Goal: Task Accomplishment & Management: Use online tool/utility

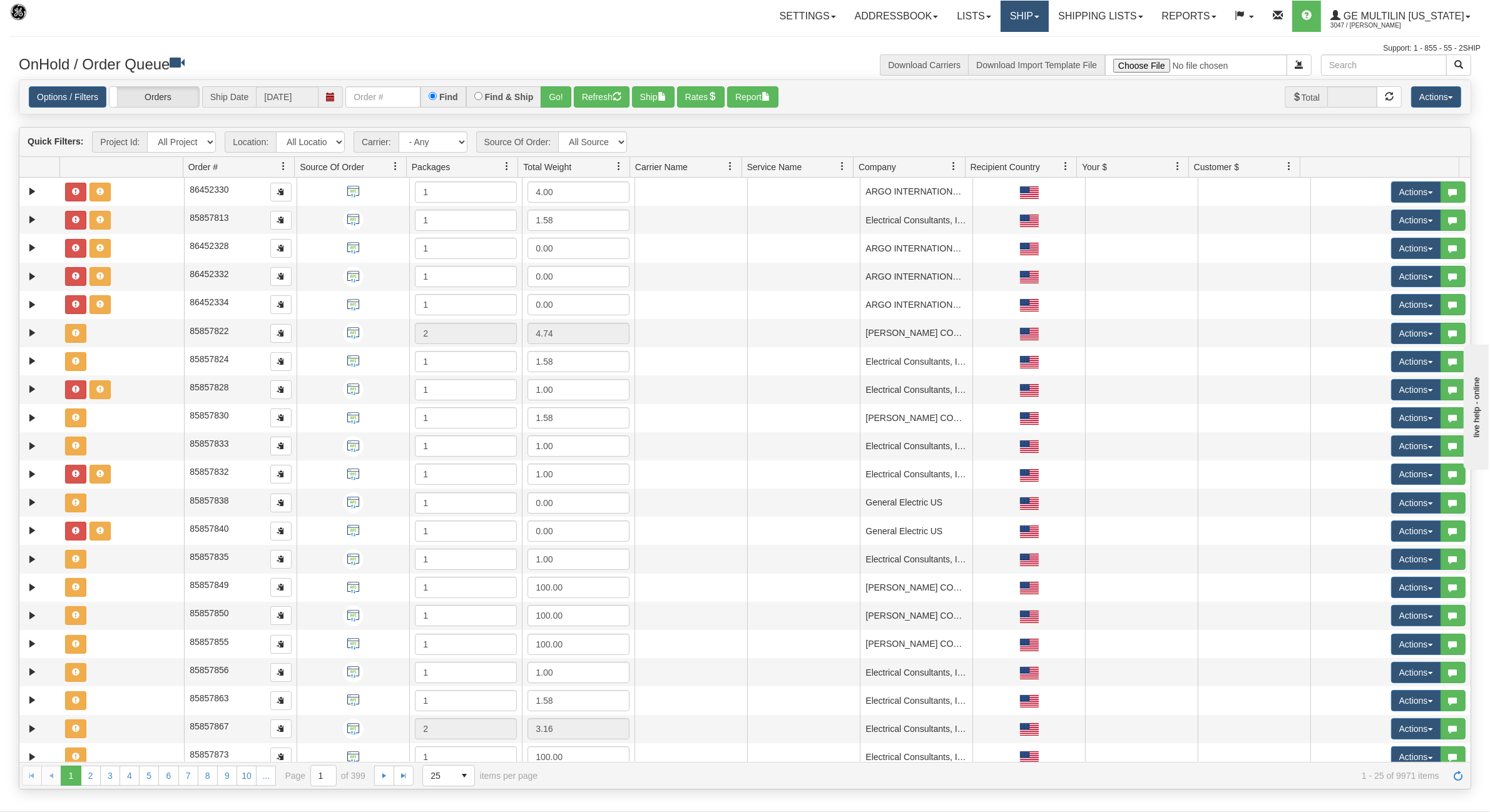
click at [1037, 17] on link "Ship" at bounding box center [1025, 16] width 48 height 31
click at [995, 44] on span "Ship Screen" at bounding box center [971, 43] width 48 height 10
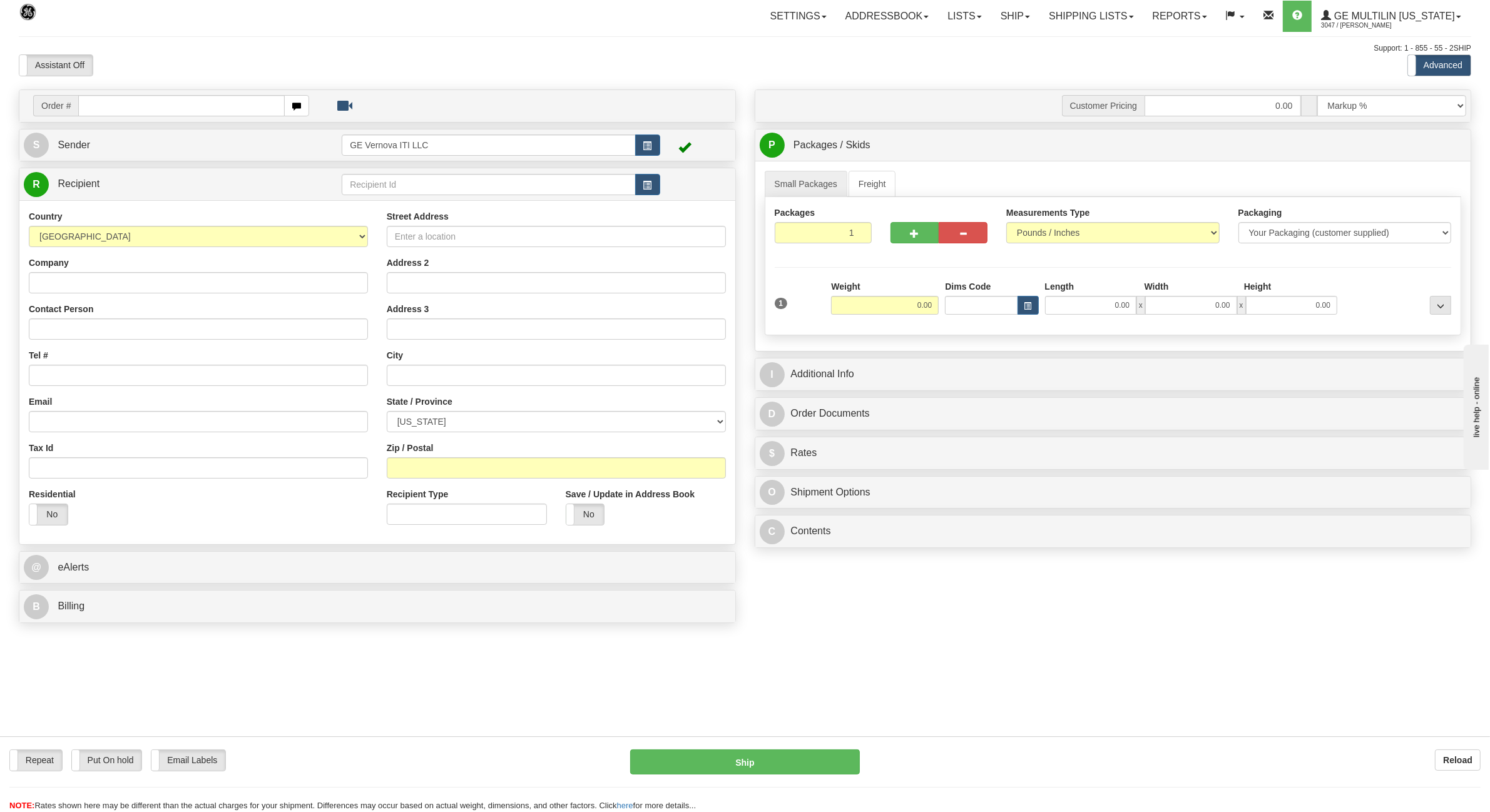
click at [210, 110] on input "text" at bounding box center [181, 106] width 206 height 21
type input "86684678"
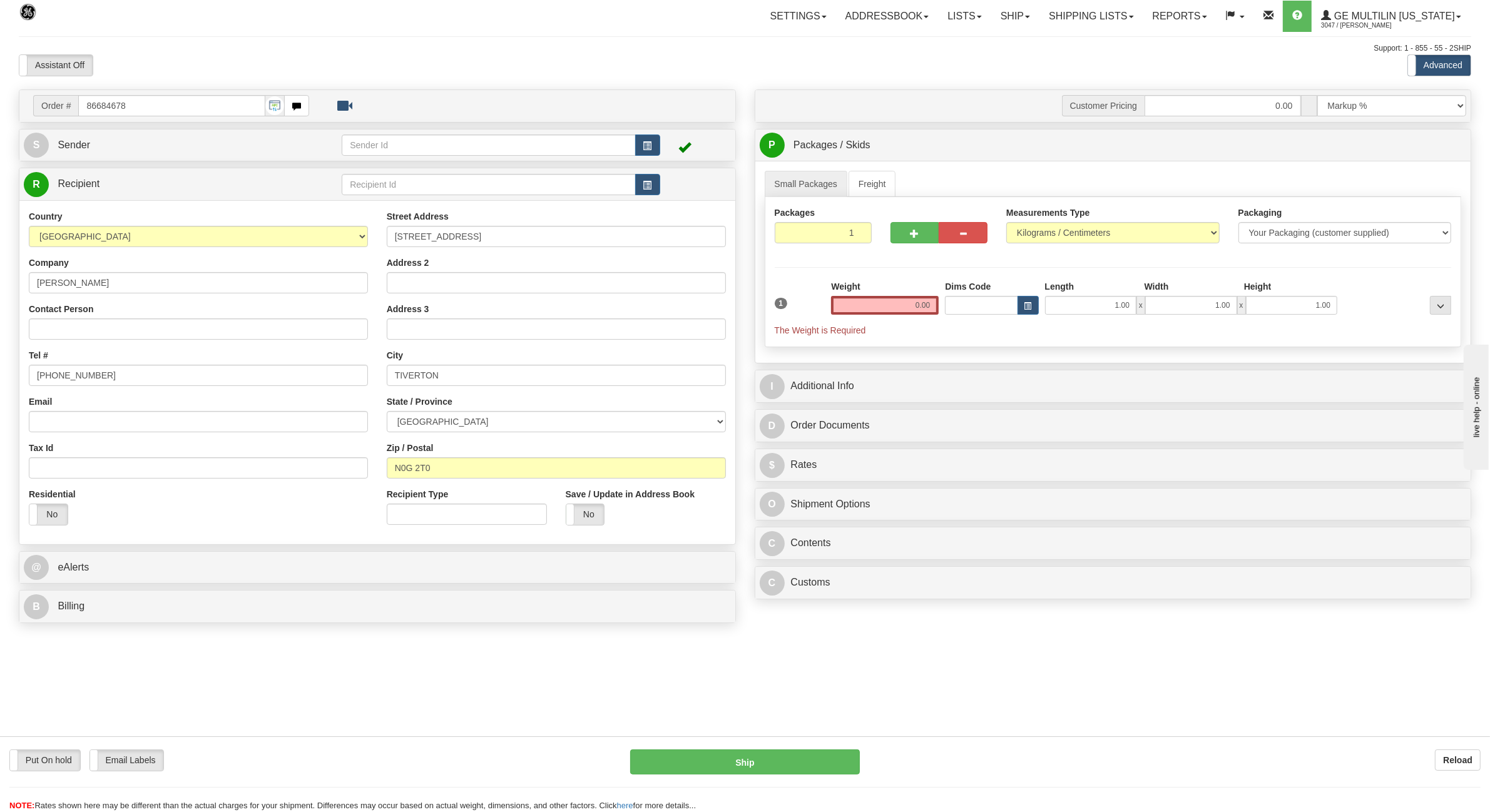
drag, startPoint x: 879, startPoint y: 304, endPoint x: 1006, endPoint y: 296, distance: 127.3
click at [1001, 302] on div "1 Weight 0.00 Dims Code 1.00" at bounding box center [1113, 308] width 683 height 56
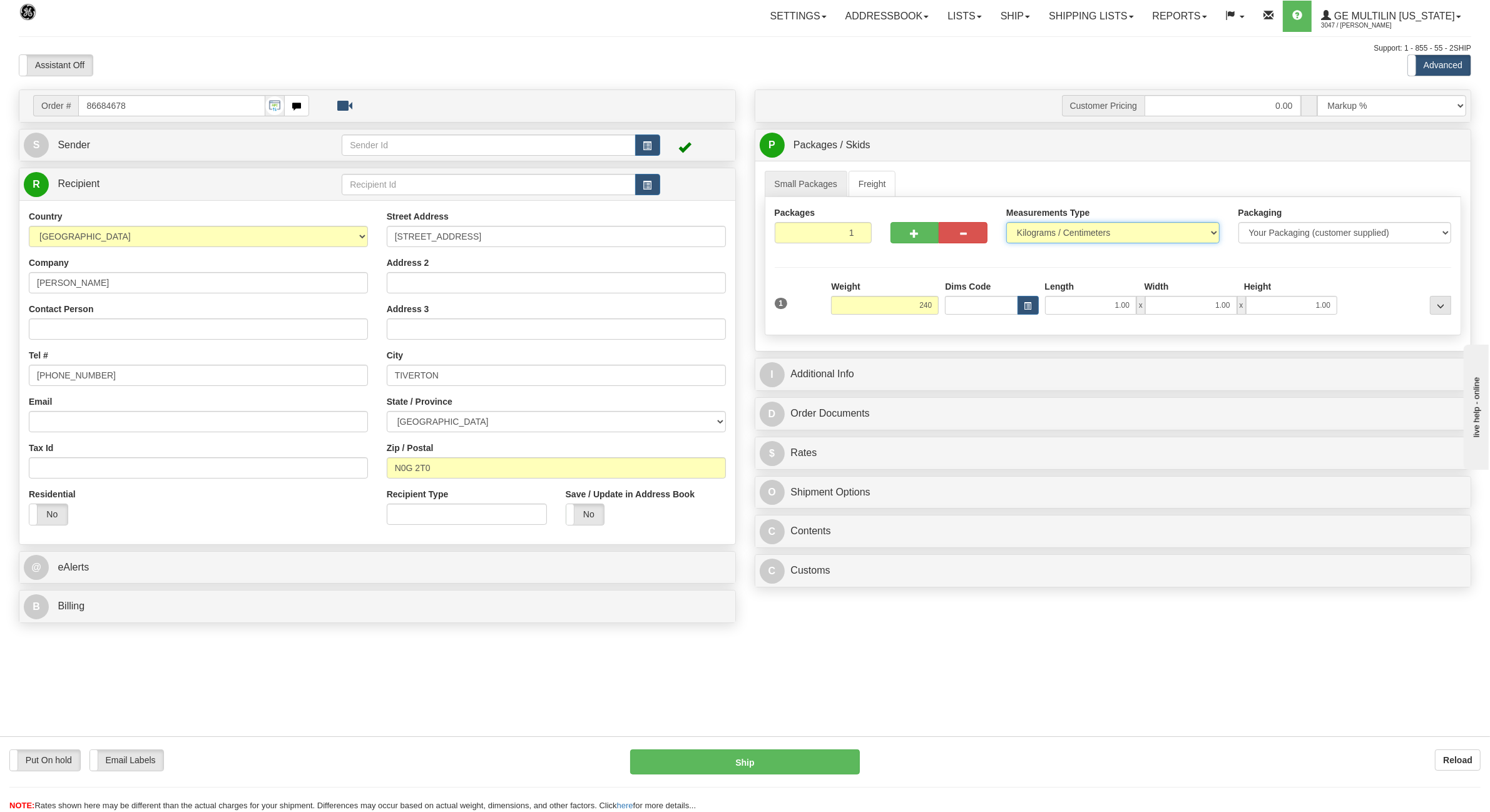
type input "240.00"
click at [1055, 235] on select "Pounds / Inches Kilograms / Centimeters" at bounding box center [1113, 233] width 213 height 21
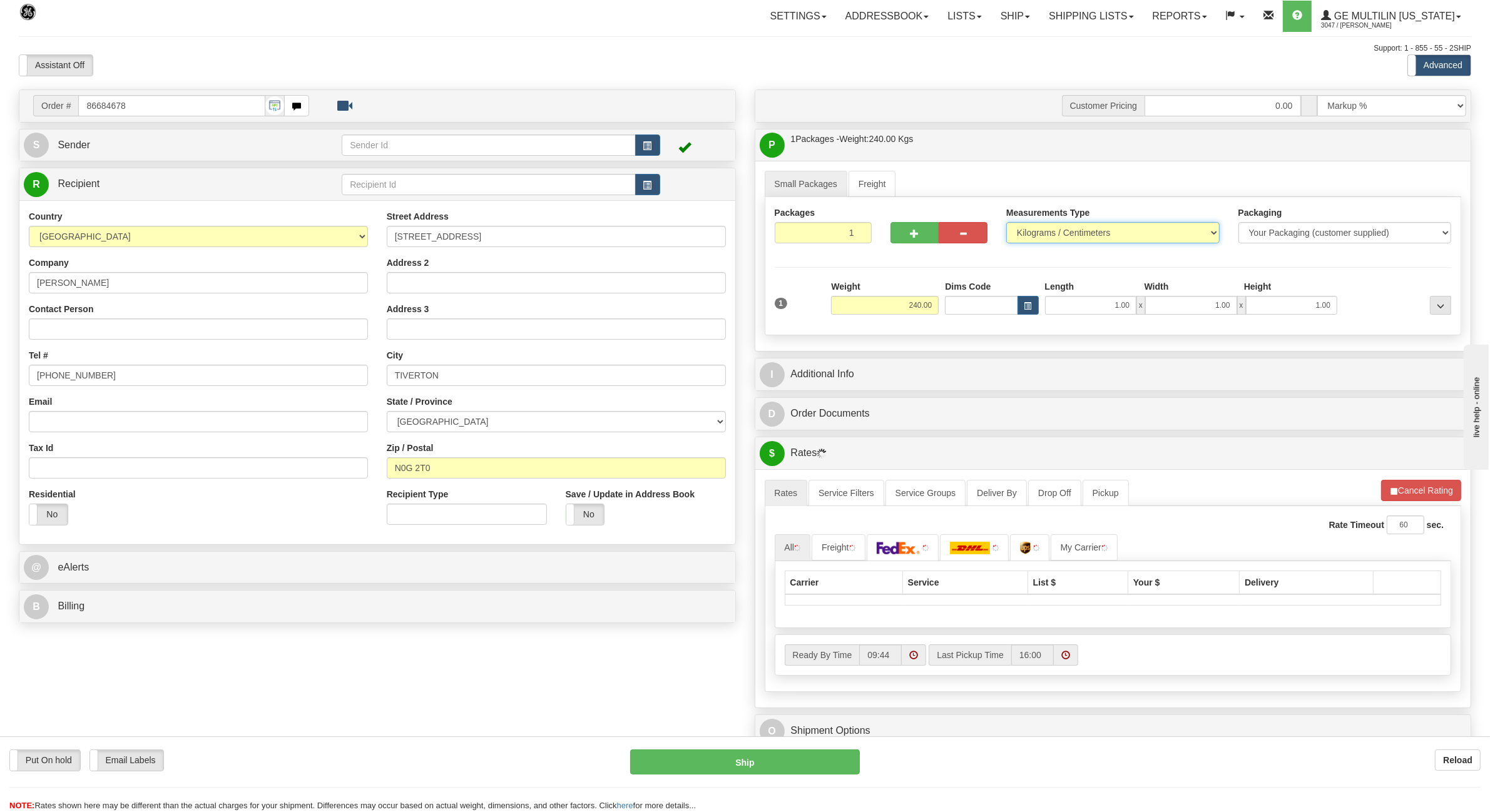
select select "0"
click at [1006, 223] on select "Pounds / Inches Kilograms / Centimeters" at bounding box center [1113, 233] width 213 height 21
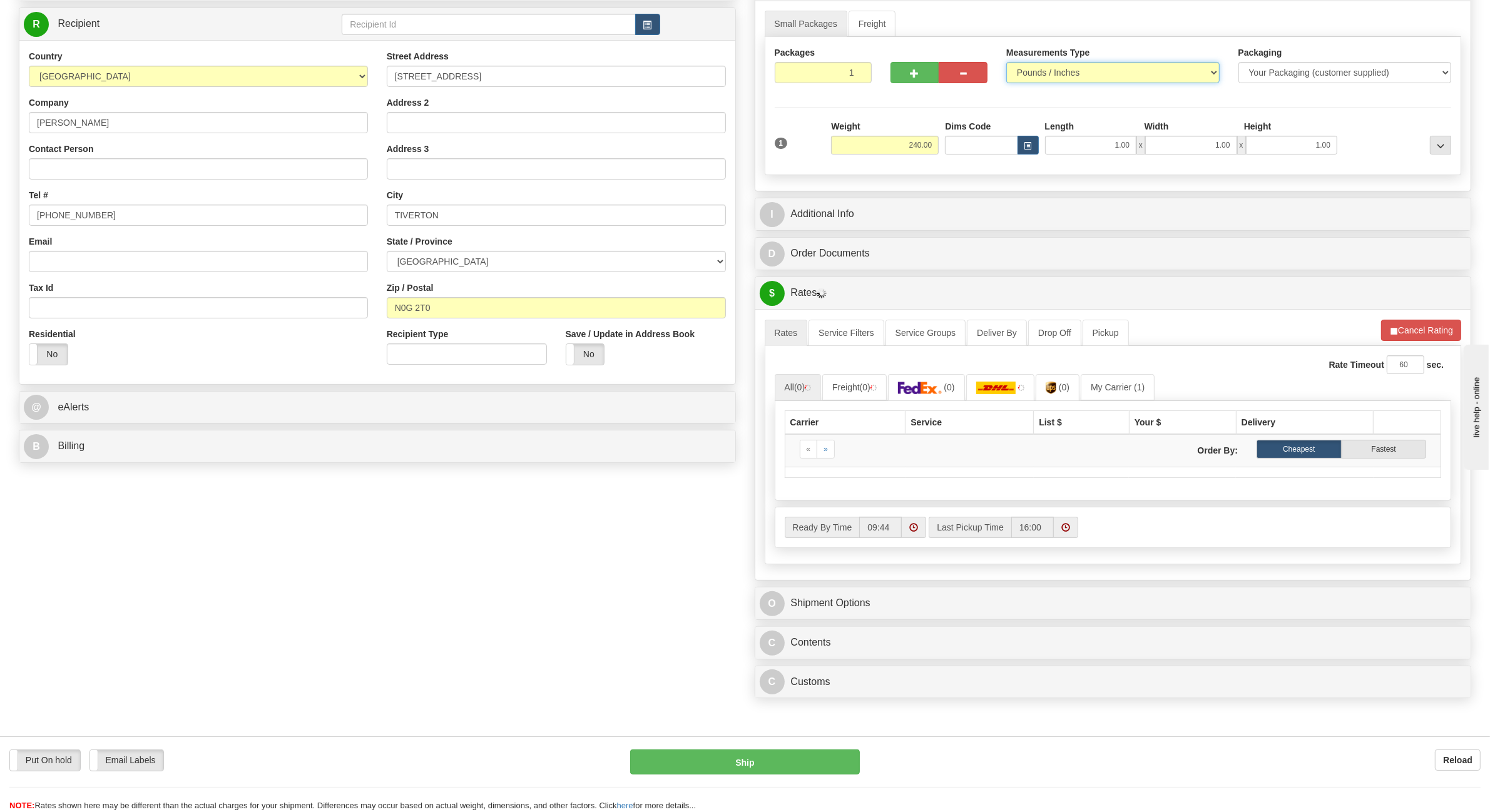
scroll to position [235, 0]
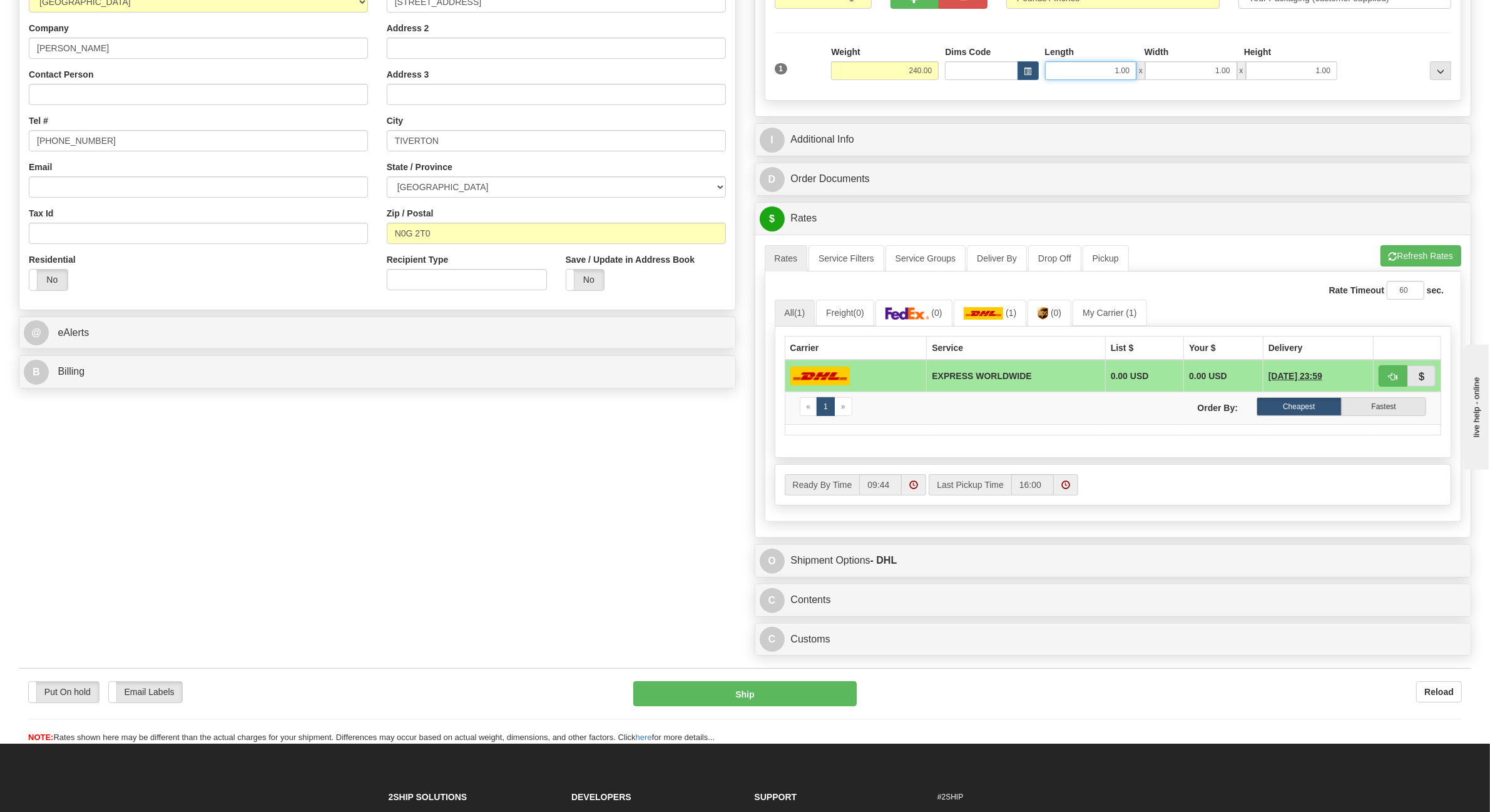
drag, startPoint x: 1103, startPoint y: 73, endPoint x: 1172, endPoint y: 70, distance: 69.1
click at [1172, 70] on div "1.00 x 1.00 x 1.00" at bounding box center [1191, 70] width 293 height 19
type input "24.00"
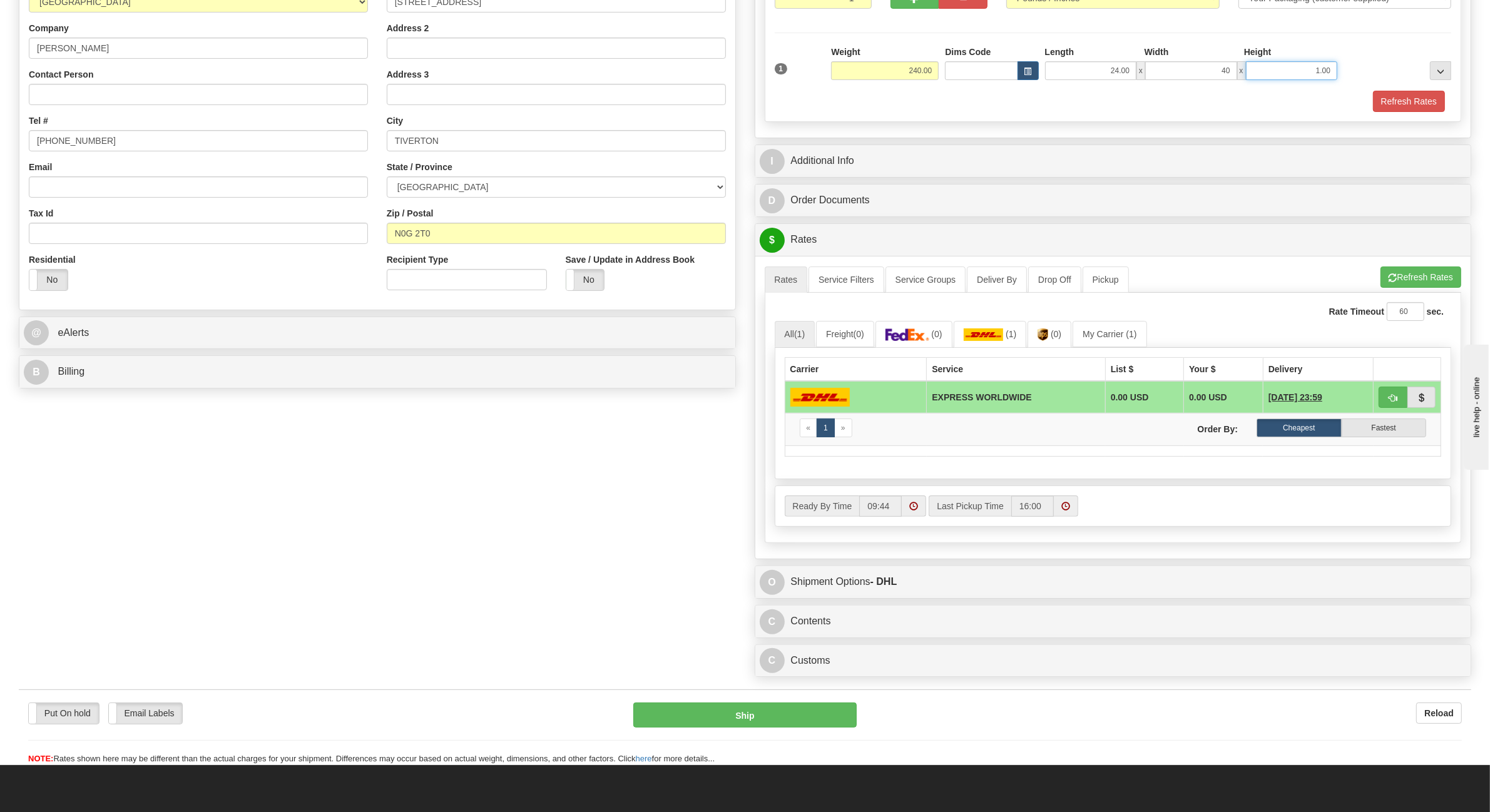
type input "40.00"
type input "24.00"
click at [1386, 99] on button "Refresh Rates" at bounding box center [1408, 101] width 72 height 21
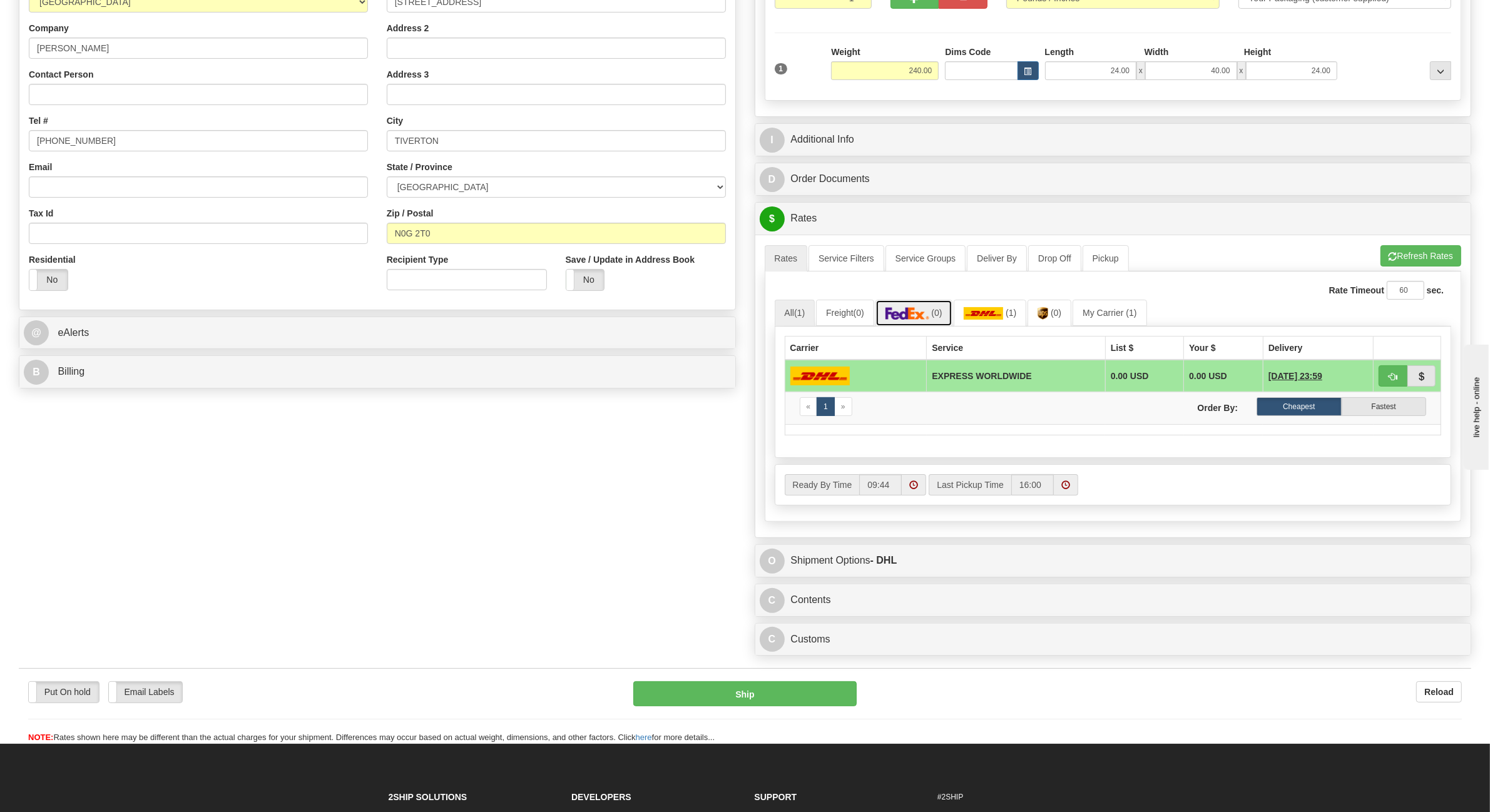
click at [929, 315] on img at bounding box center [907, 313] width 44 height 13
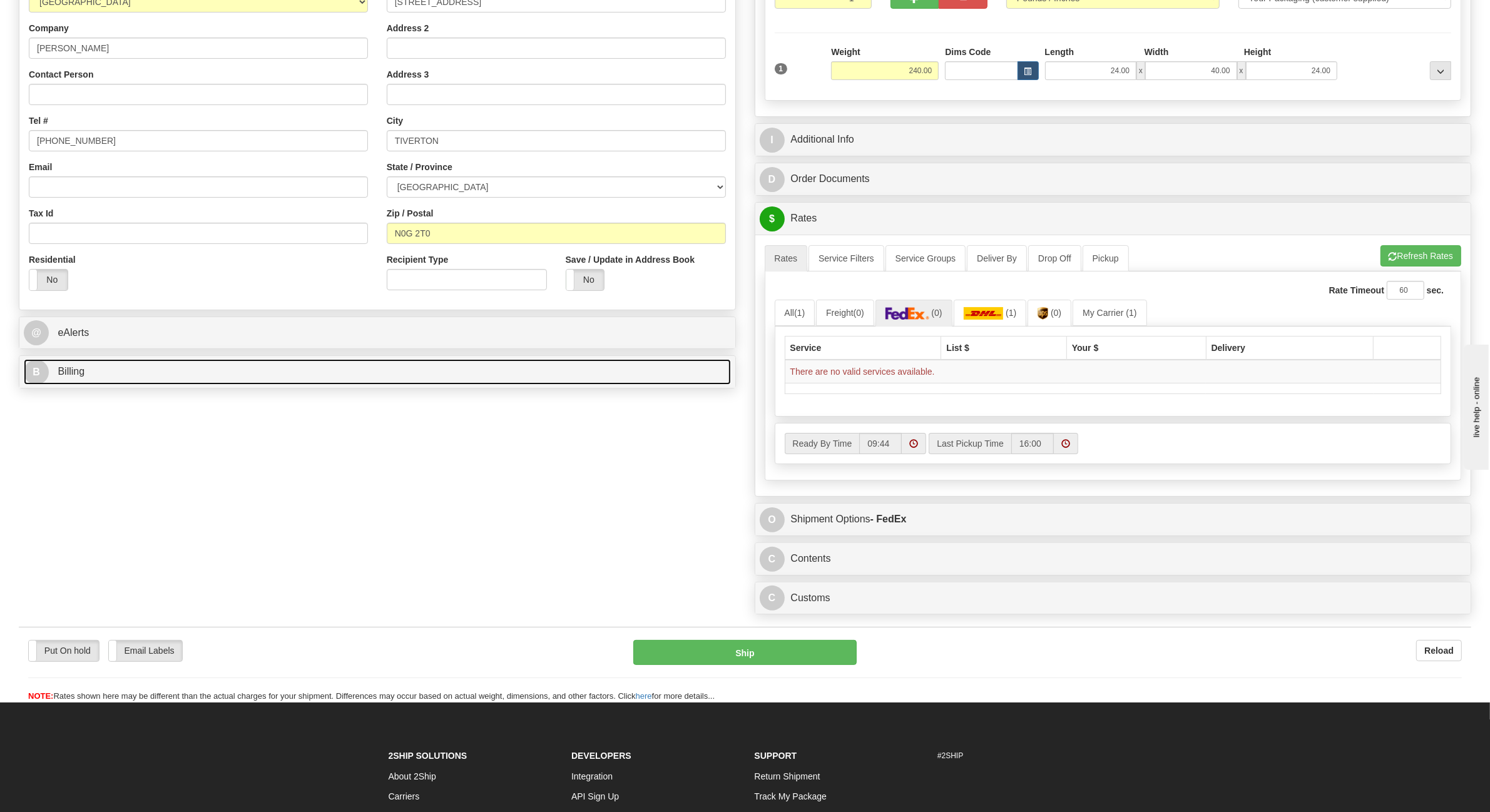
click at [88, 362] on link "B Billing" at bounding box center [377, 372] width 707 height 26
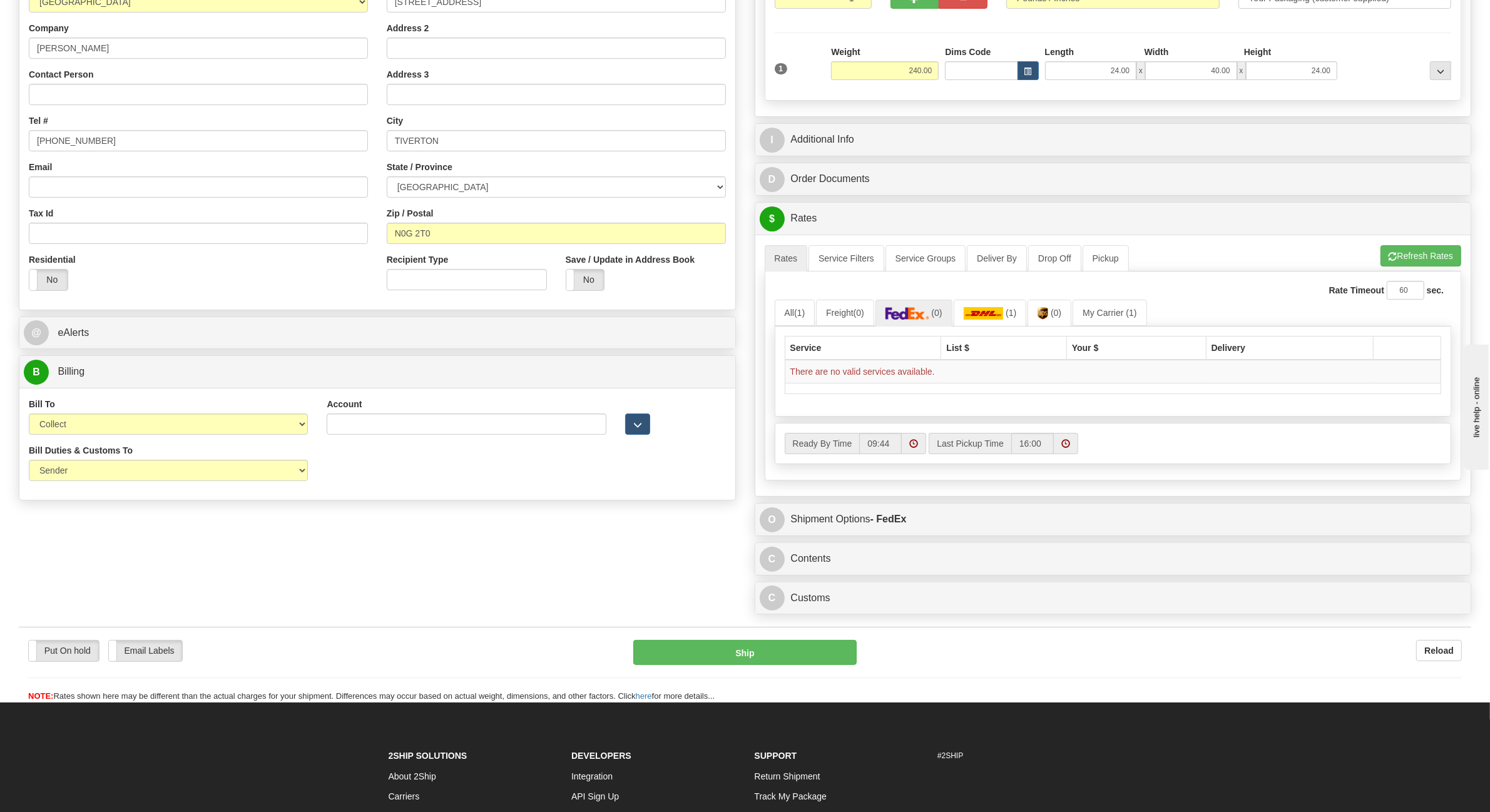
click at [56, 456] on label "Bill Duties & Customs To" at bounding box center [80, 450] width 104 height 13
click at [56, 460] on select "Sender Recipient Third Party" at bounding box center [168, 471] width 279 height 21
click at [73, 433] on select "Sender Recipient Third Party Collect" at bounding box center [168, 425] width 279 height 21
select select "2"
click at [29, 415] on select "Sender Recipient Third Party Collect" at bounding box center [168, 425] width 279 height 21
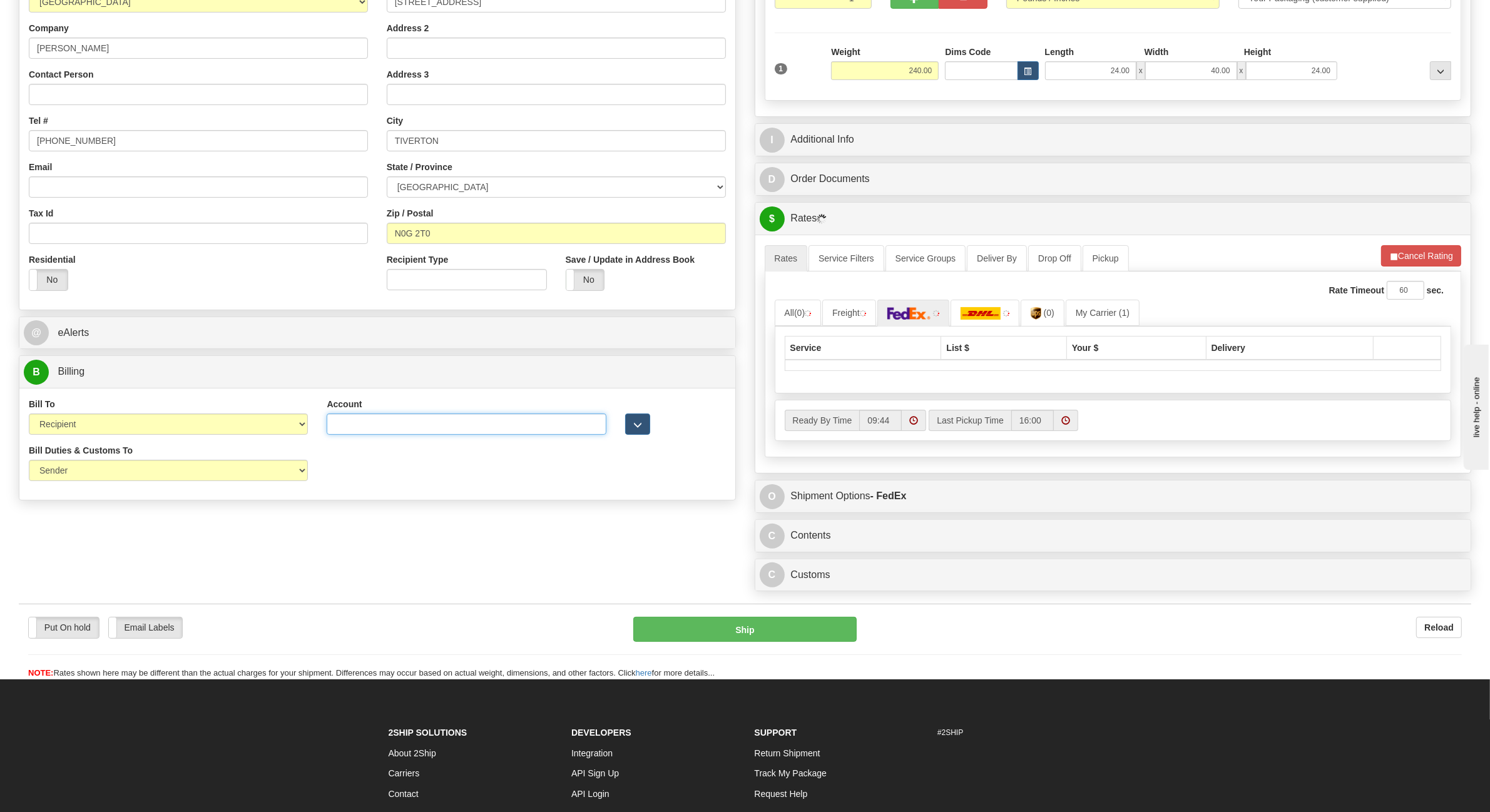
click at [405, 423] on input "Account" at bounding box center [466, 425] width 279 height 21
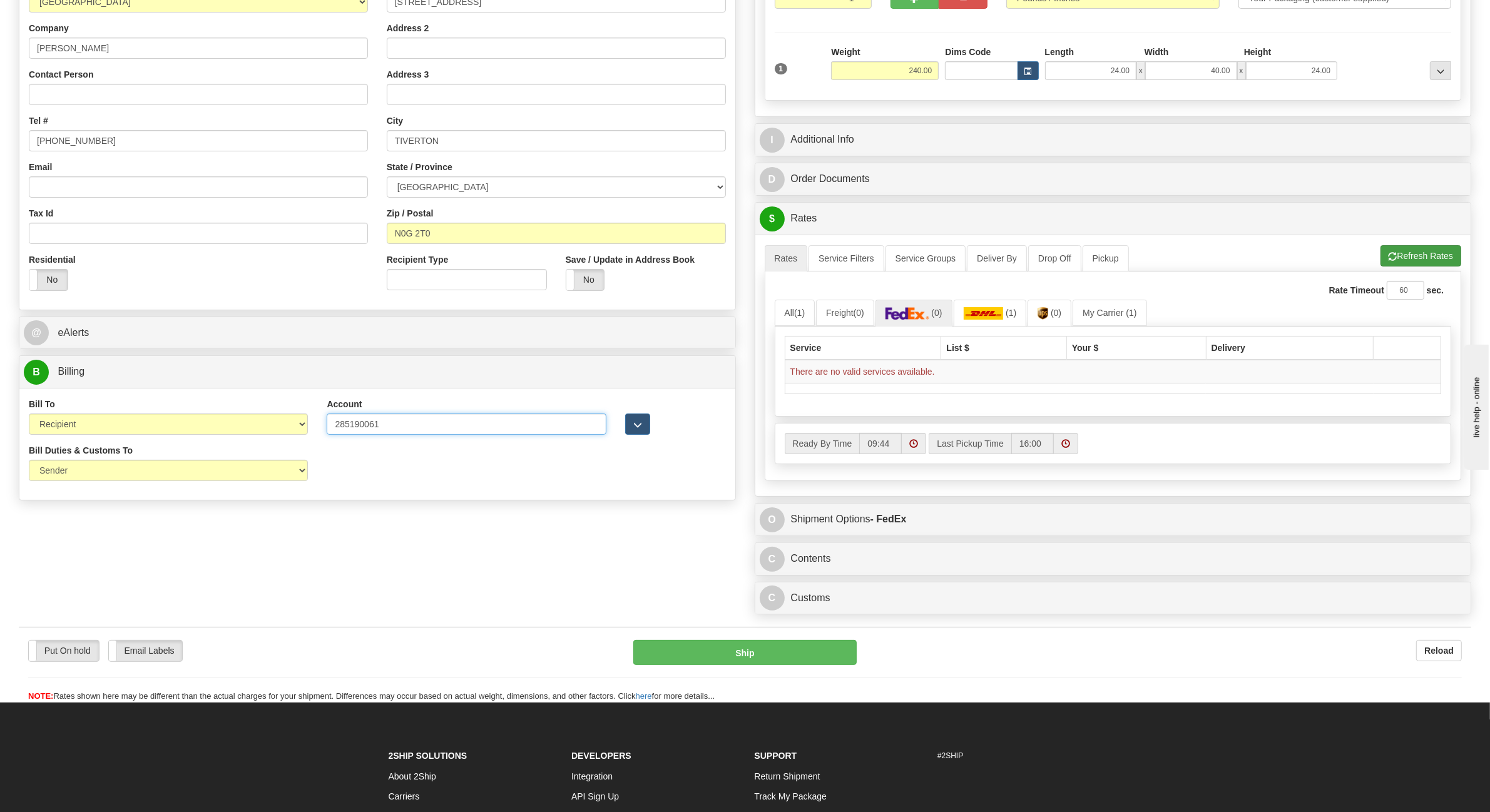
type input "285190061"
click at [1441, 251] on button "Refresh Rates" at bounding box center [1420, 256] width 81 height 21
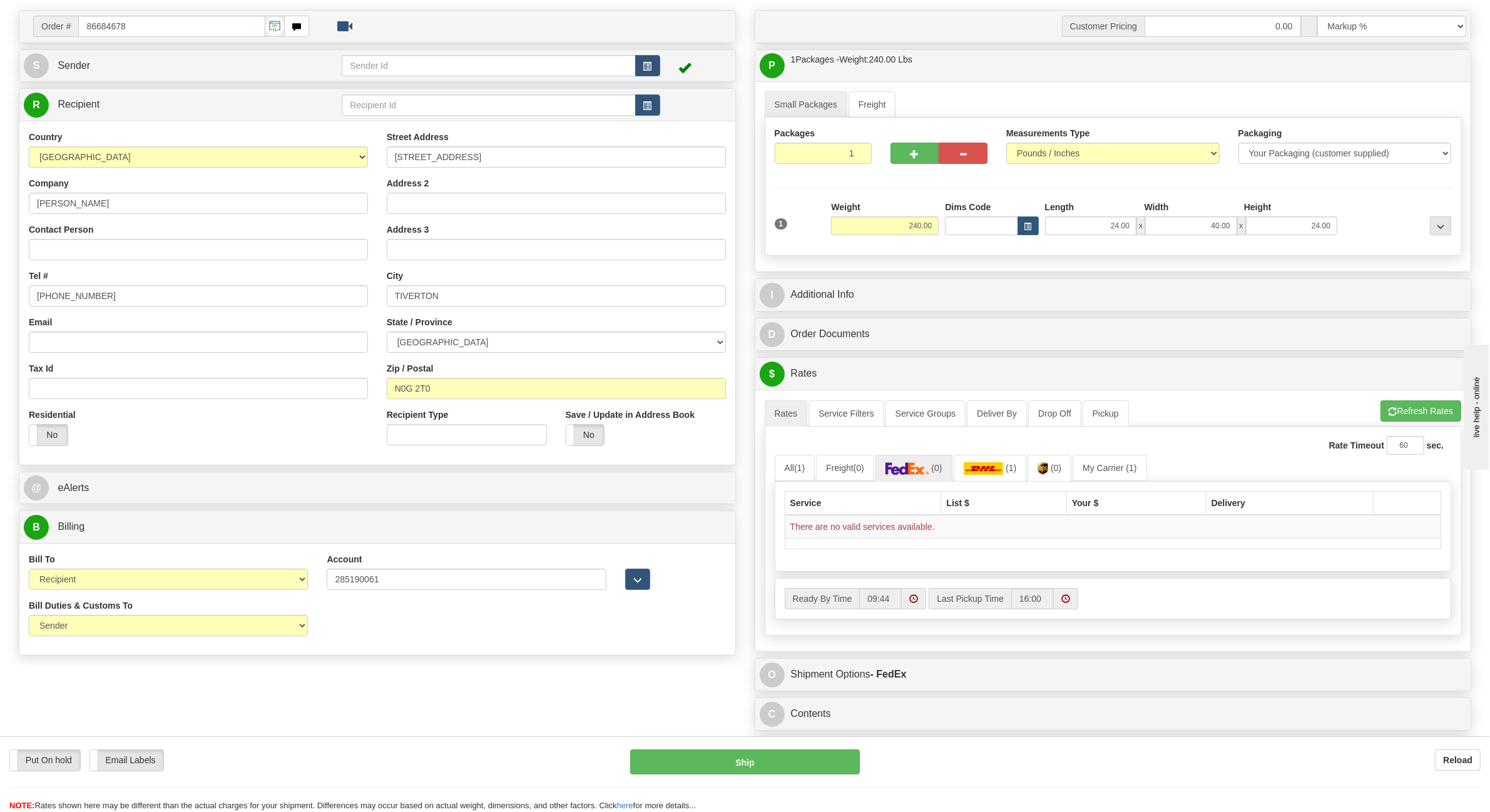
scroll to position [78, 0]
click at [929, 472] on img at bounding box center [907, 470] width 44 height 13
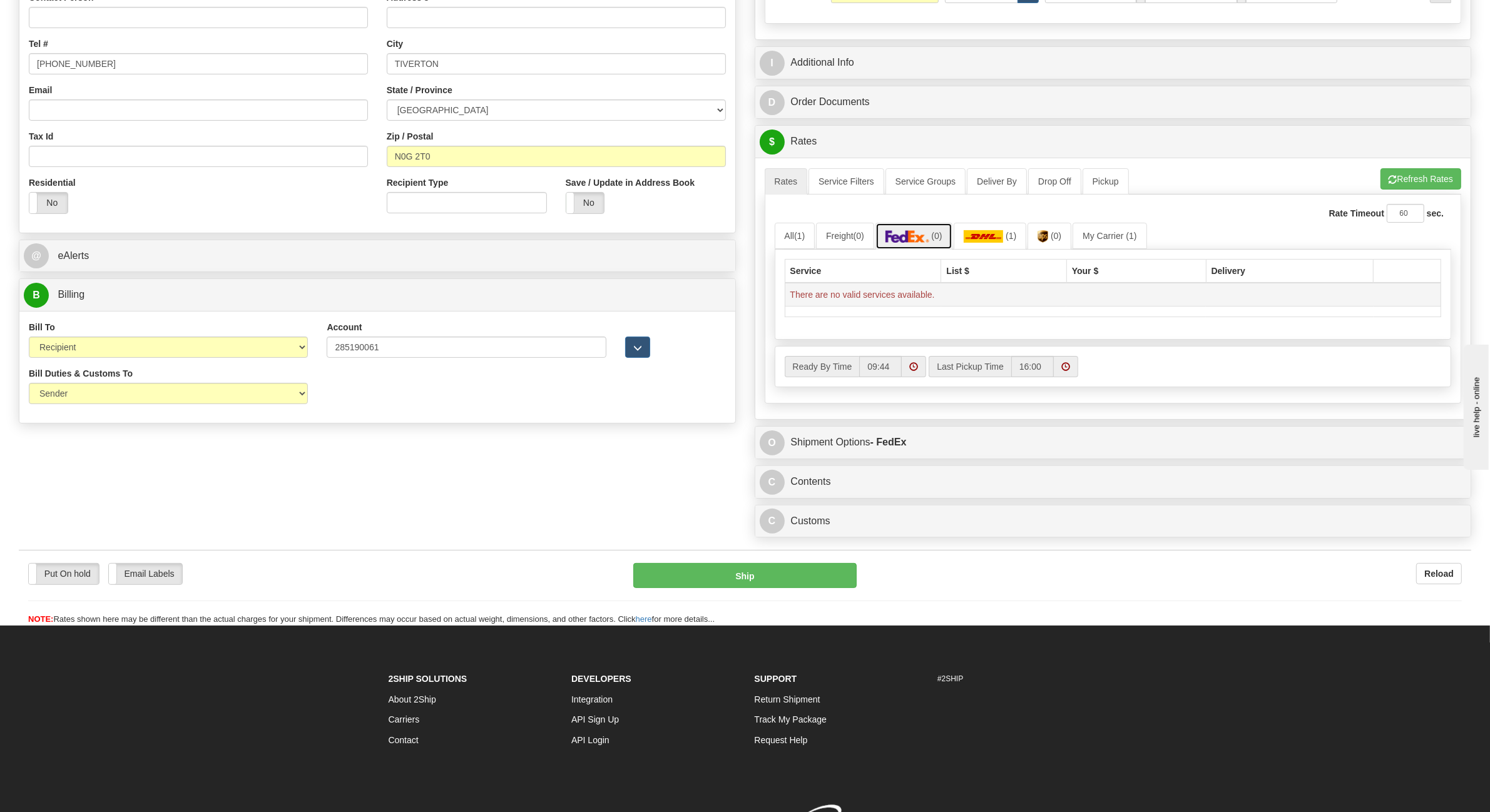
scroll to position [233, 0]
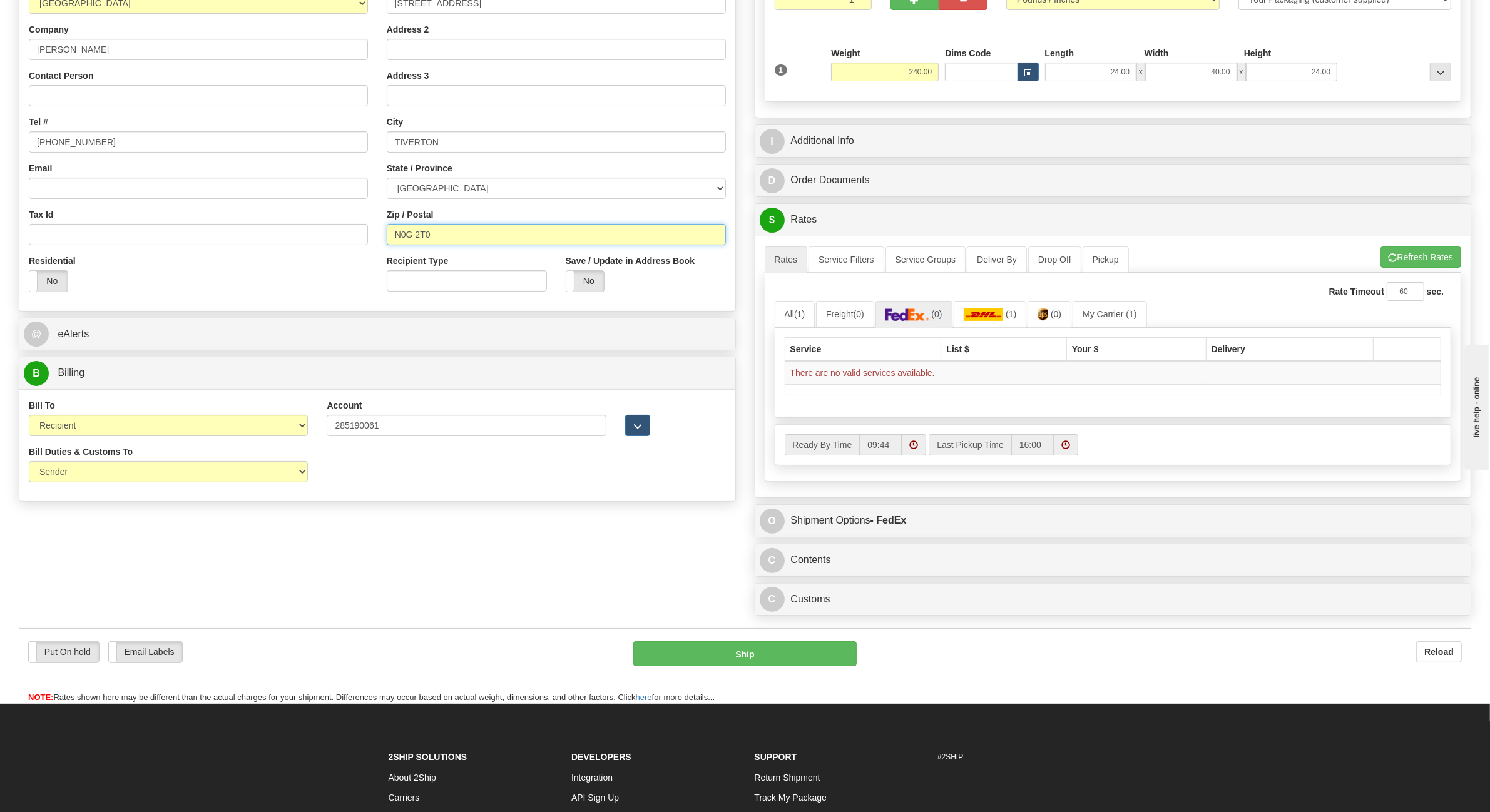
drag, startPoint x: 415, startPoint y: 236, endPoint x: 470, endPoint y: 235, distance: 55.0
click at [417, 236] on input "N0G 2T0" at bounding box center [556, 235] width 339 height 21
type input "N0G2T0"
click at [1426, 260] on button "Refresh Rates" at bounding box center [1420, 257] width 81 height 21
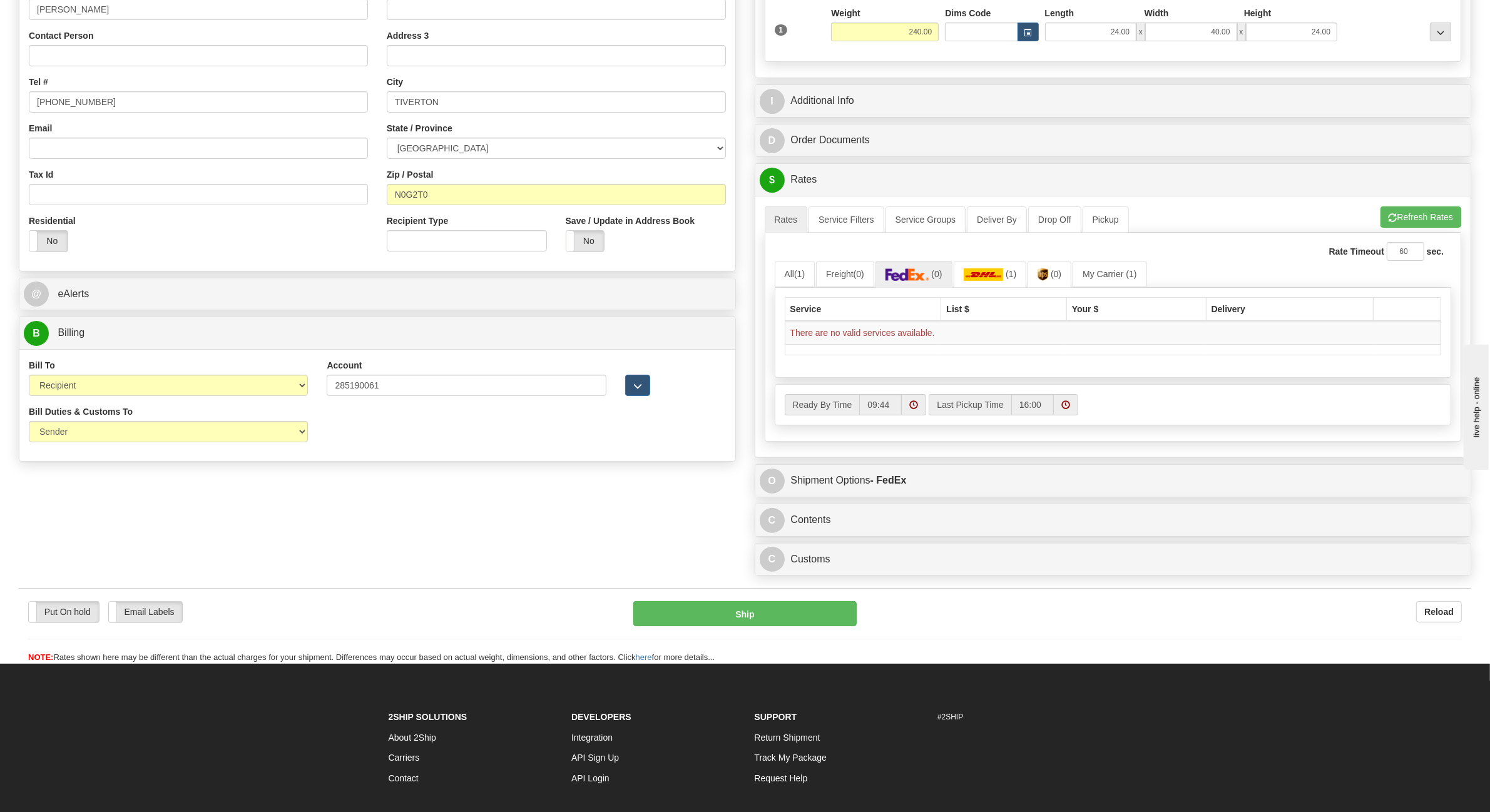
scroll to position [312, 0]
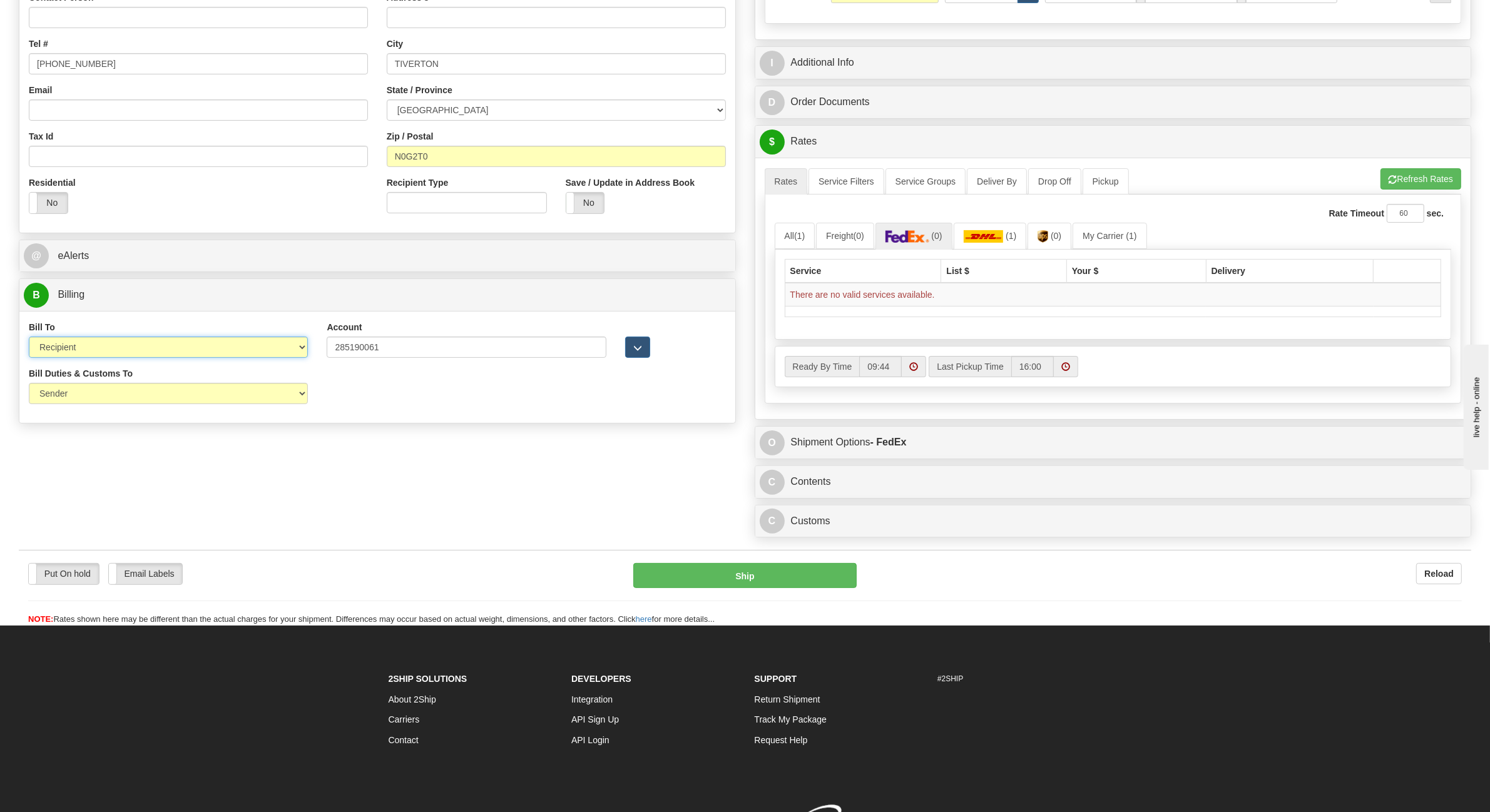
click at [122, 353] on select "Sender Recipient Third Party Collect" at bounding box center [168, 347] width 279 height 21
click at [29, 338] on select "Sender Recipient Third Party Collect" at bounding box center [168, 347] width 279 height 21
click at [238, 346] on select "Sender Recipient Third Party Collect" at bounding box center [168, 347] width 279 height 21
select select "1"
click at [29, 338] on select "Sender Recipient Third Party Collect" at bounding box center [168, 347] width 279 height 21
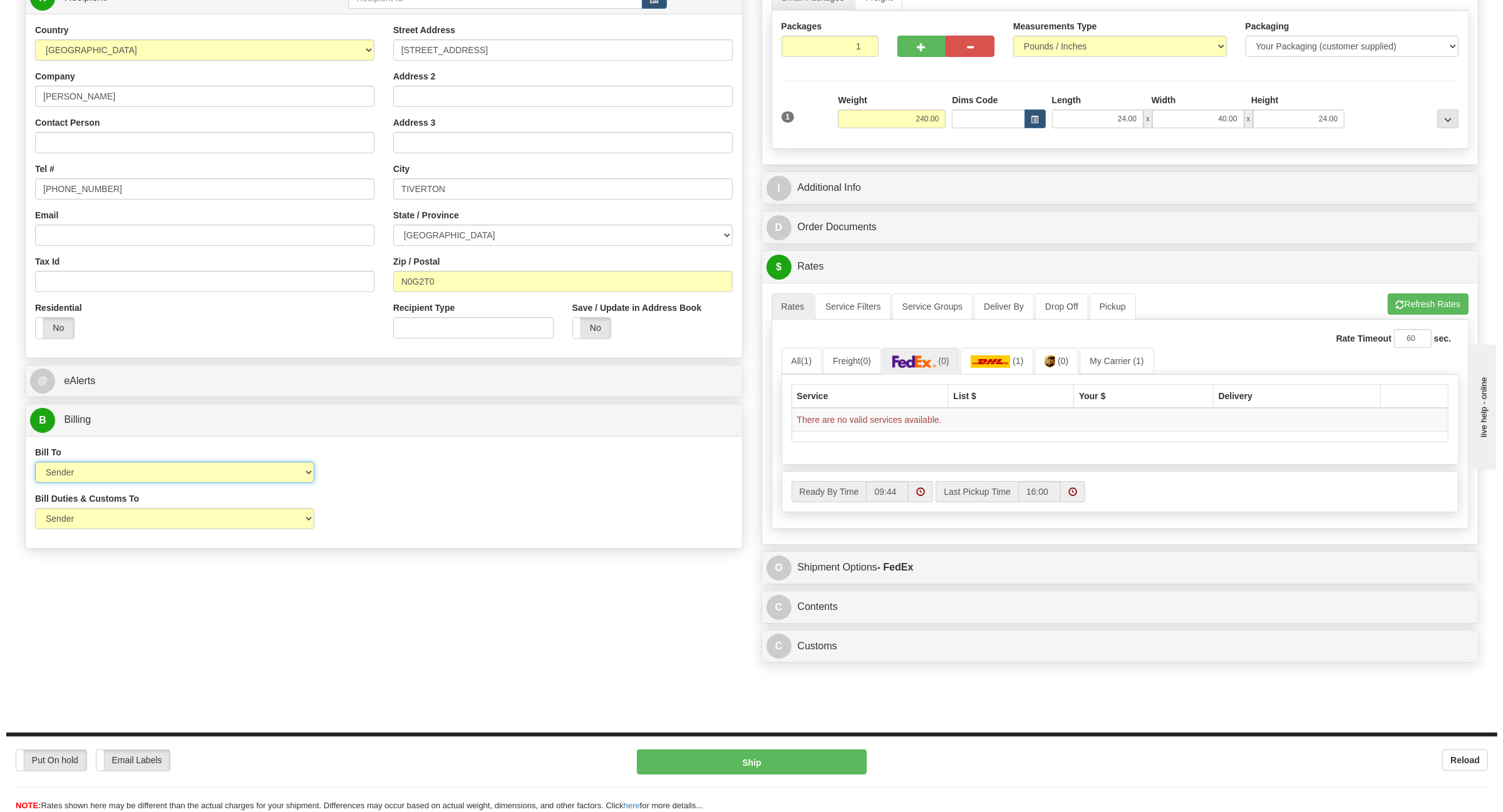
scroll to position [0, 0]
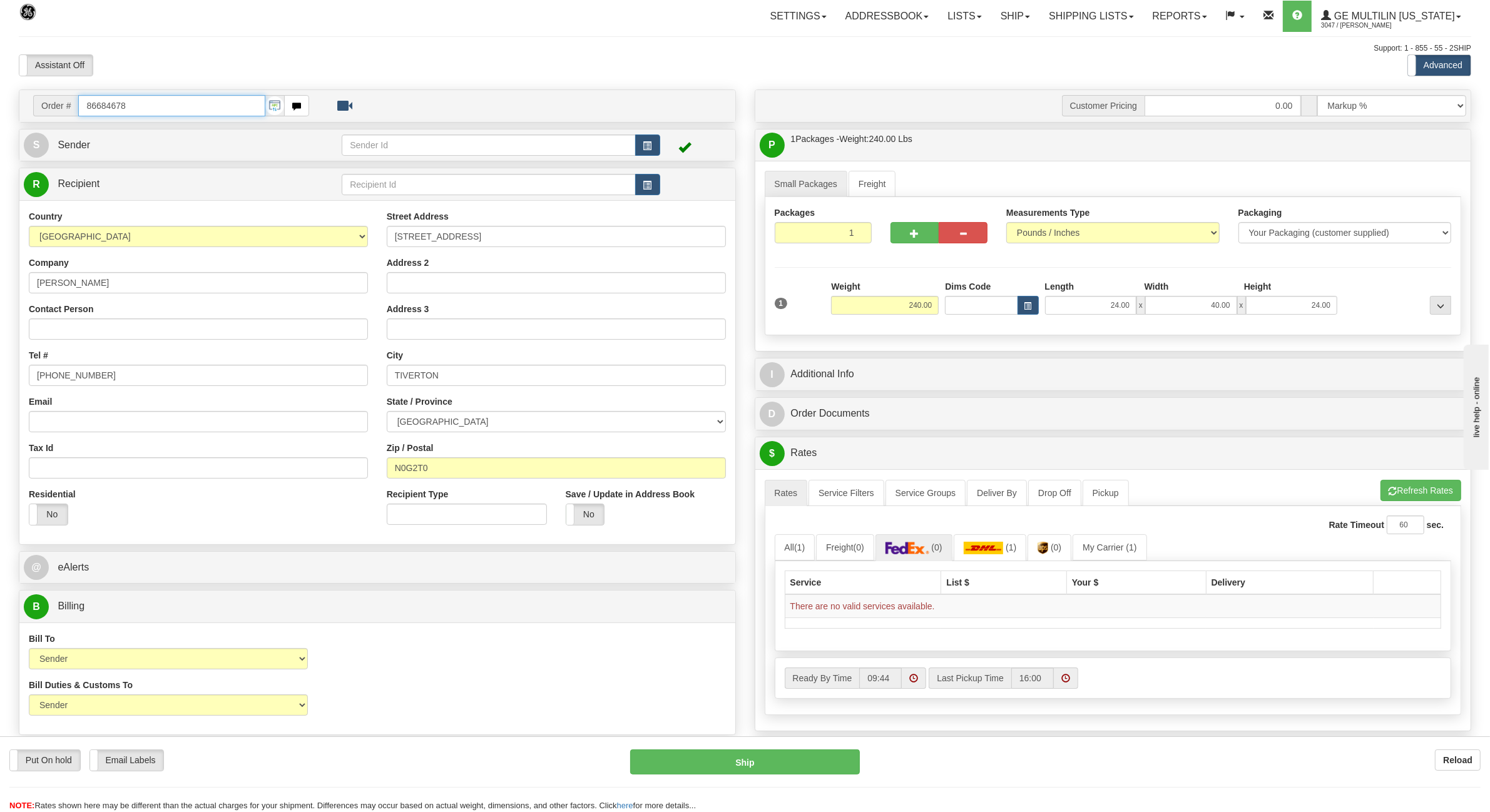
drag, startPoint x: 147, startPoint y: 108, endPoint x: 5, endPoint y: 104, distance: 142.1
click at [5, 104] on div "Toggle navigation Settings Shipping Preferences Fields Preferences New" at bounding box center [745, 459] width 1490 height 919
type input "86681751"
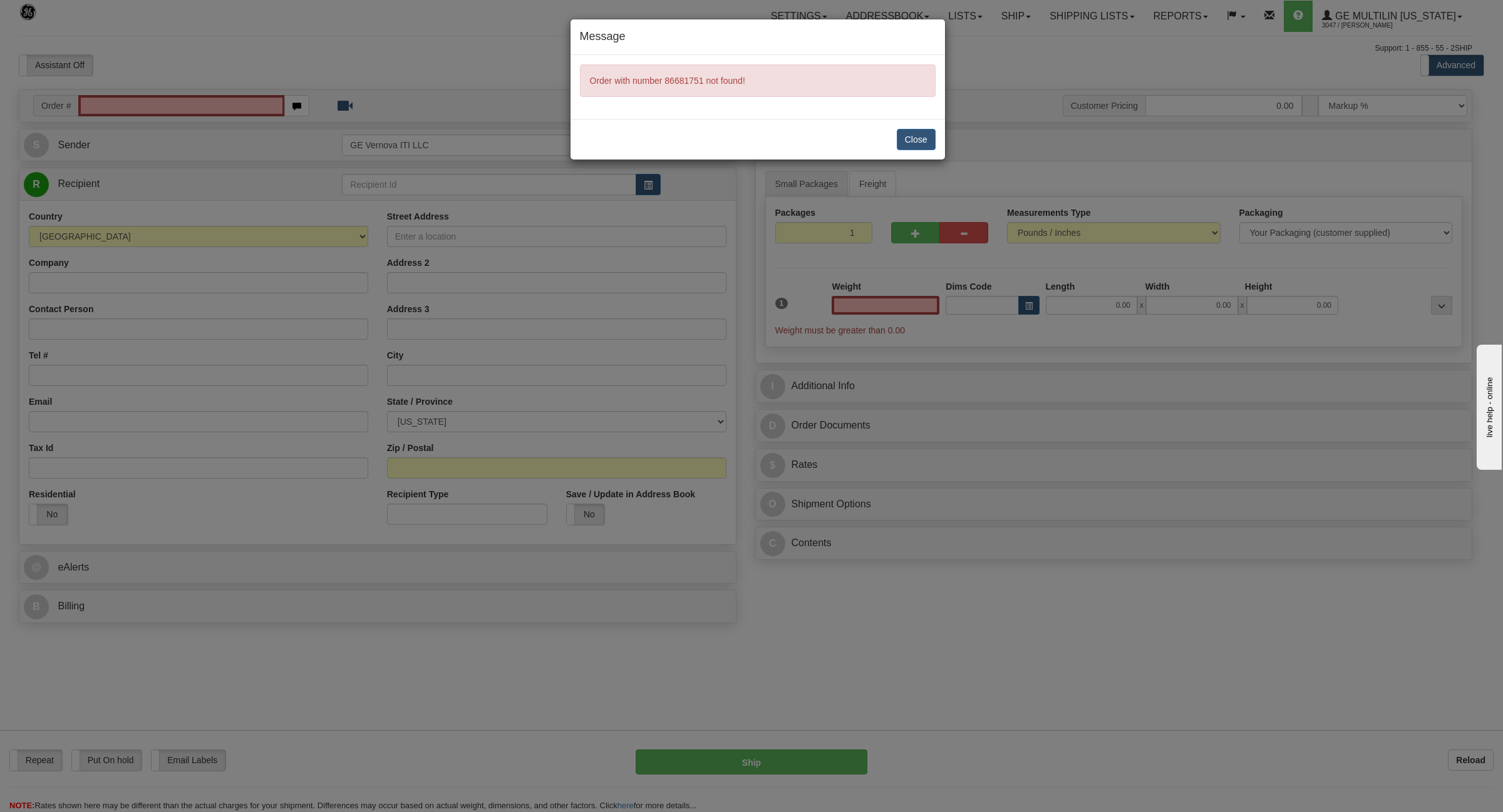
type input "0.00"
click at [924, 142] on button "Close" at bounding box center [915, 139] width 39 height 21
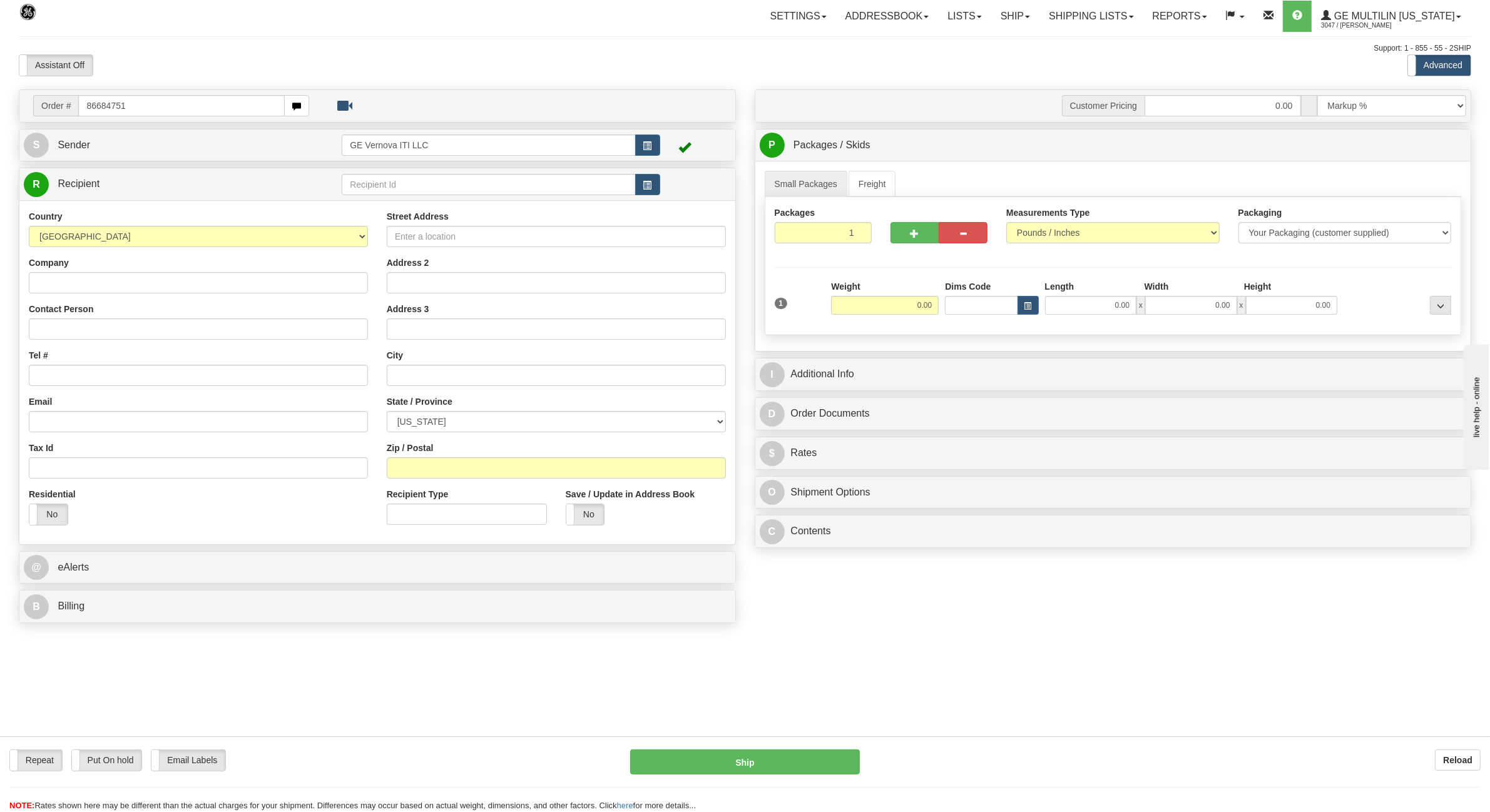
type input "86684751"
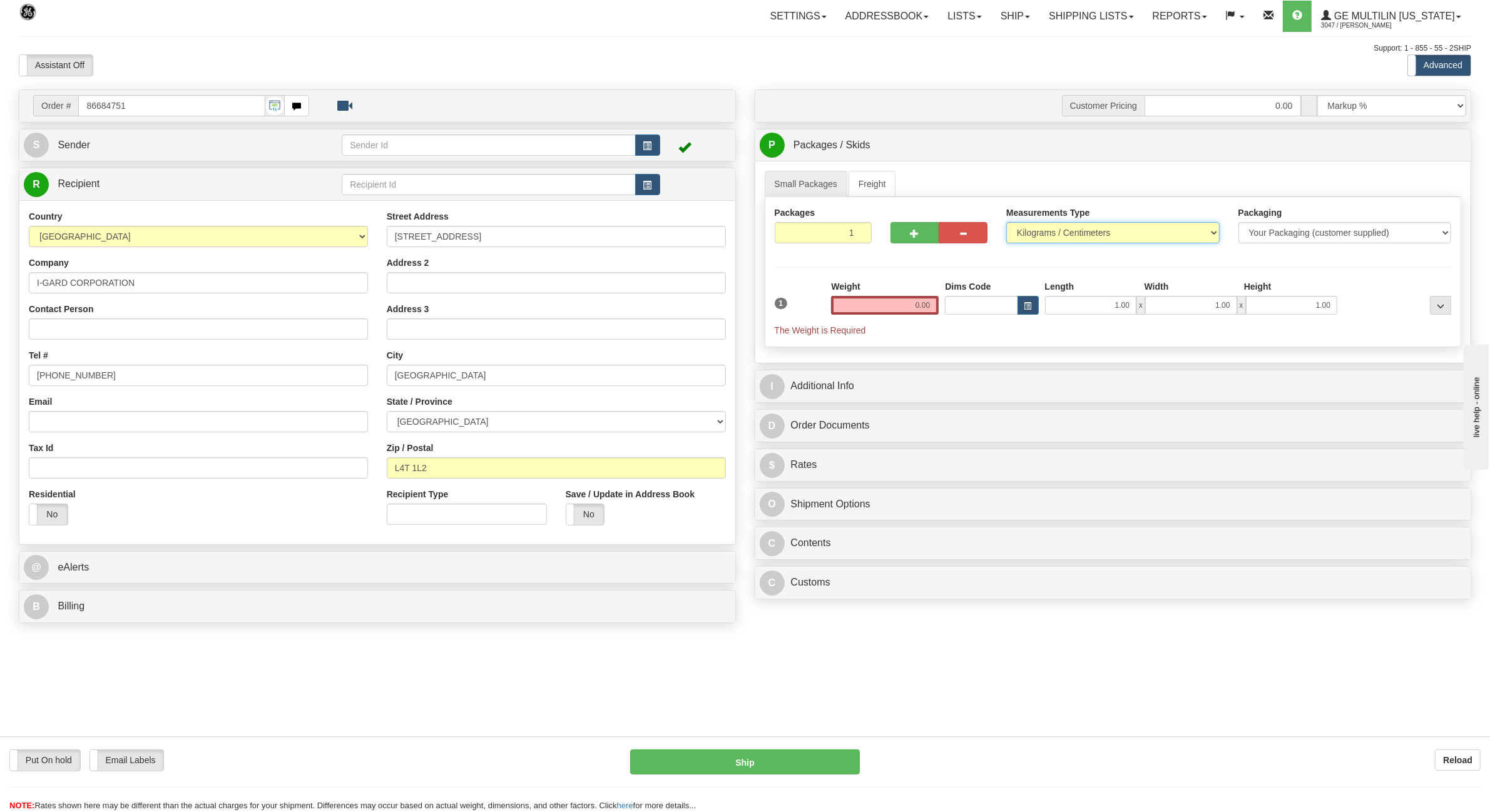
click at [1044, 235] on select "Pounds / Inches Kilograms / Centimeters" at bounding box center [1113, 233] width 213 height 21
select select "0"
click at [1006, 223] on select "Pounds / Inches Kilograms / Centimeters" at bounding box center [1113, 233] width 213 height 21
drag, startPoint x: 886, startPoint y: 310, endPoint x: 1021, endPoint y: 306, distance: 135.1
click at [1021, 306] on div "1 Weight 0.00 Dims Code 1.00" at bounding box center [1113, 308] width 683 height 56
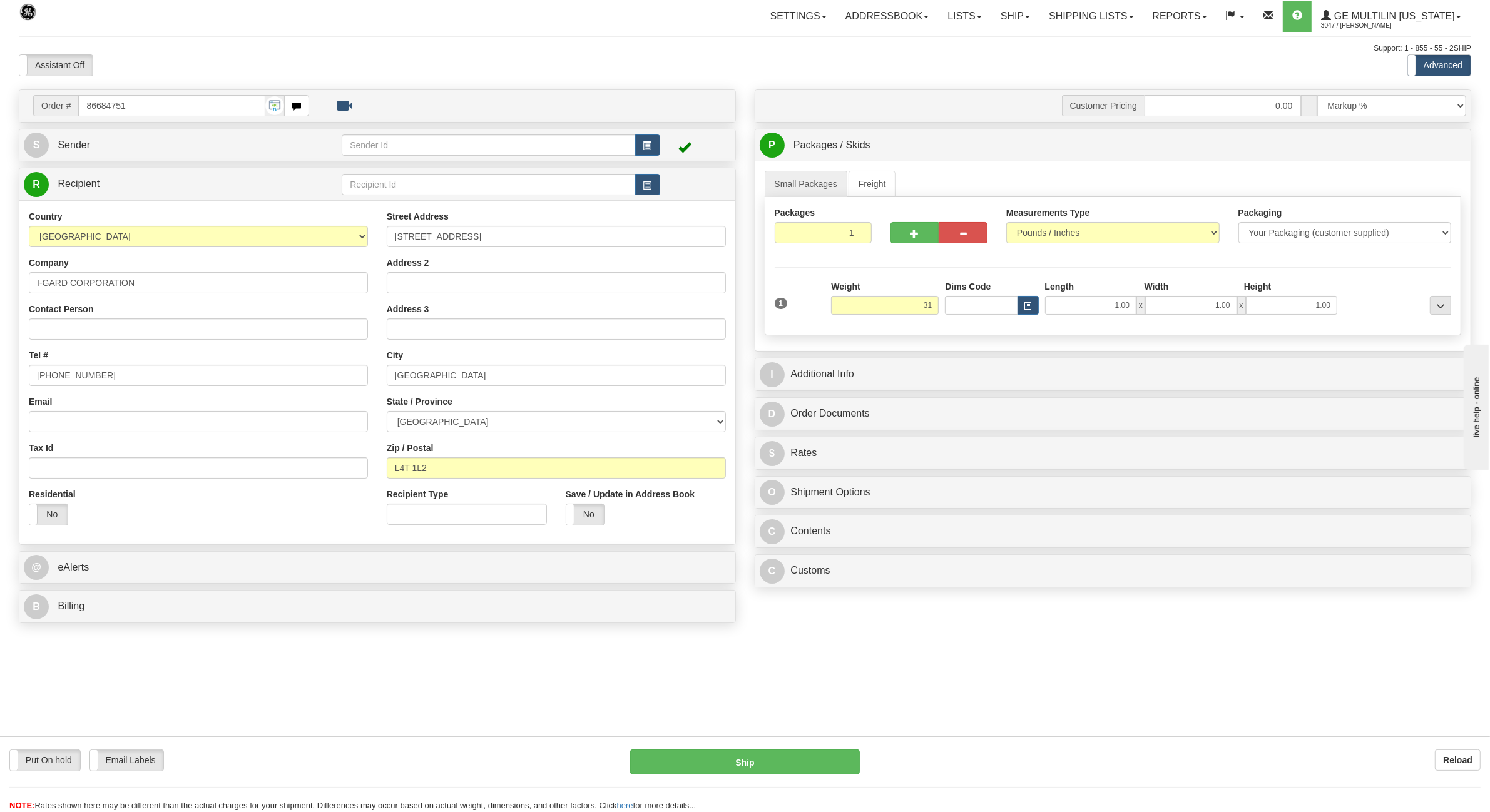
type input "31.00"
click at [926, 639] on form "Pre-print Ship Docs. [GEOGRAPHIC_DATA] Close Consolidation Unit Close Consolida…" at bounding box center [745, 391] width 1452 height 605
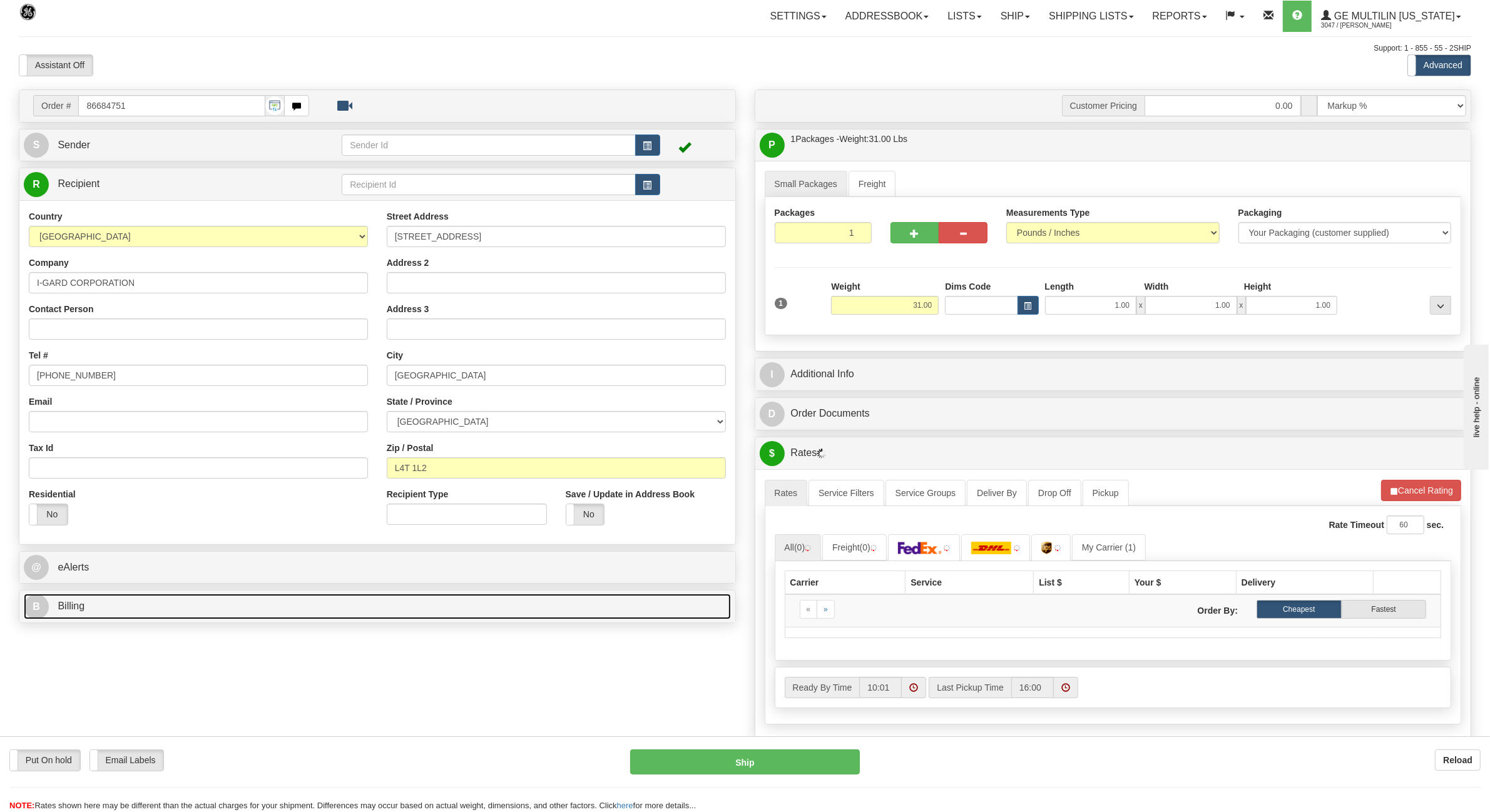
click at [98, 613] on link "B Billing" at bounding box center [377, 607] width 707 height 26
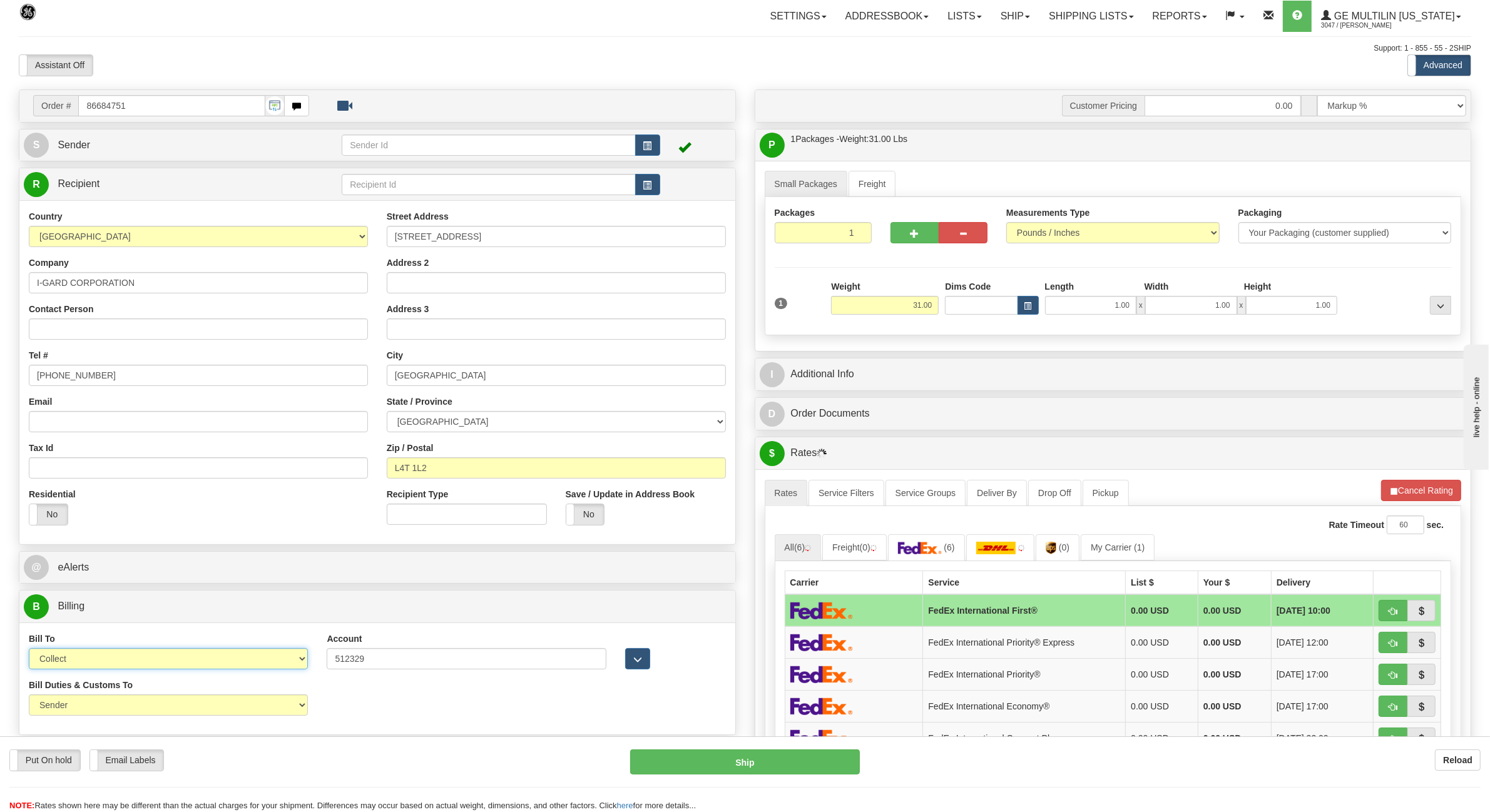
click at [201, 668] on select "Sender Recipient Third Party Collect" at bounding box center [168, 659] width 279 height 21
select select "2"
click at [29, 650] on select "Sender Recipient Third Party Collect" at bounding box center [168, 659] width 279 height 21
click at [1056, 552] on img at bounding box center [1051, 548] width 11 height 13
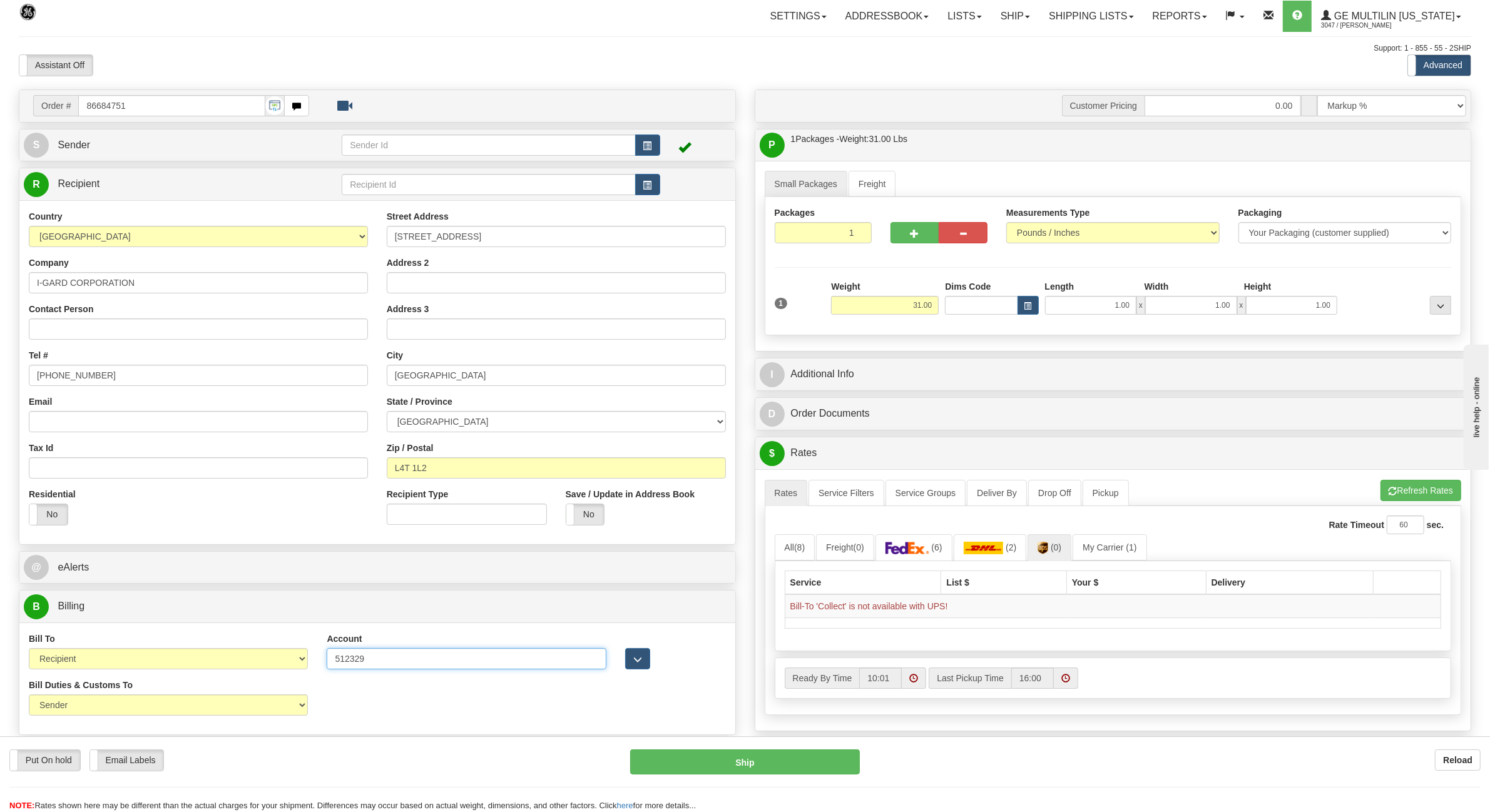
click at [402, 665] on input "512329" at bounding box center [466, 659] width 279 height 21
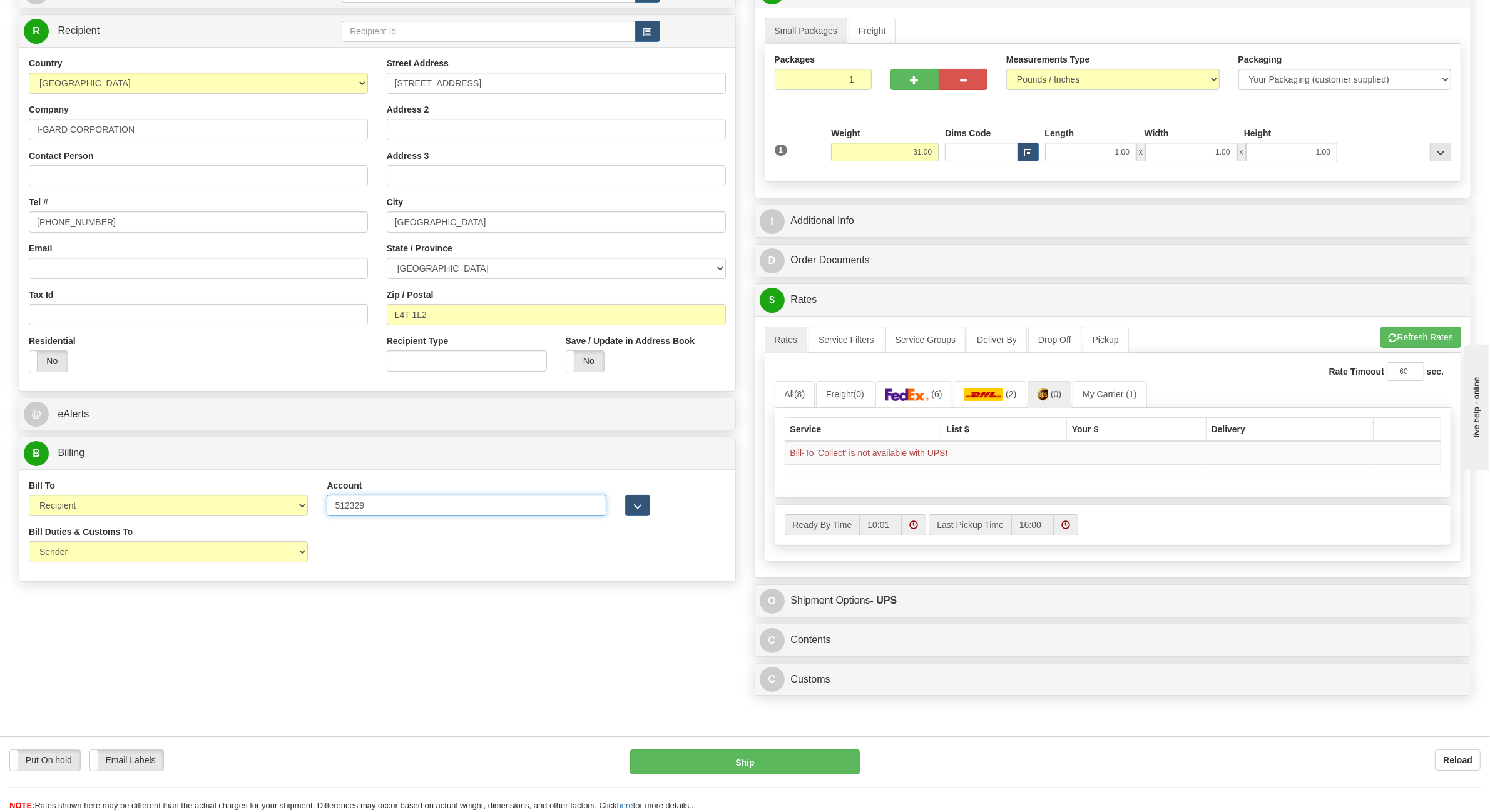
scroll to position [157, 0]
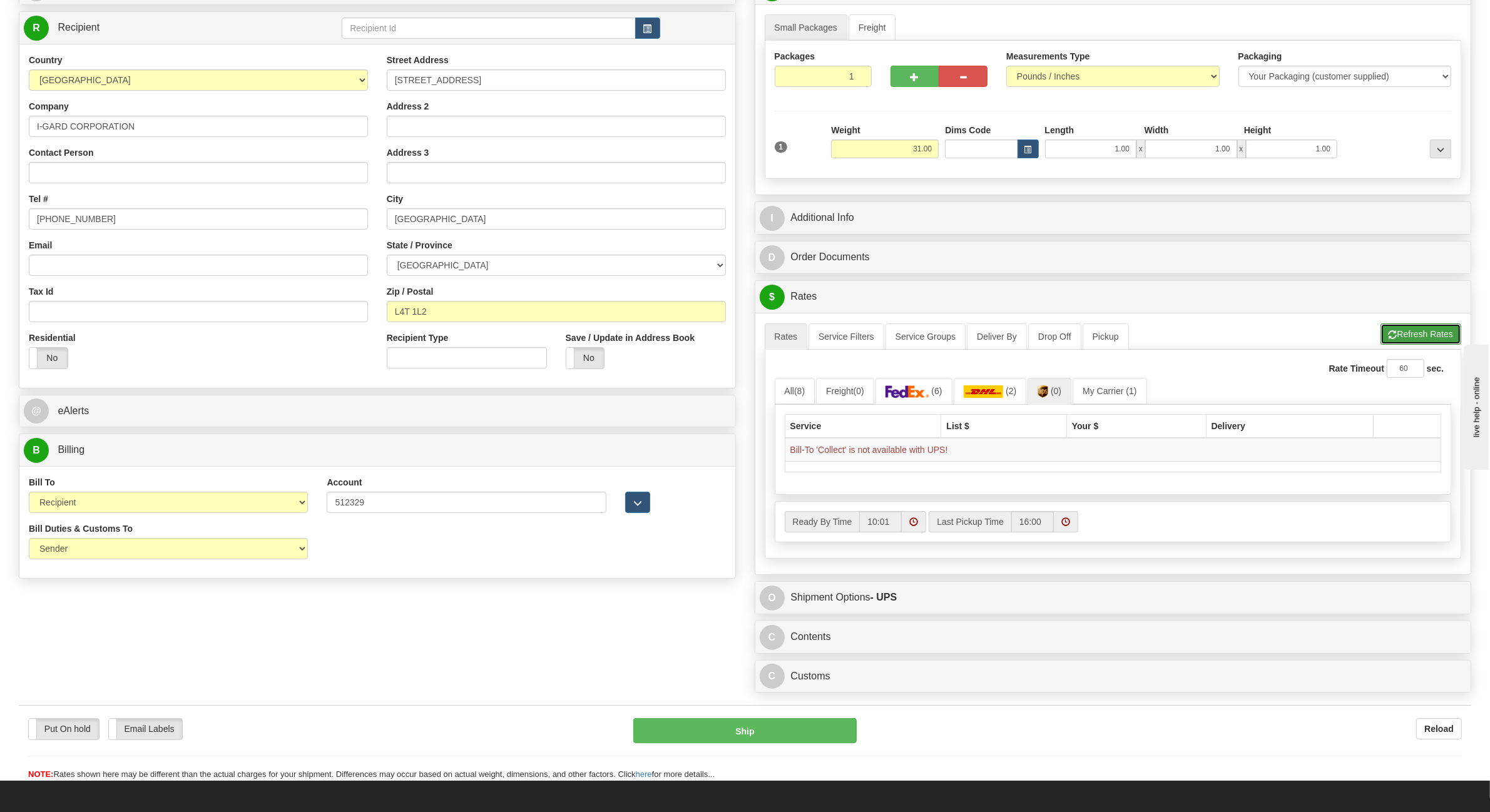
click at [1423, 327] on button "Refresh Rates" at bounding box center [1420, 334] width 81 height 21
click at [635, 505] on span "button" at bounding box center [638, 503] width 9 height 8
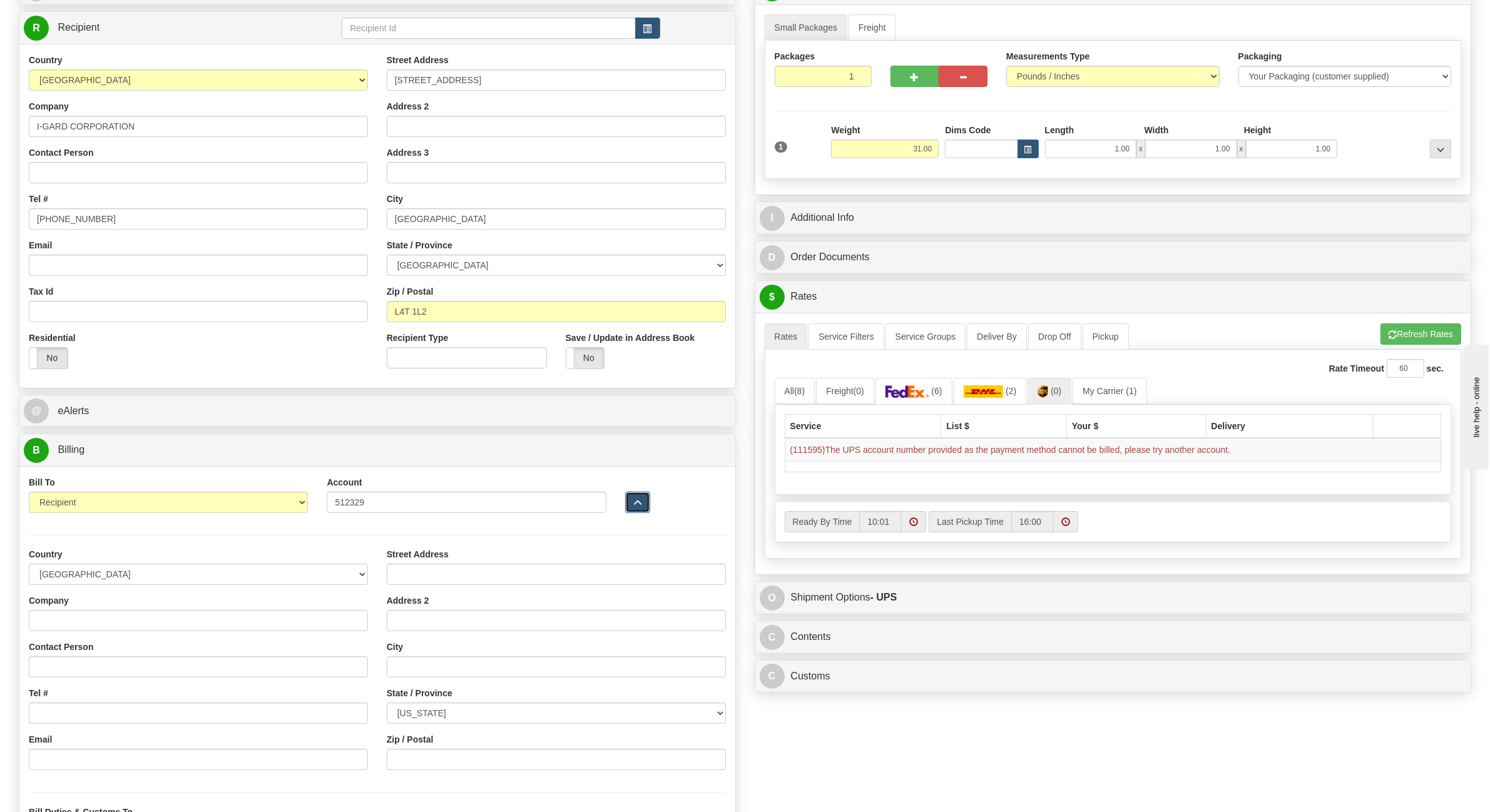
click at [635, 505] on span "button" at bounding box center [638, 503] width 9 height 8
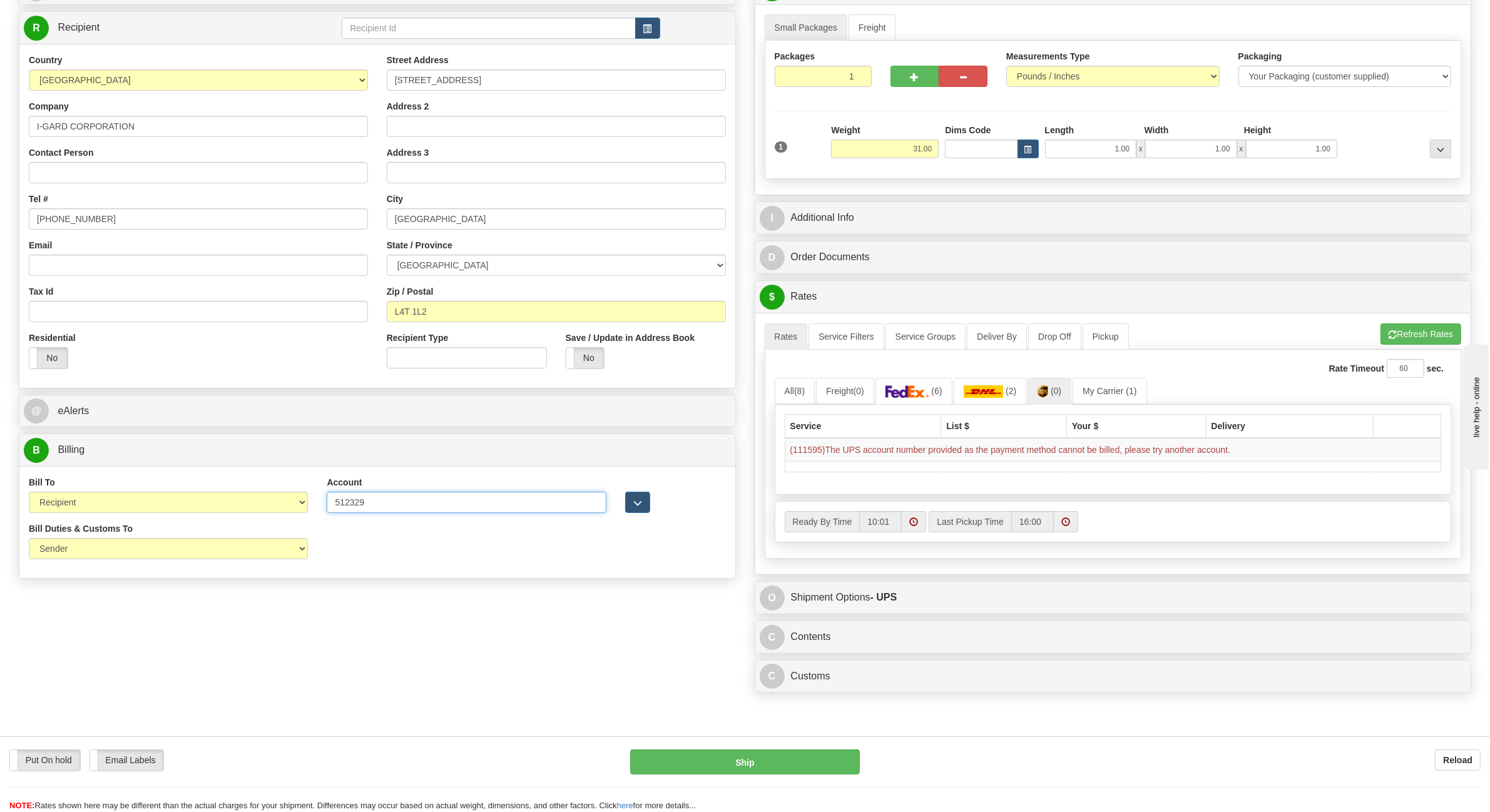
drag, startPoint x: 336, startPoint y: 509, endPoint x: 226, endPoint y: 509, distance: 110.0
click at [226, 509] on div "Bill To Sender Recipient Third Party Collect Account 512329 3rd Party Account L…" at bounding box center [378, 499] width 716 height 46
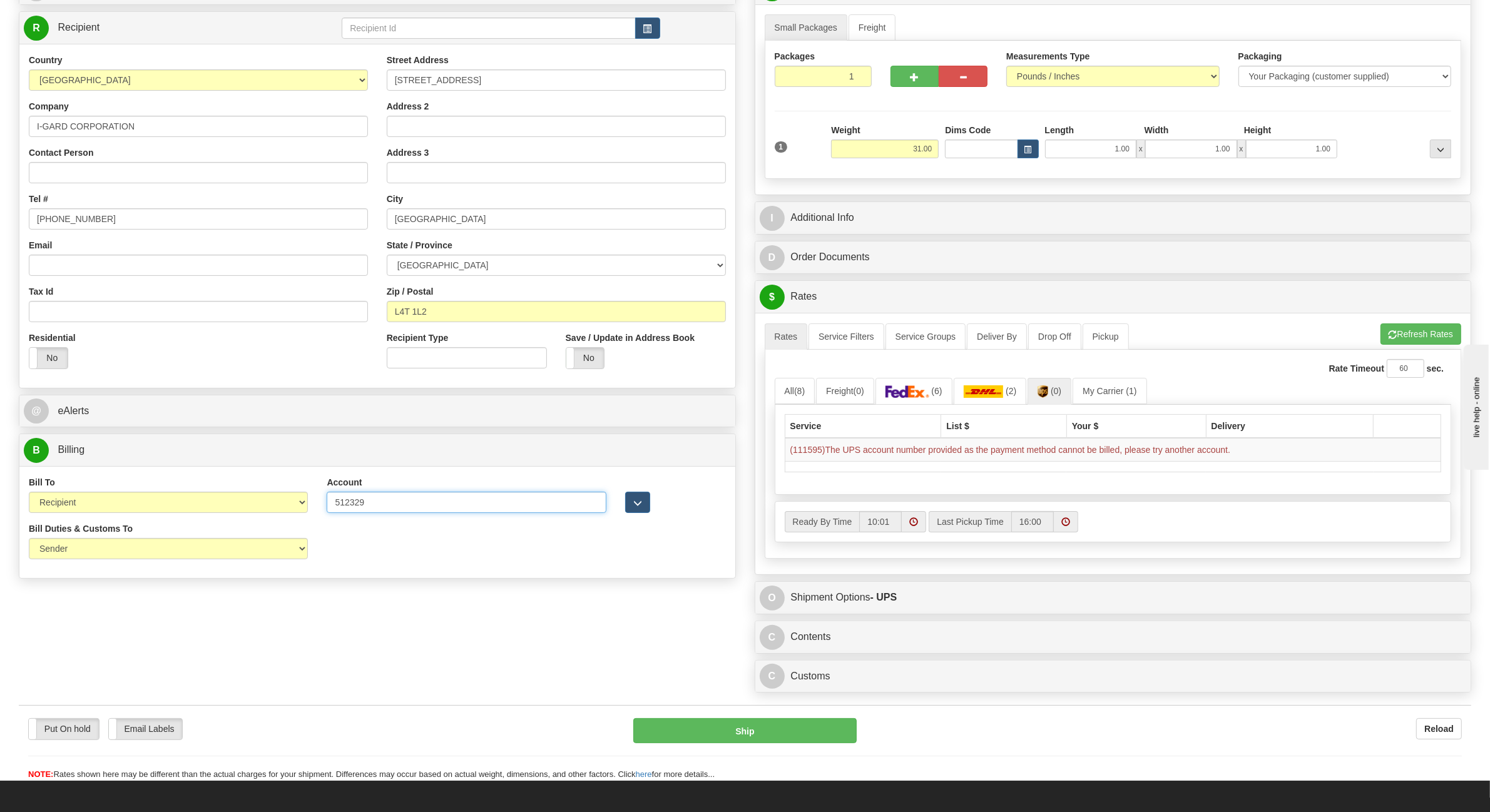
paste input ";"
type input "512329"
click at [1412, 337] on button "Refresh Rates" at bounding box center [1420, 334] width 81 height 21
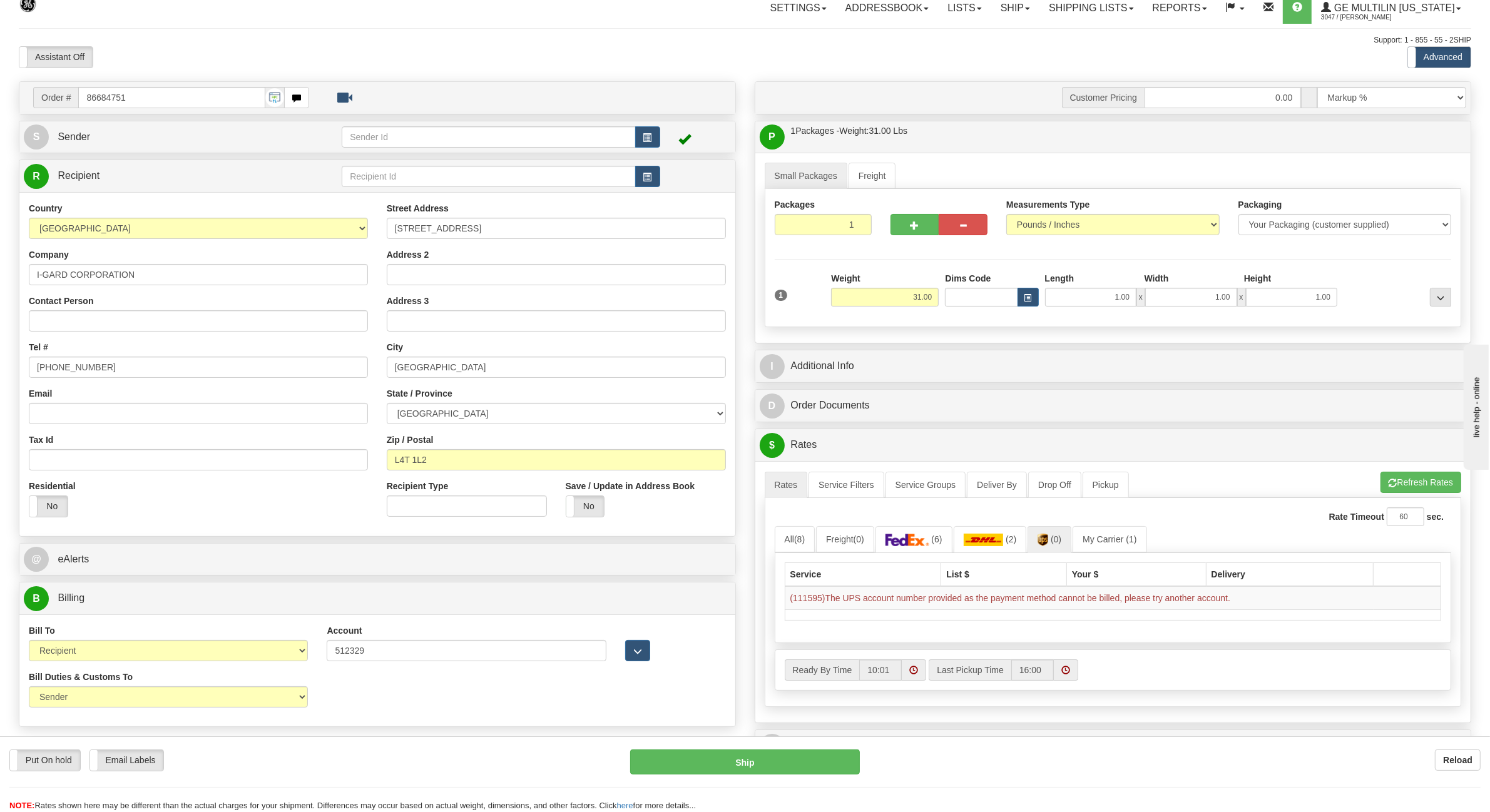
scroll to position [0, 0]
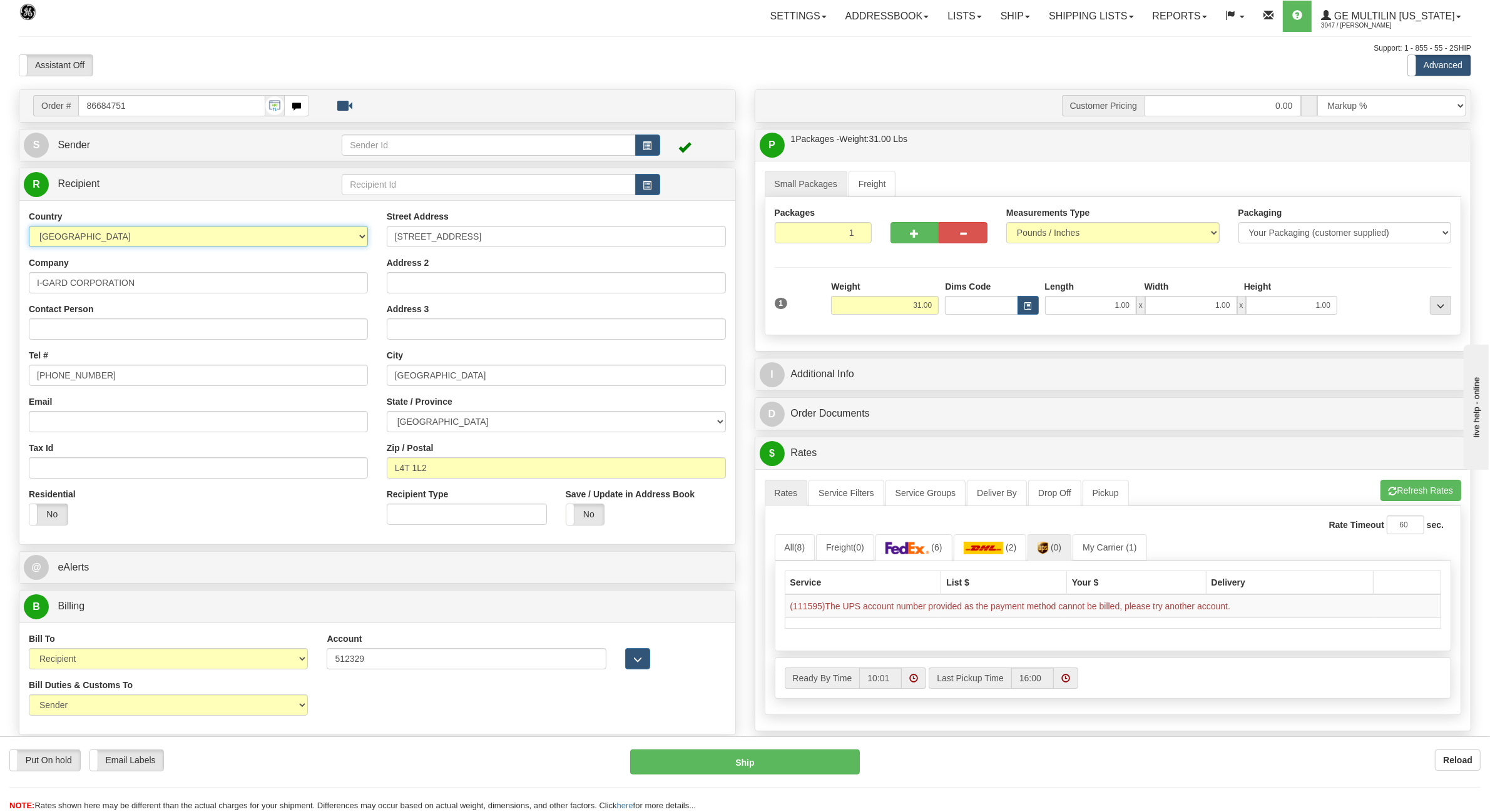
click at [351, 238] on select "[GEOGRAPHIC_DATA] [GEOGRAPHIC_DATA] [GEOGRAPHIC_DATA] [GEOGRAPHIC_DATA] [US_STA…" at bounding box center [198, 237] width 339 height 21
click at [549, 73] on div "Assistant On Assistant Off Do a return Do a return" at bounding box center [316, 65] width 613 height 21
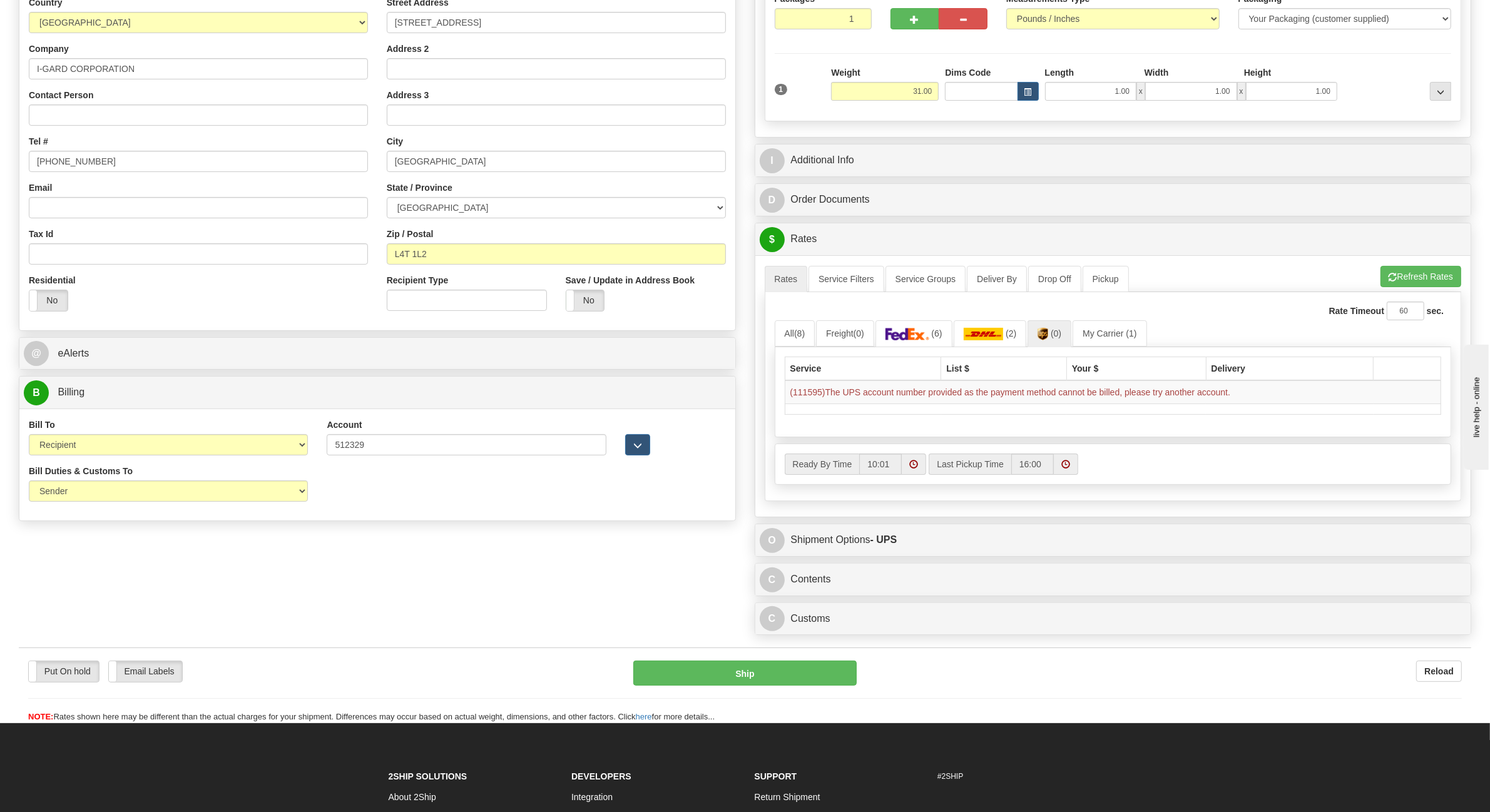
scroll to position [235, 0]
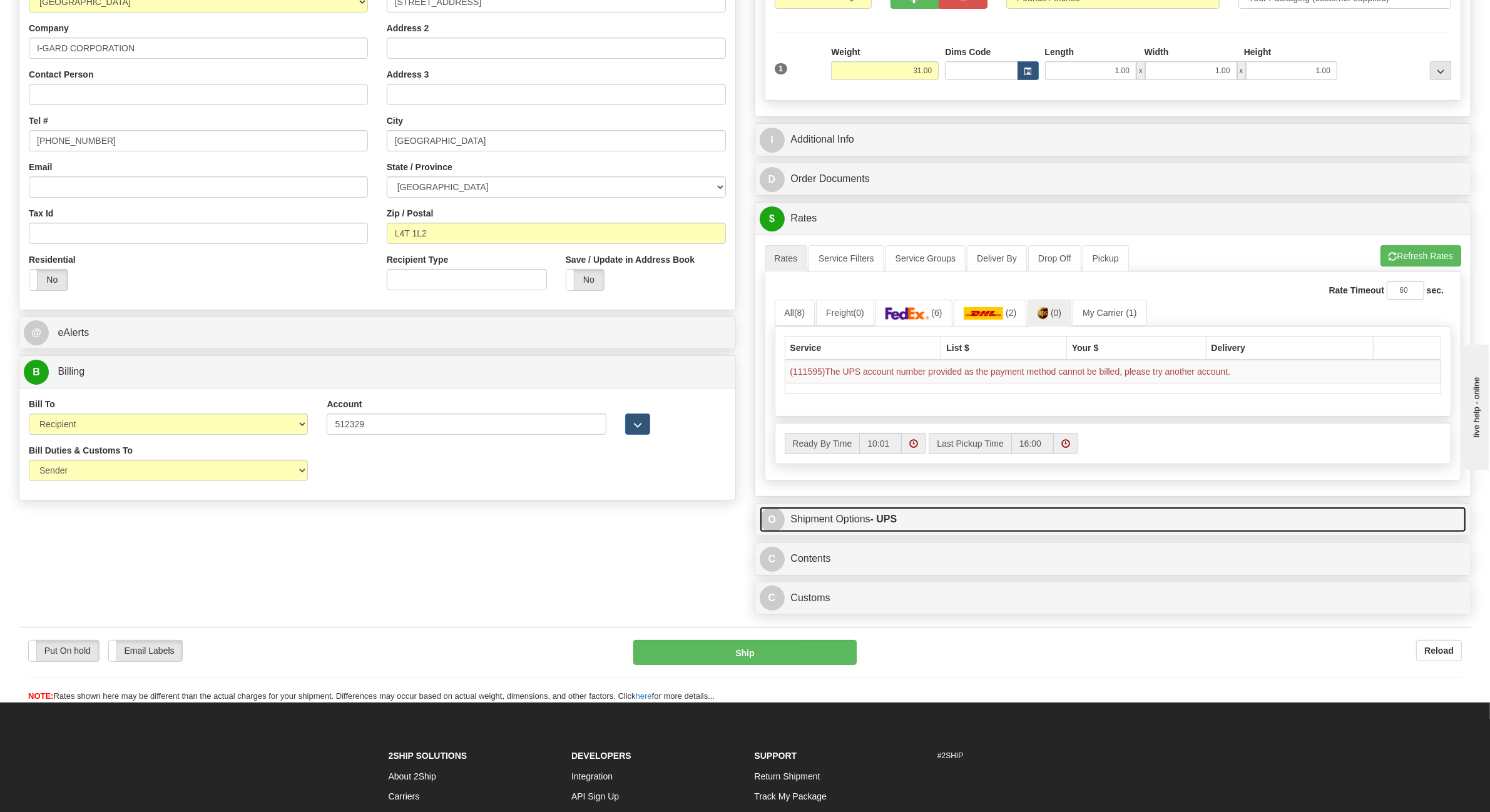
click at [856, 526] on link "O Shipment Options - UPS" at bounding box center [1113, 520] width 707 height 26
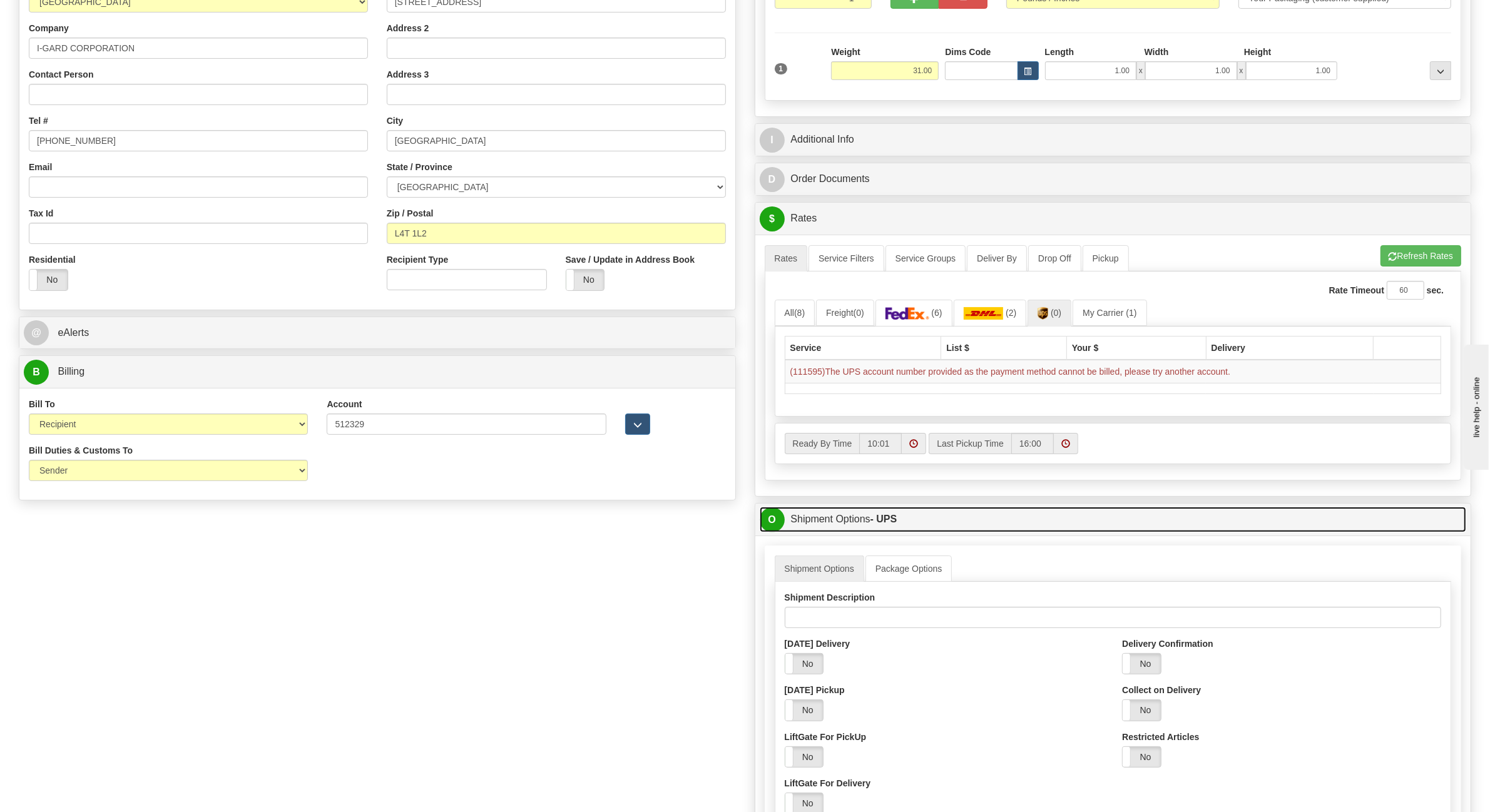
click at [862, 523] on link "O Shipment Options - UPS" at bounding box center [1113, 520] width 707 height 26
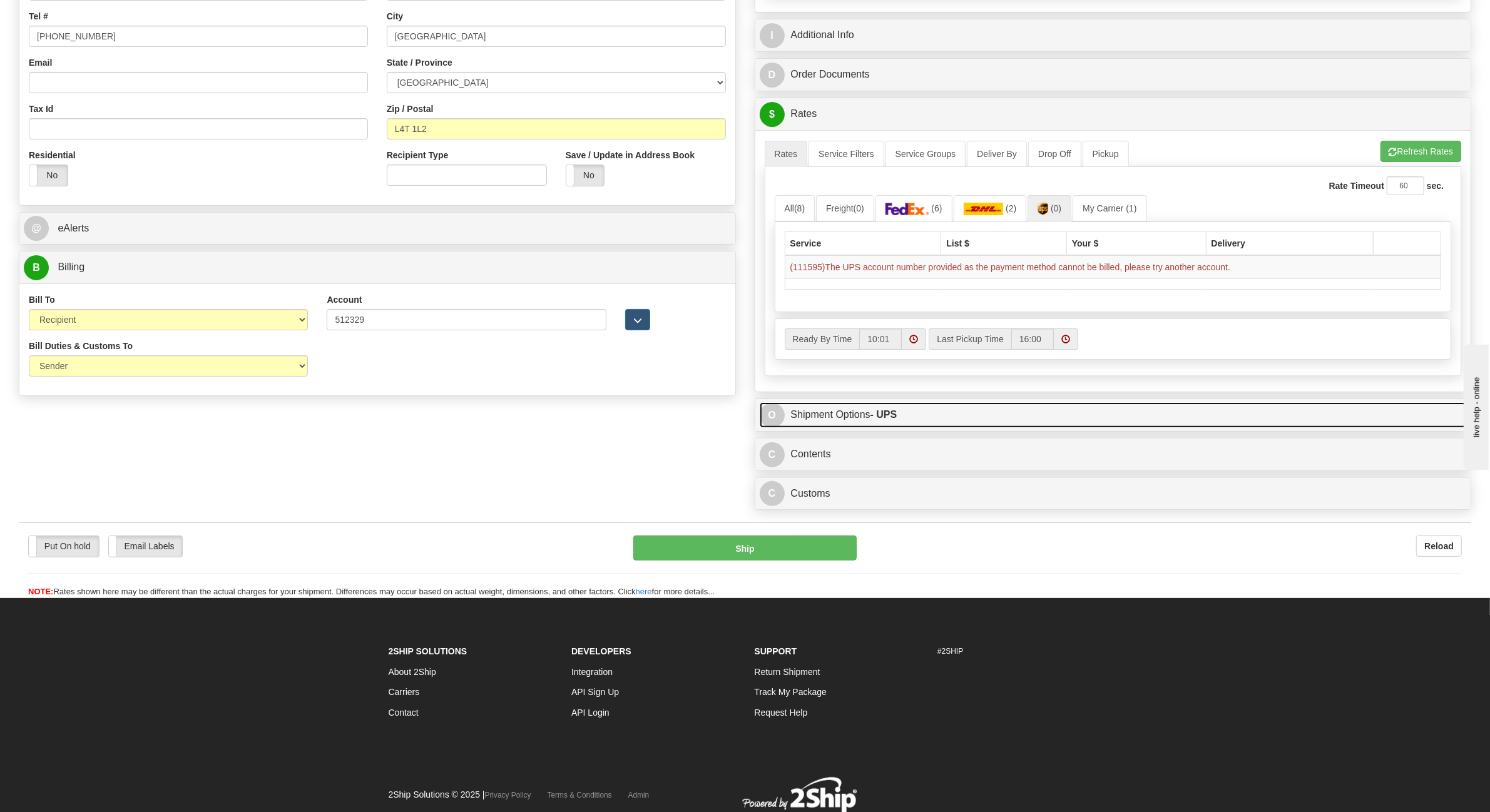
scroll to position [312, 0]
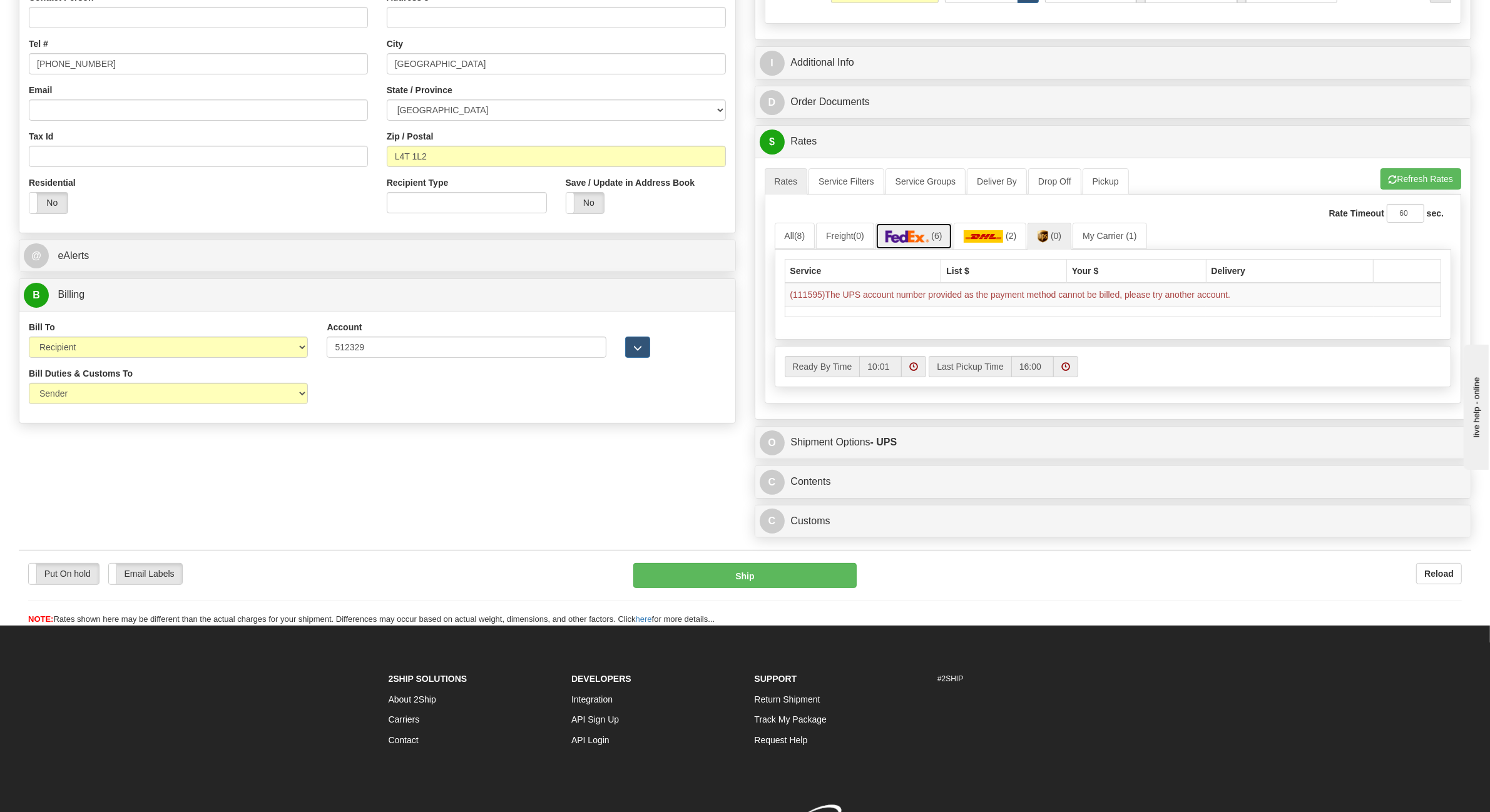
click at [919, 243] on img at bounding box center [907, 236] width 44 height 13
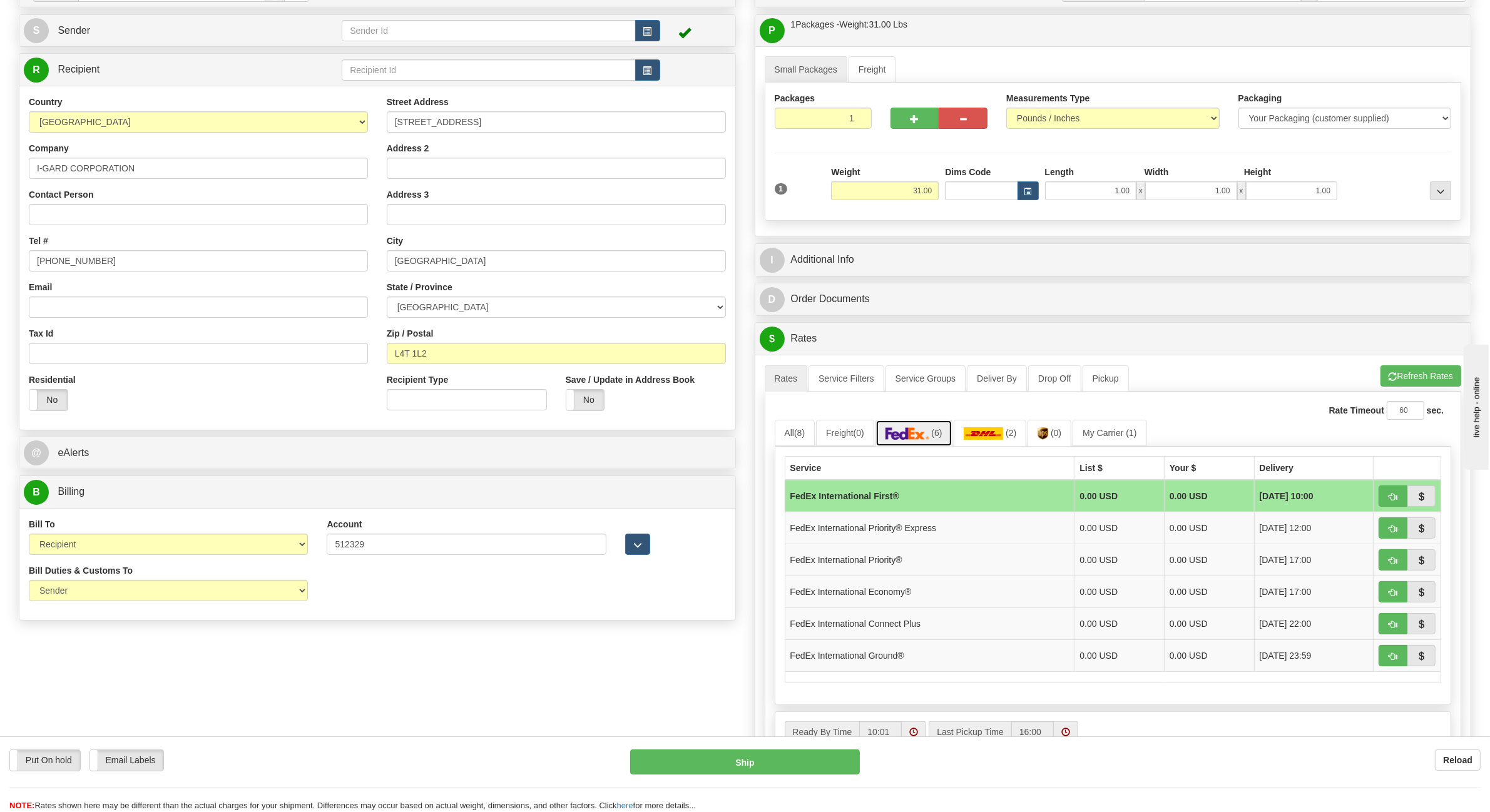
scroll to position [0, 0]
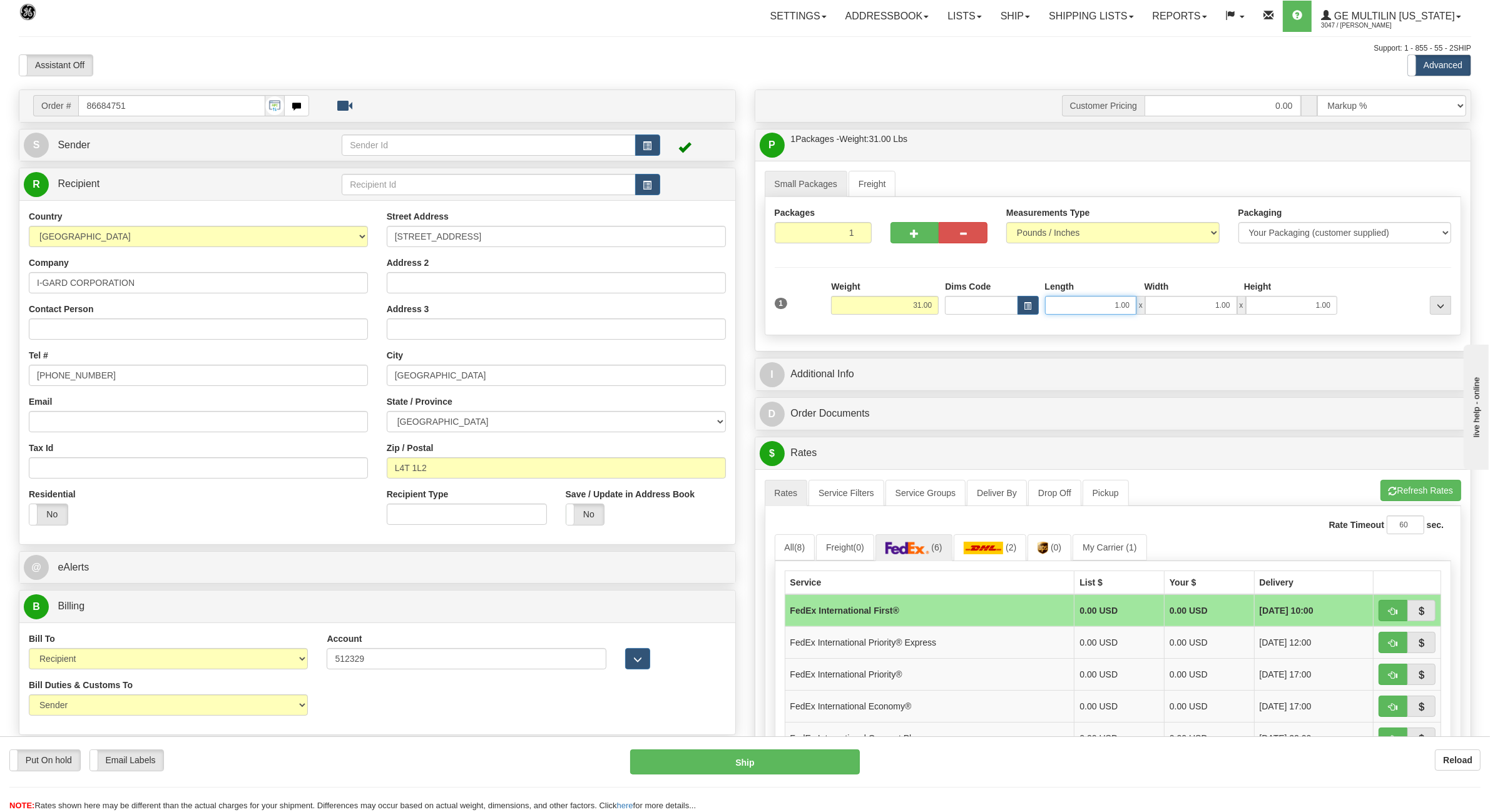
click at [1106, 306] on input "1.00" at bounding box center [1091, 305] width 92 height 19
click at [412, 474] on input "L4T 1L2" at bounding box center [556, 468] width 339 height 21
type input "L4T1L2"
click at [1433, 489] on button "Refresh Rates" at bounding box center [1420, 490] width 81 height 21
click at [1065, 555] on link "(0)" at bounding box center [1050, 548] width 44 height 27
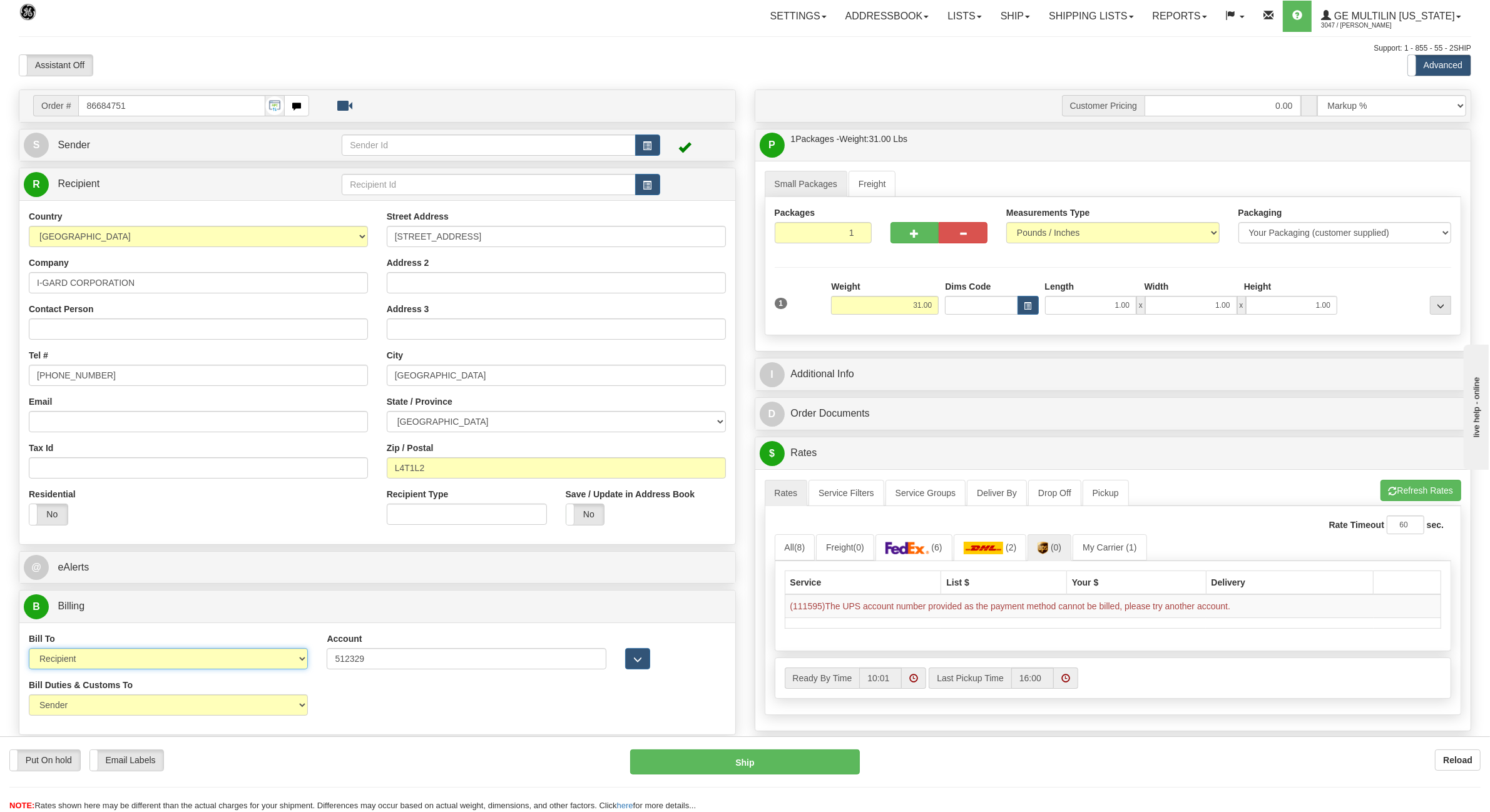
click at [168, 652] on select "Sender Recipient Third Party Collect" at bounding box center [168, 659] width 279 height 21
click at [29, 650] on select "Sender Recipient Third Party Collect" at bounding box center [168, 659] width 279 height 21
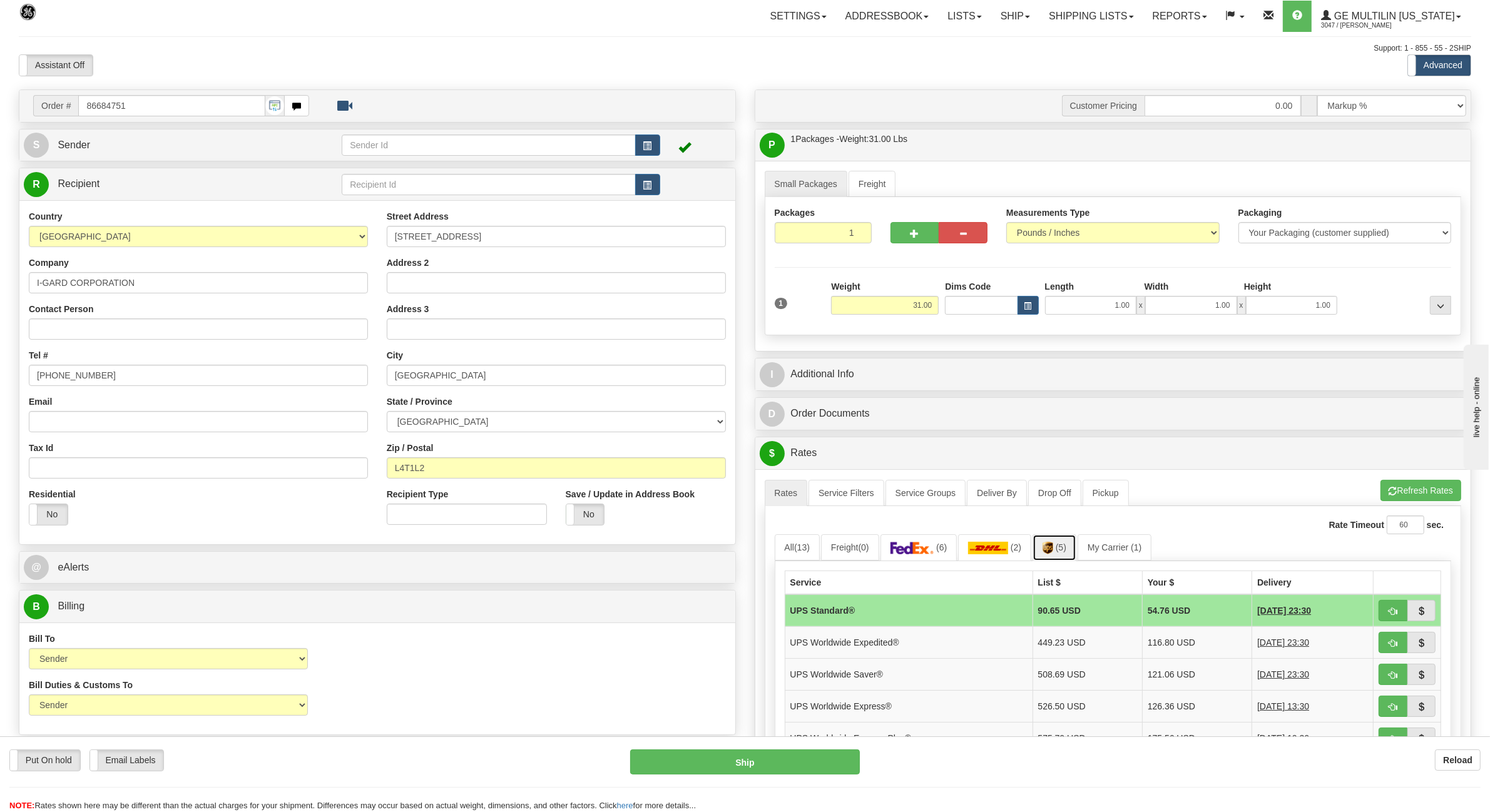
click at [1065, 552] on span "(5)" at bounding box center [1061, 547] width 11 height 10
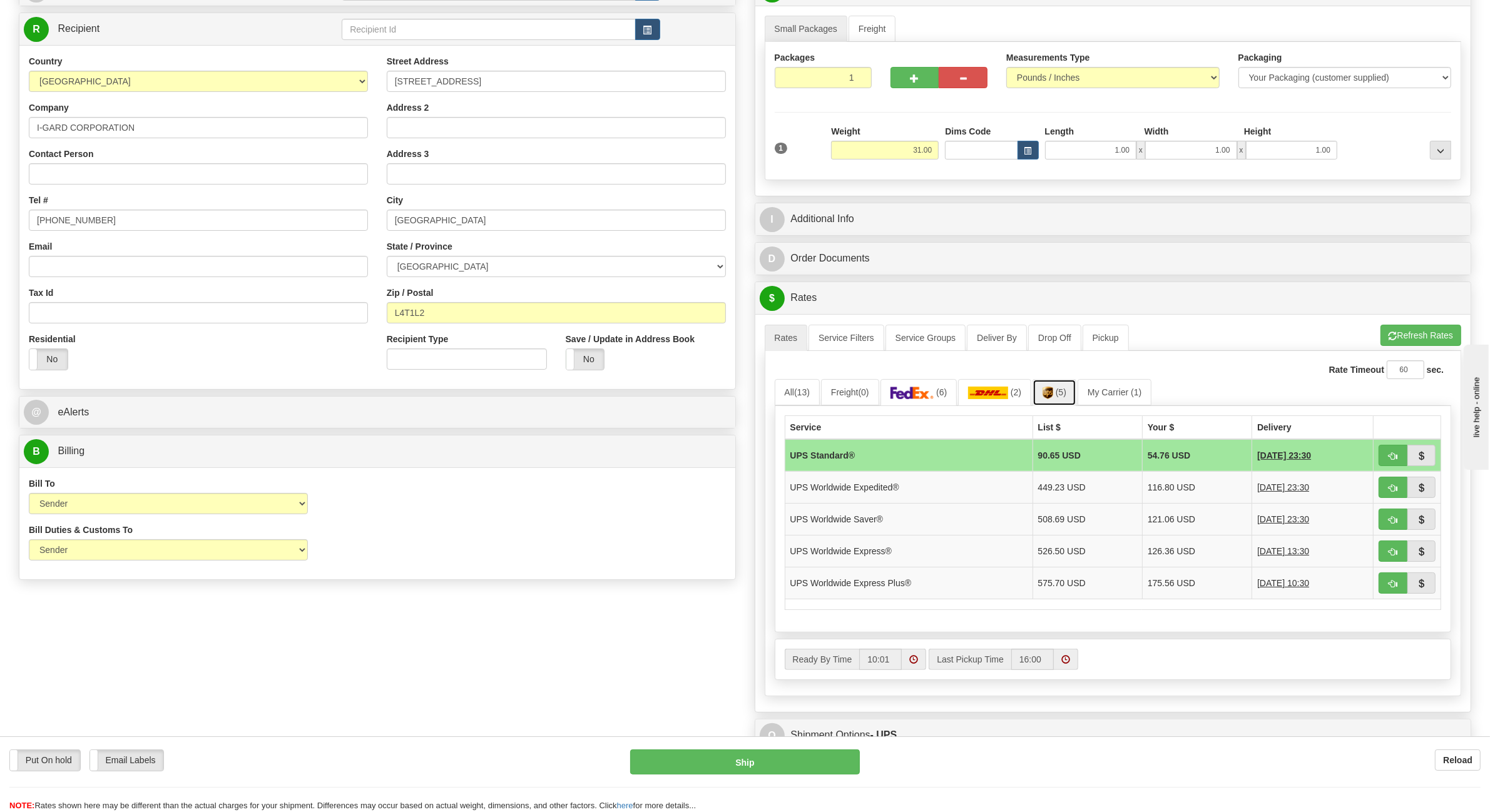
scroll to position [313, 0]
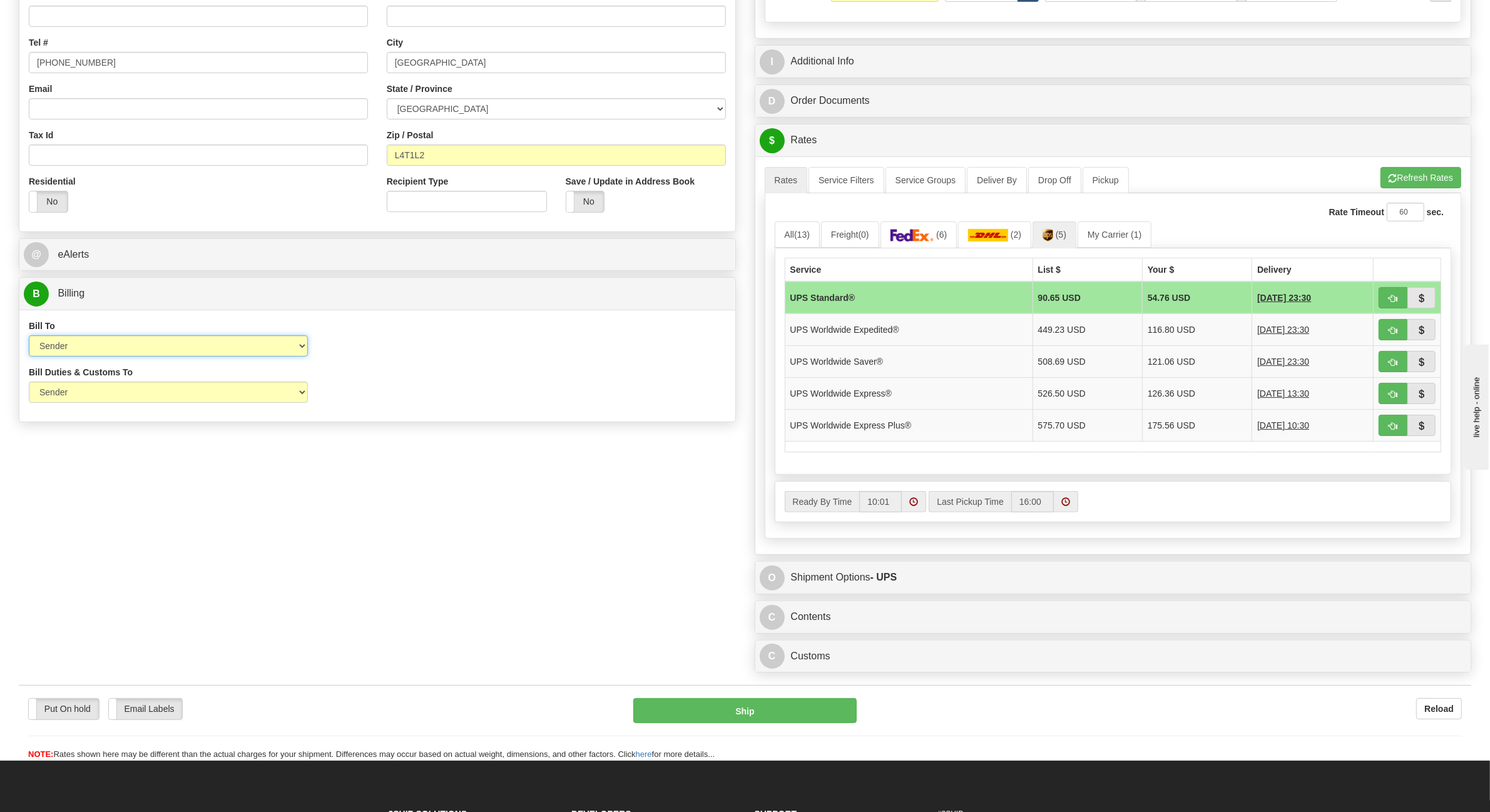
click at [151, 345] on select "Sender Recipient Third Party Collect" at bounding box center [168, 346] width 279 height 21
click at [29, 338] on select "Sender Recipient Third Party Collect" at bounding box center [168, 346] width 279 height 21
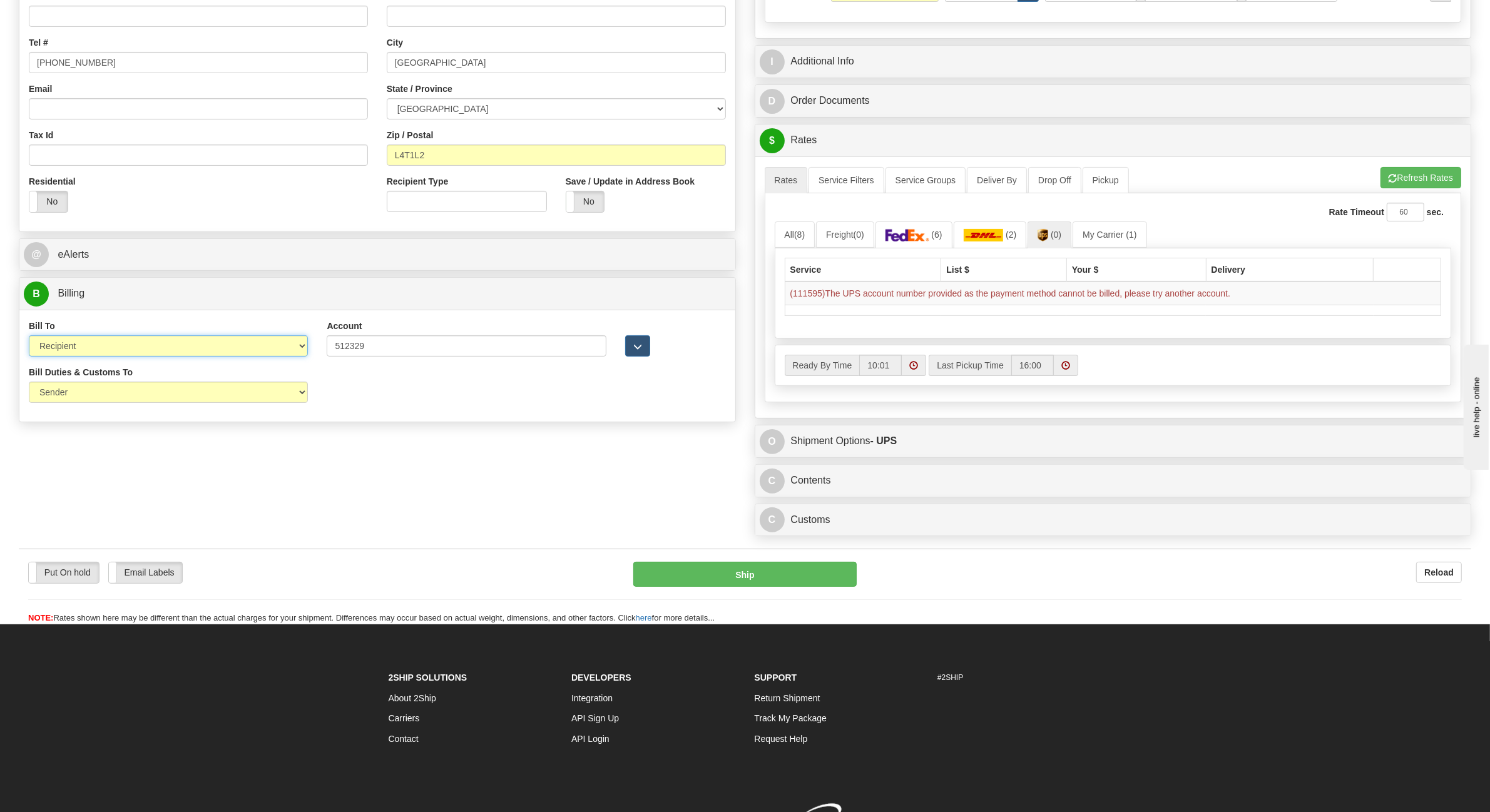
click at [113, 343] on select "Sender Recipient Third Party Collect" at bounding box center [168, 346] width 279 height 21
click at [29, 338] on select "Sender Recipient Third Party Collect" at bounding box center [168, 346] width 279 height 21
click at [88, 345] on select "Sender Recipient Third Party Collect" at bounding box center [168, 346] width 279 height 21
select select "4"
click at [29, 338] on select "Sender Recipient Third Party Collect" at bounding box center [168, 346] width 279 height 21
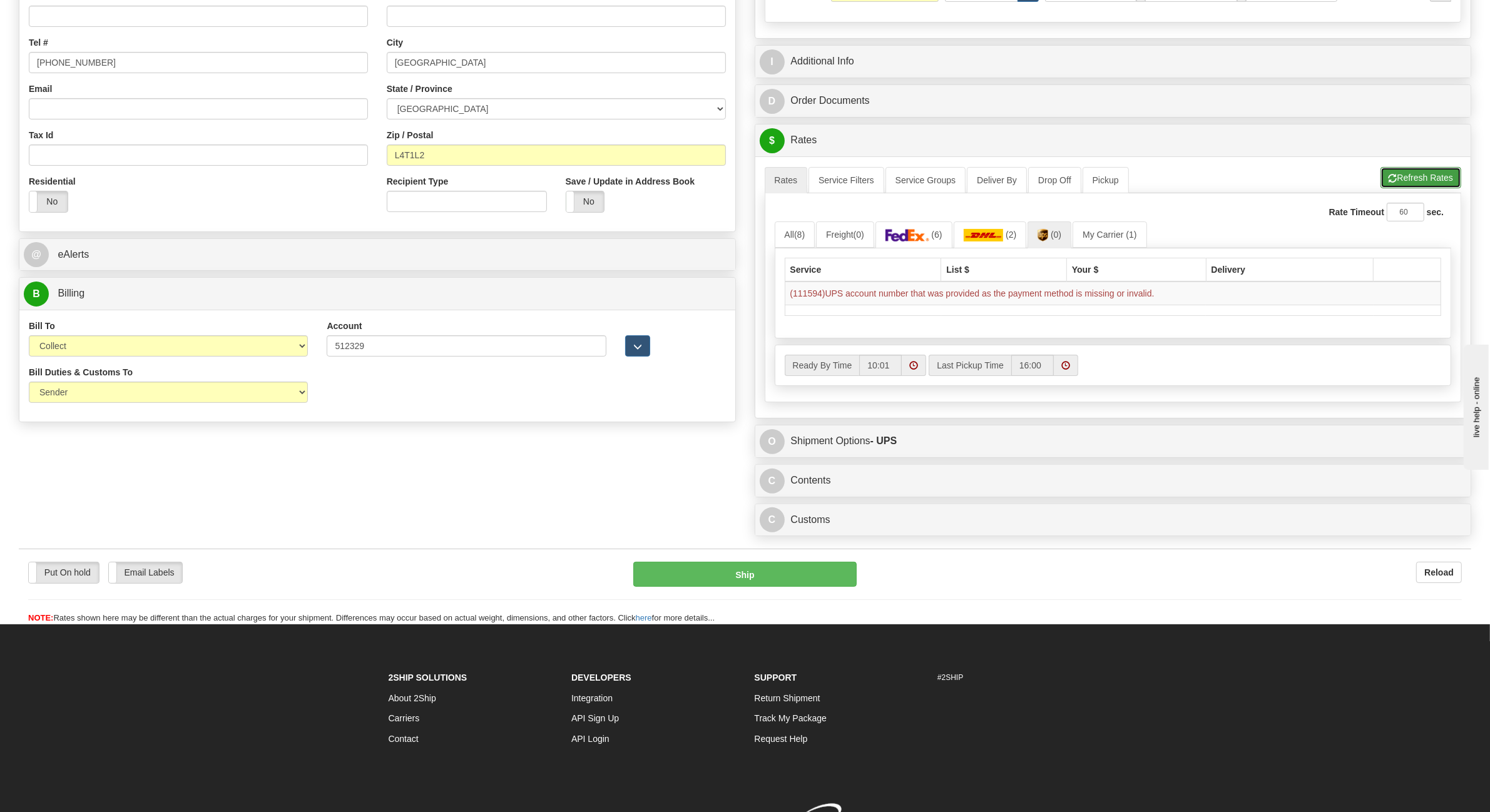
click at [1429, 174] on button "Refresh Rates" at bounding box center [1420, 178] width 81 height 21
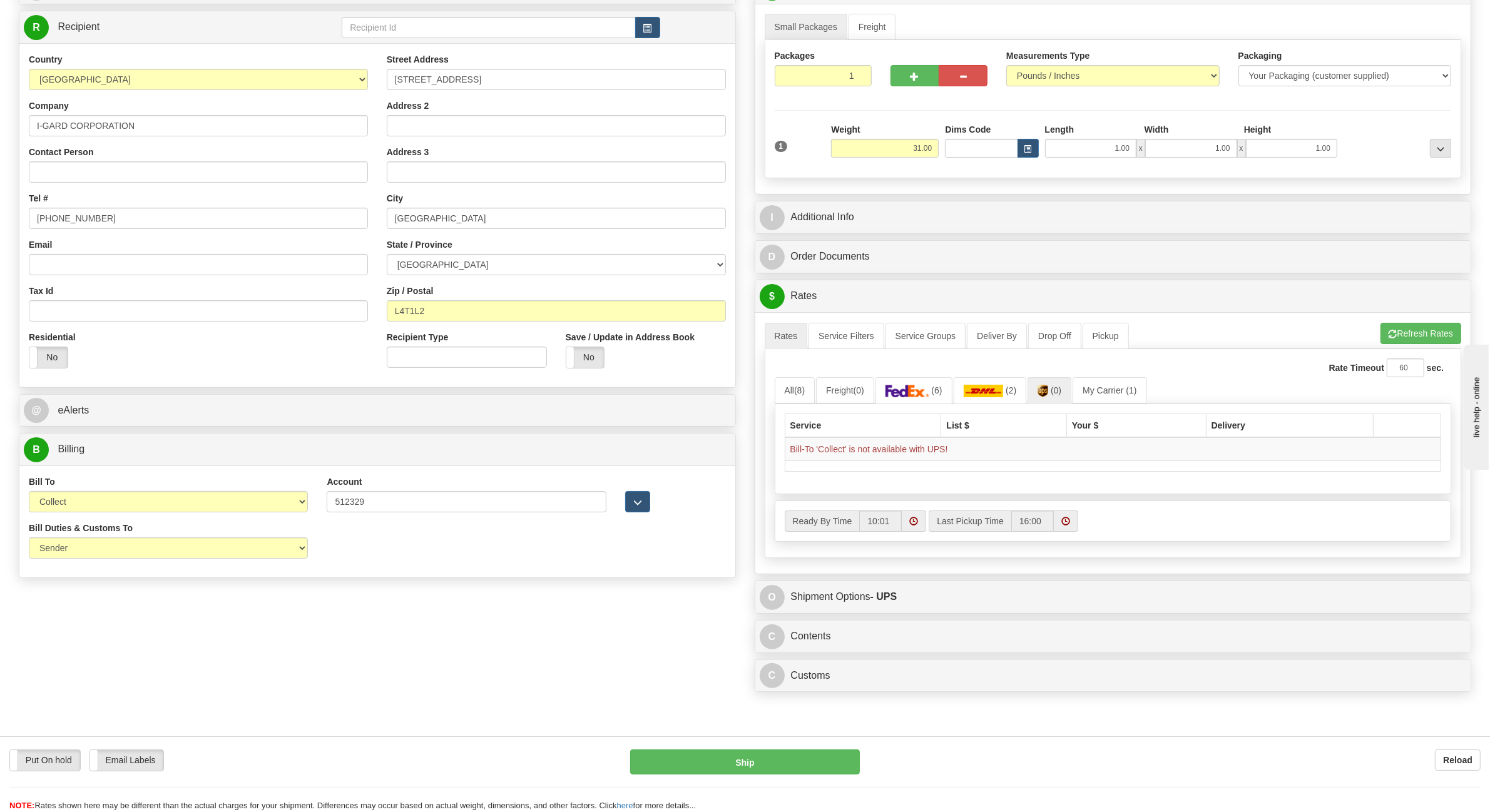
scroll to position [0, 0]
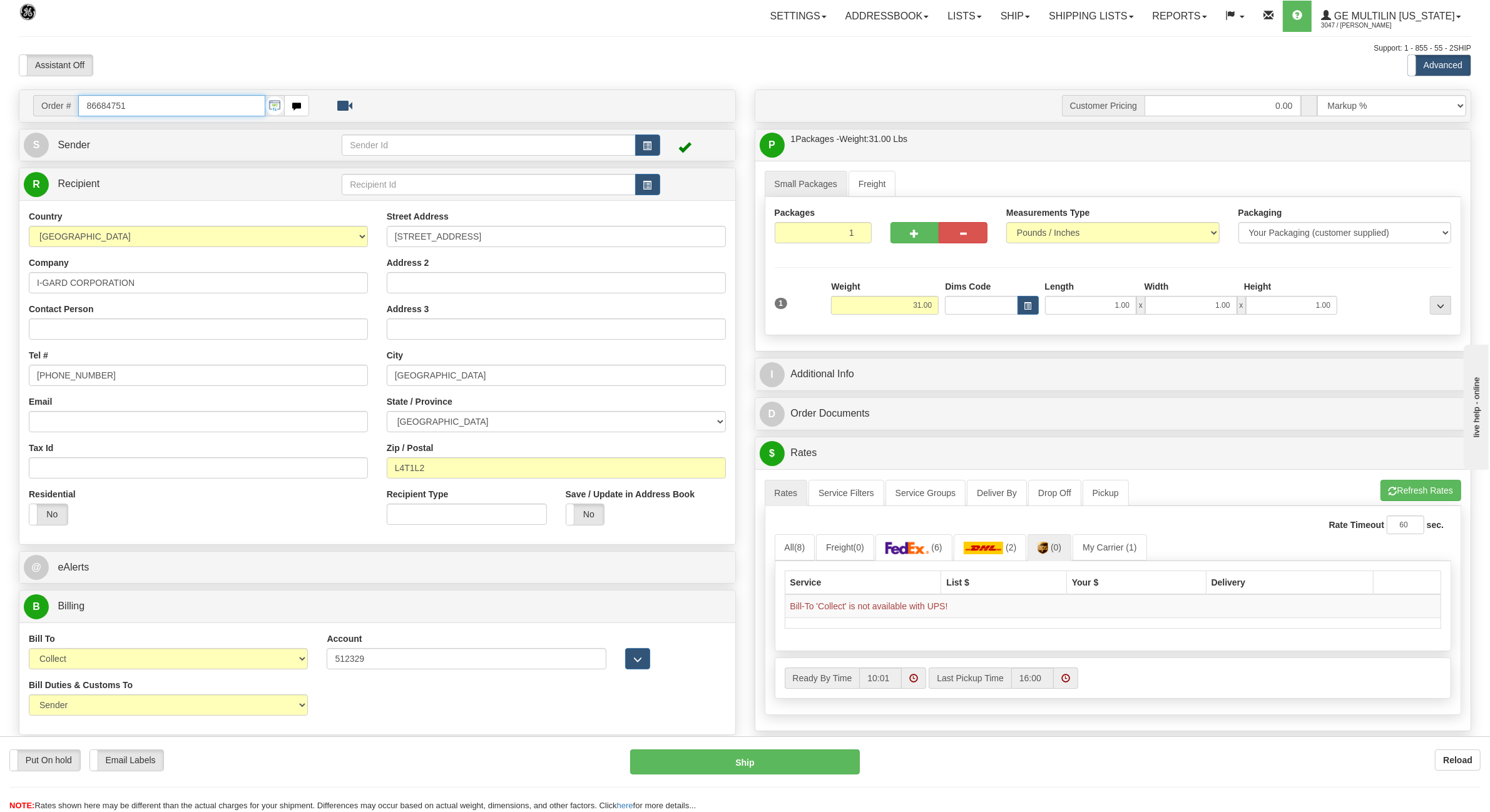
click at [141, 103] on input "86684751" at bounding box center [171, 106] width 186 height 21
drag, startPoint x: 164, startPoint y: 107, endPoint x: -14, endPoint y: 107, distance: 178.0
click at [0, 107] on html "Training Course Close Toggle navigation Settings Shipping Preferences New Sende…" at bounding box center [745, 406] width 1490 height 812
type input "86684833"
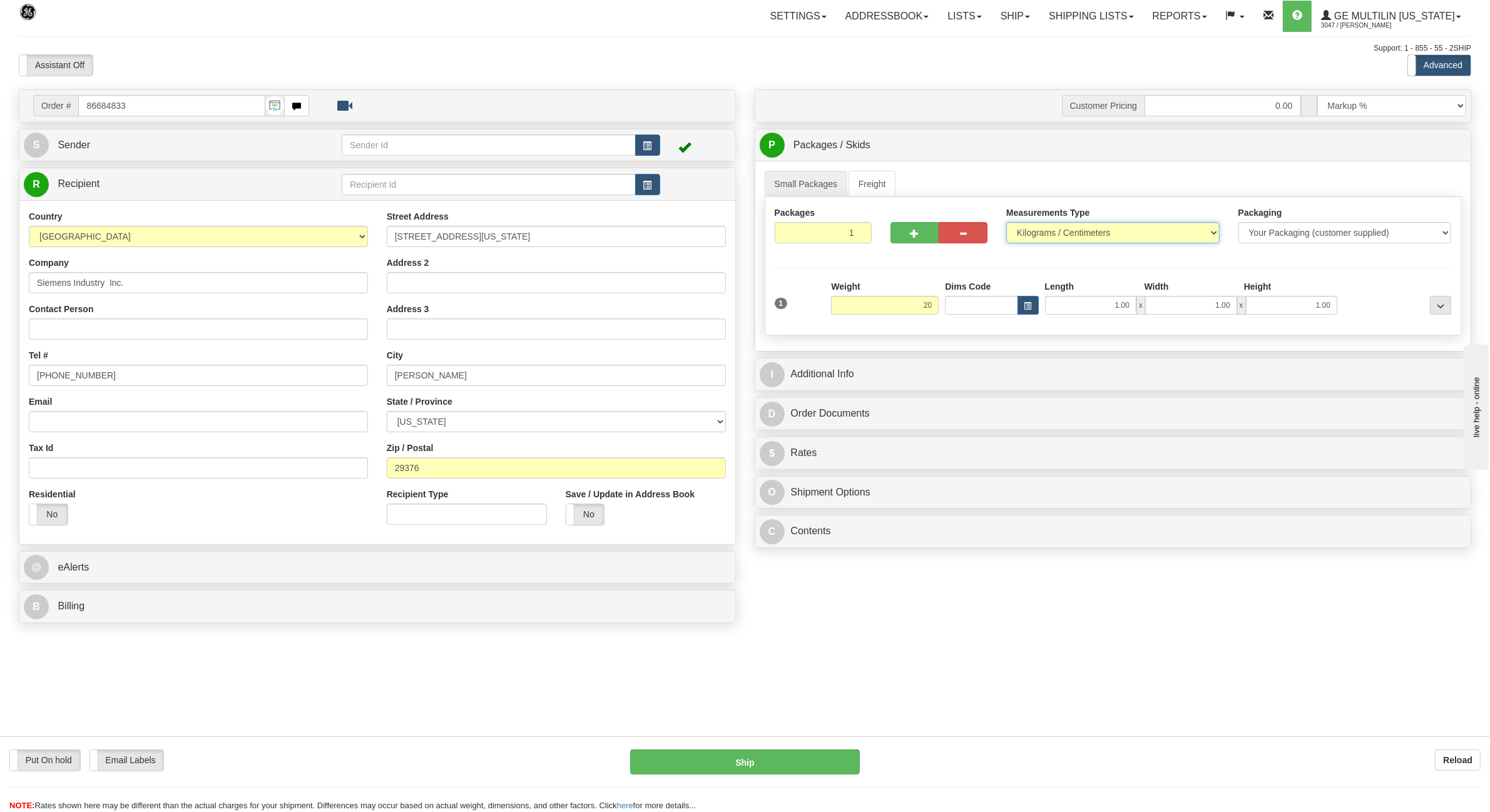
type input "20.00"
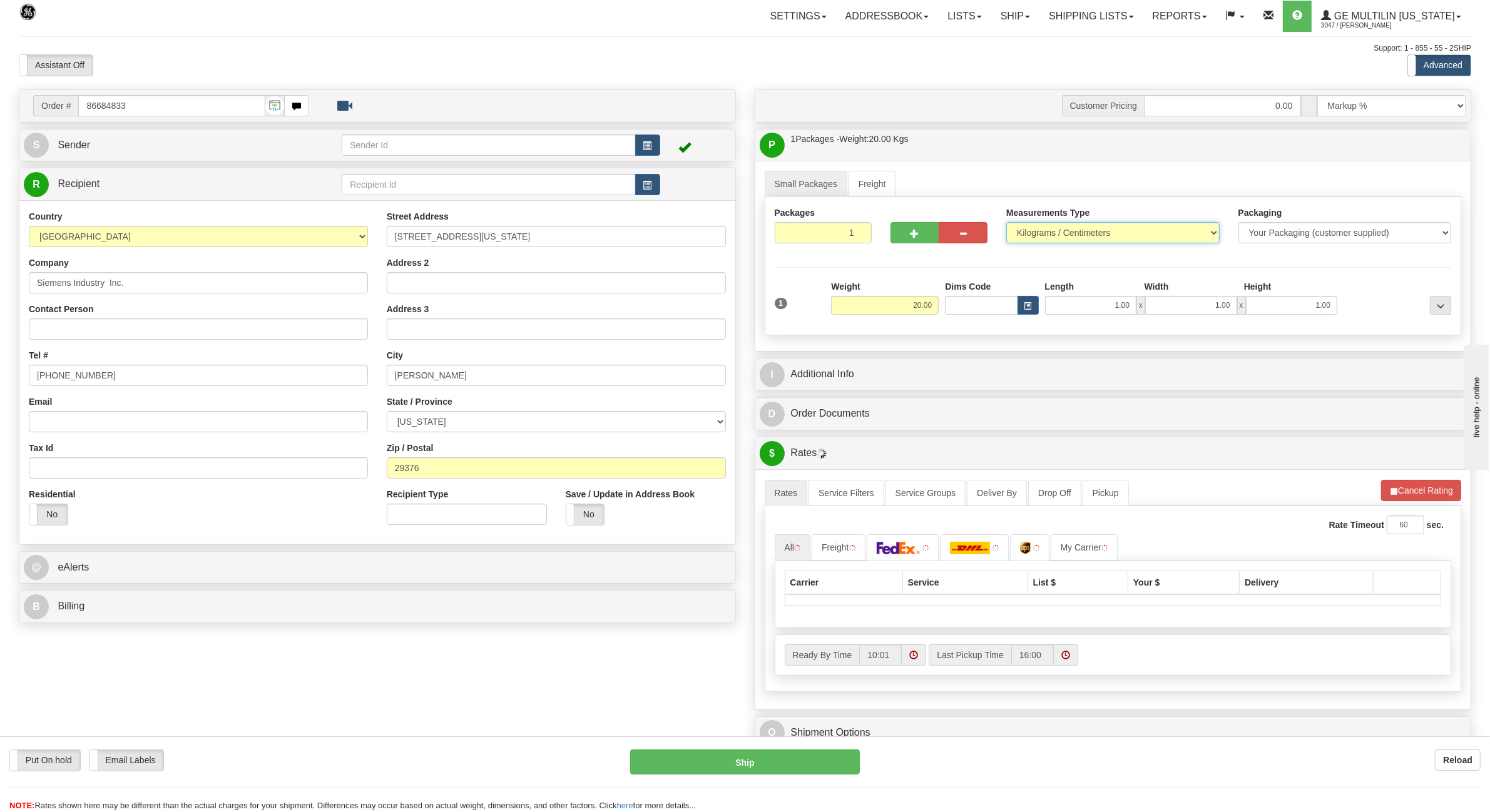
click at [1097, 240] on select "Pounds / Inches Kilograms / Centimeters" at bounding box center [1113, 233] width 213 height 21
select select "0"
click at [1006, 223] on select "Pounds / Inches Kilograms / Centimeters" at bounding box center [1113, 233] width 213 height 21
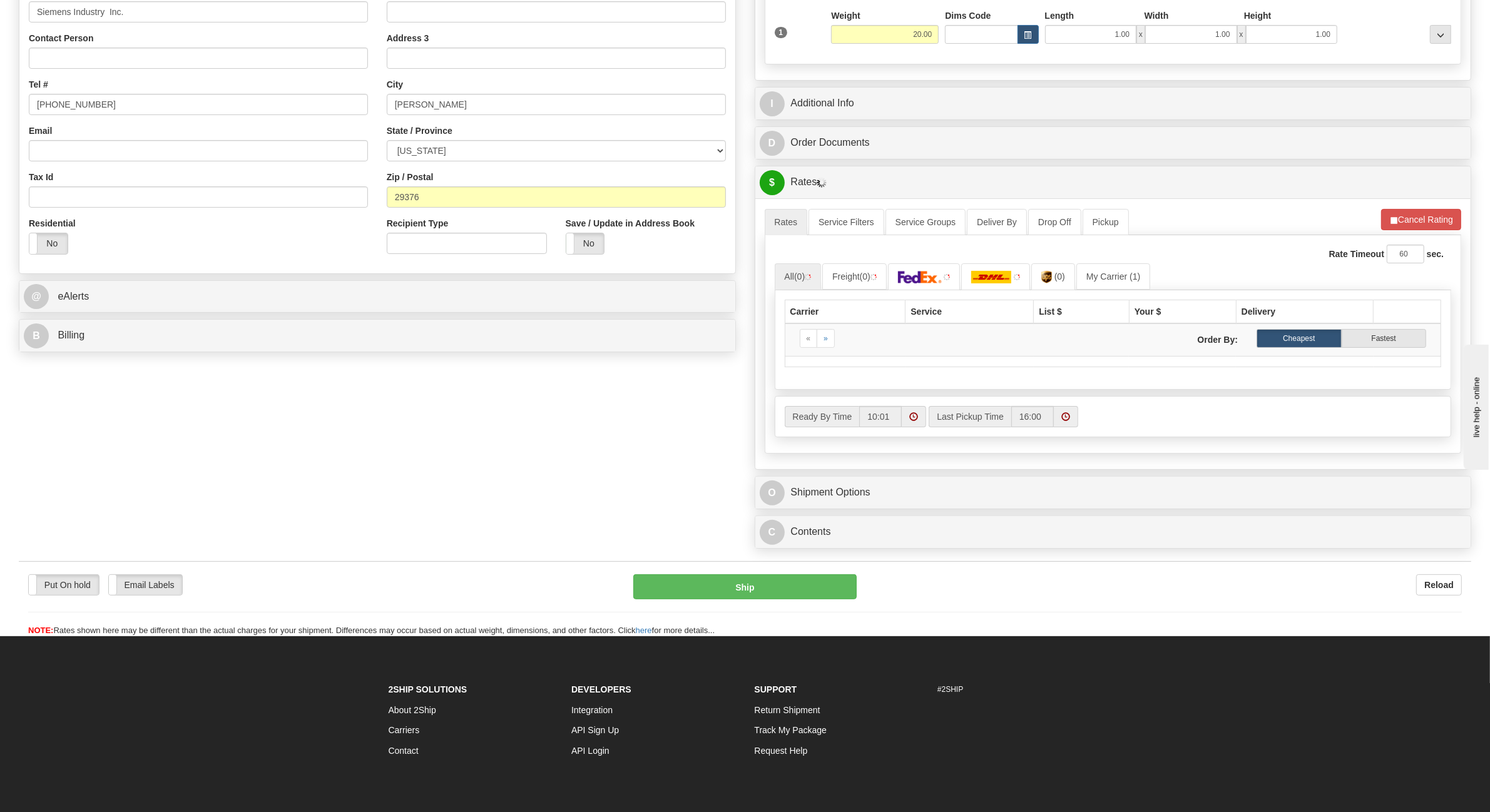
scroll to position [313, 0]
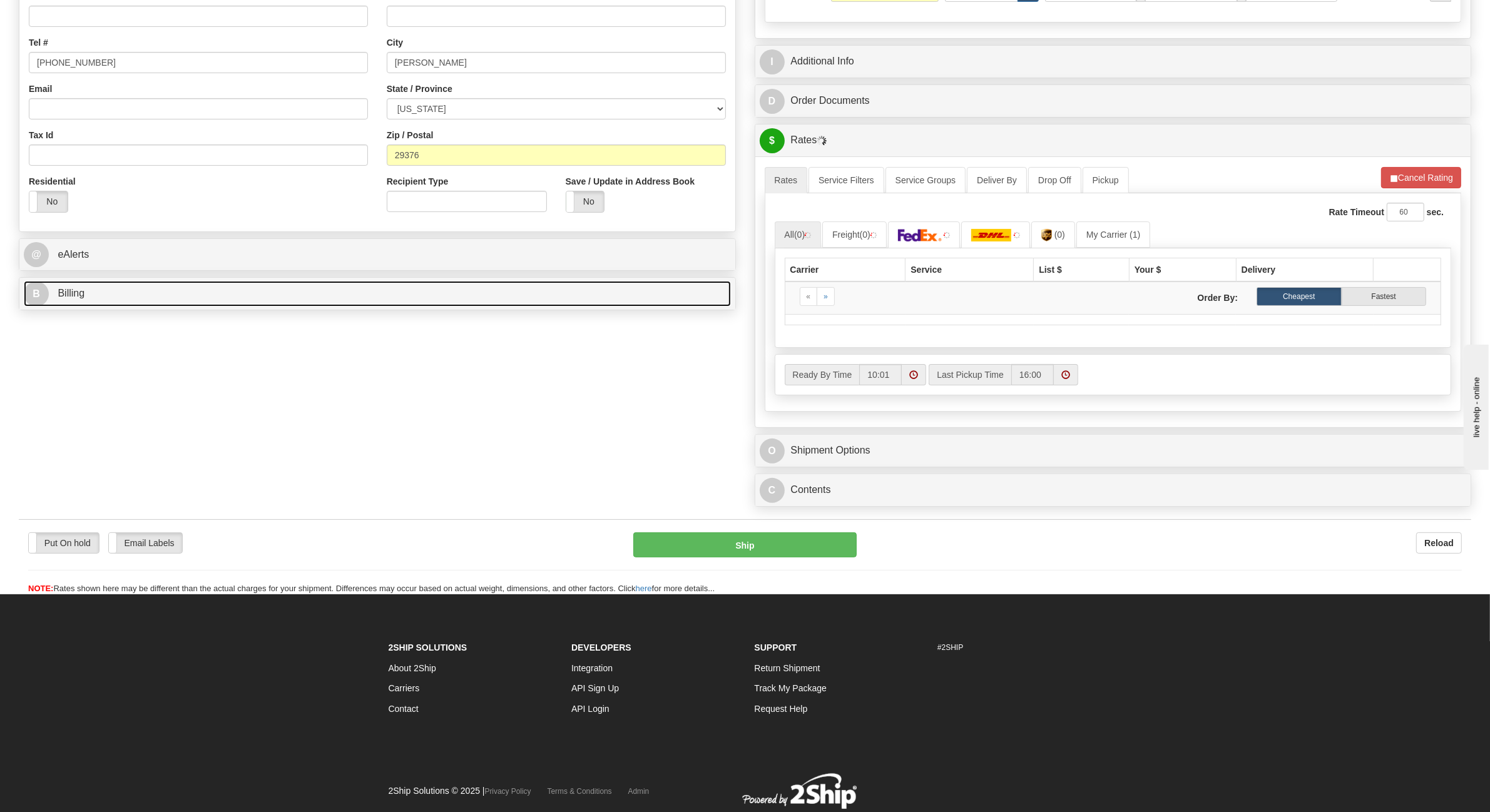
click at [104, 288] on link "B Billing" at bounding box center [377, 294] width 707 height 26
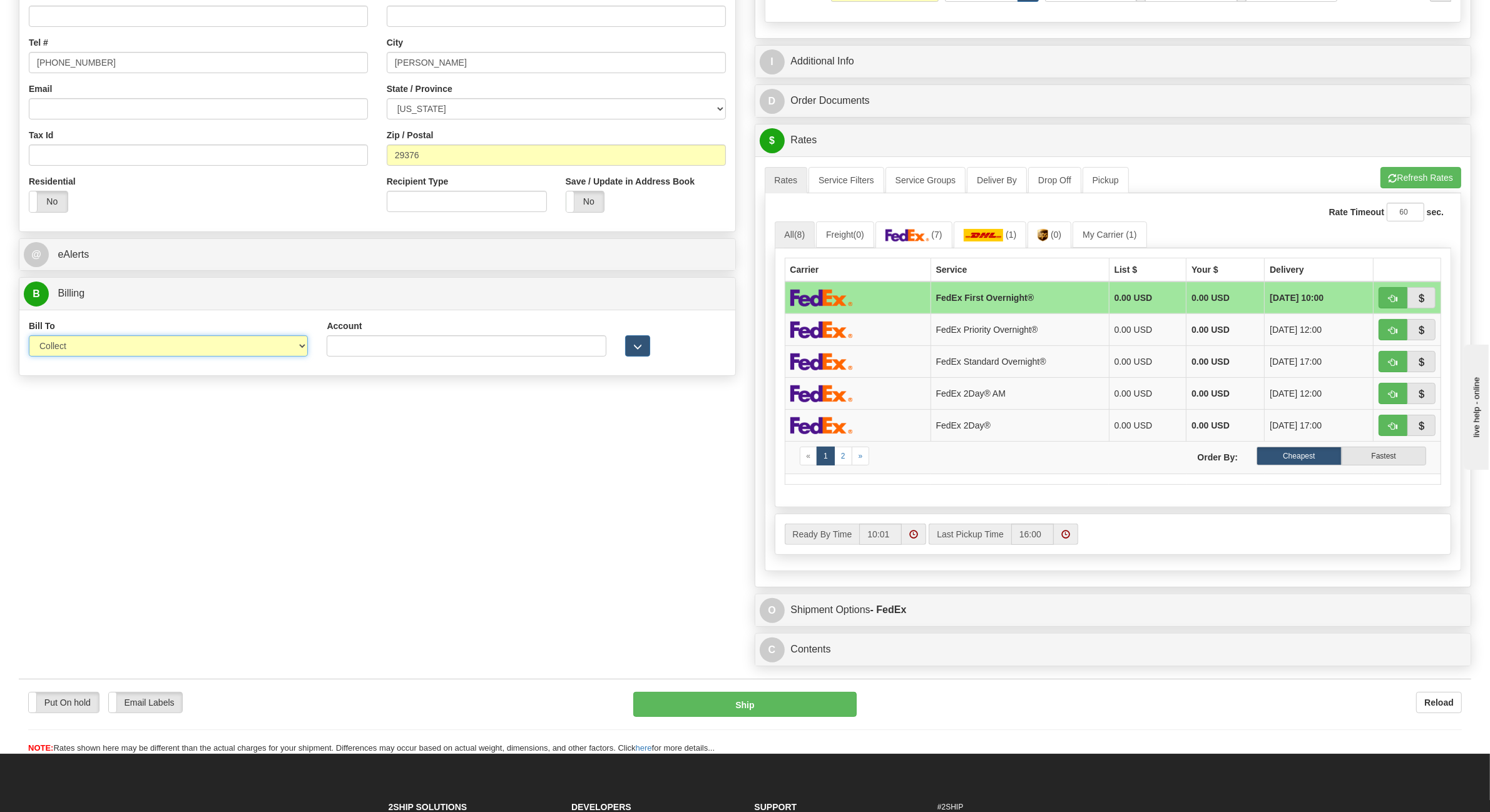
click at [226, 351] on select "Sender Recipient Third Party Collect" at bounding box center [168, 346] width 279 height 21
click at [29, 338] on select "Sender Recipient Third Party Collect" at bounding box center [168, 346] width 279 height 21
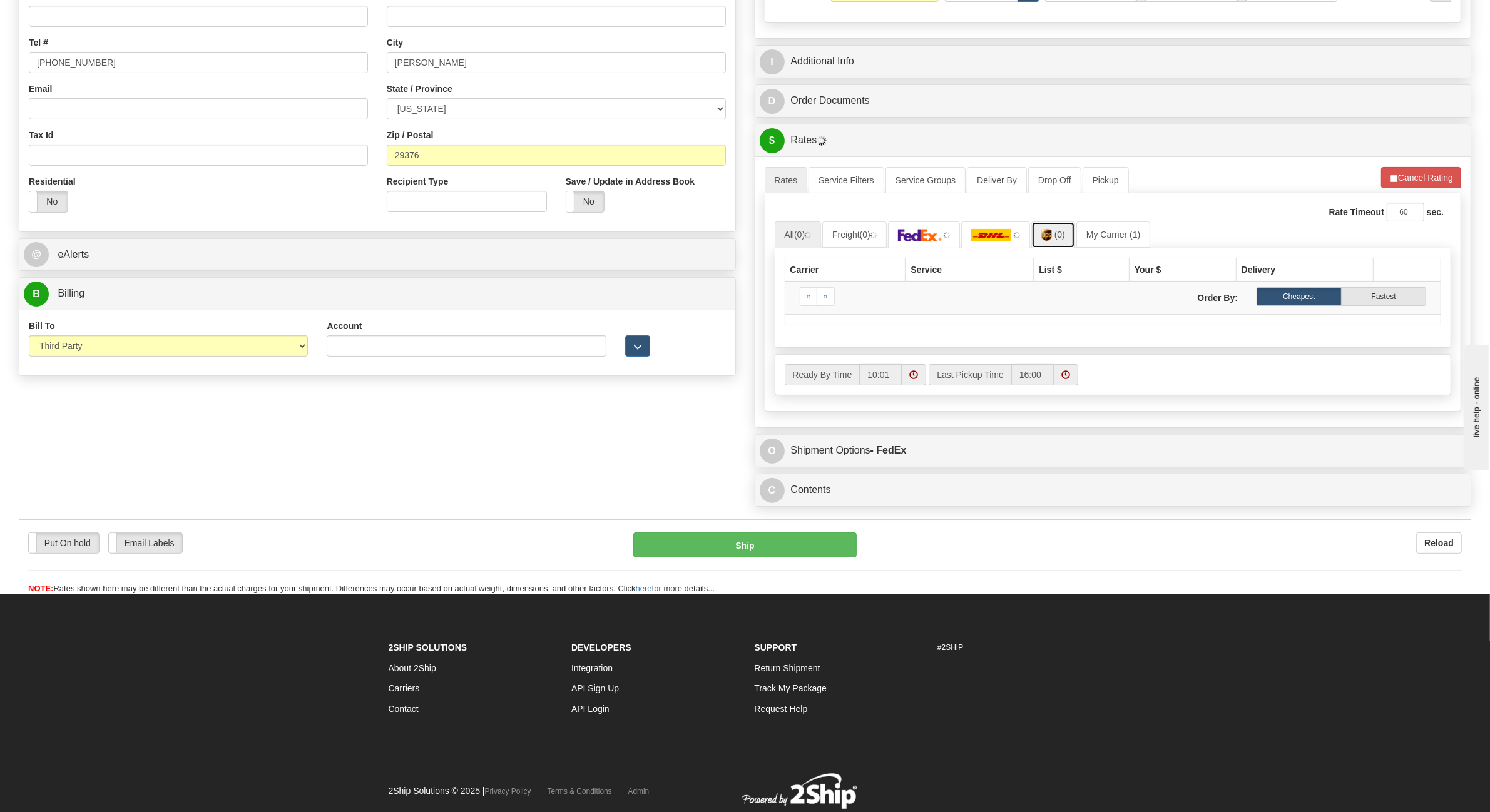
click at [1059, 237] on link "(0)" at bounding box center [1053, 235] width 44 height 27
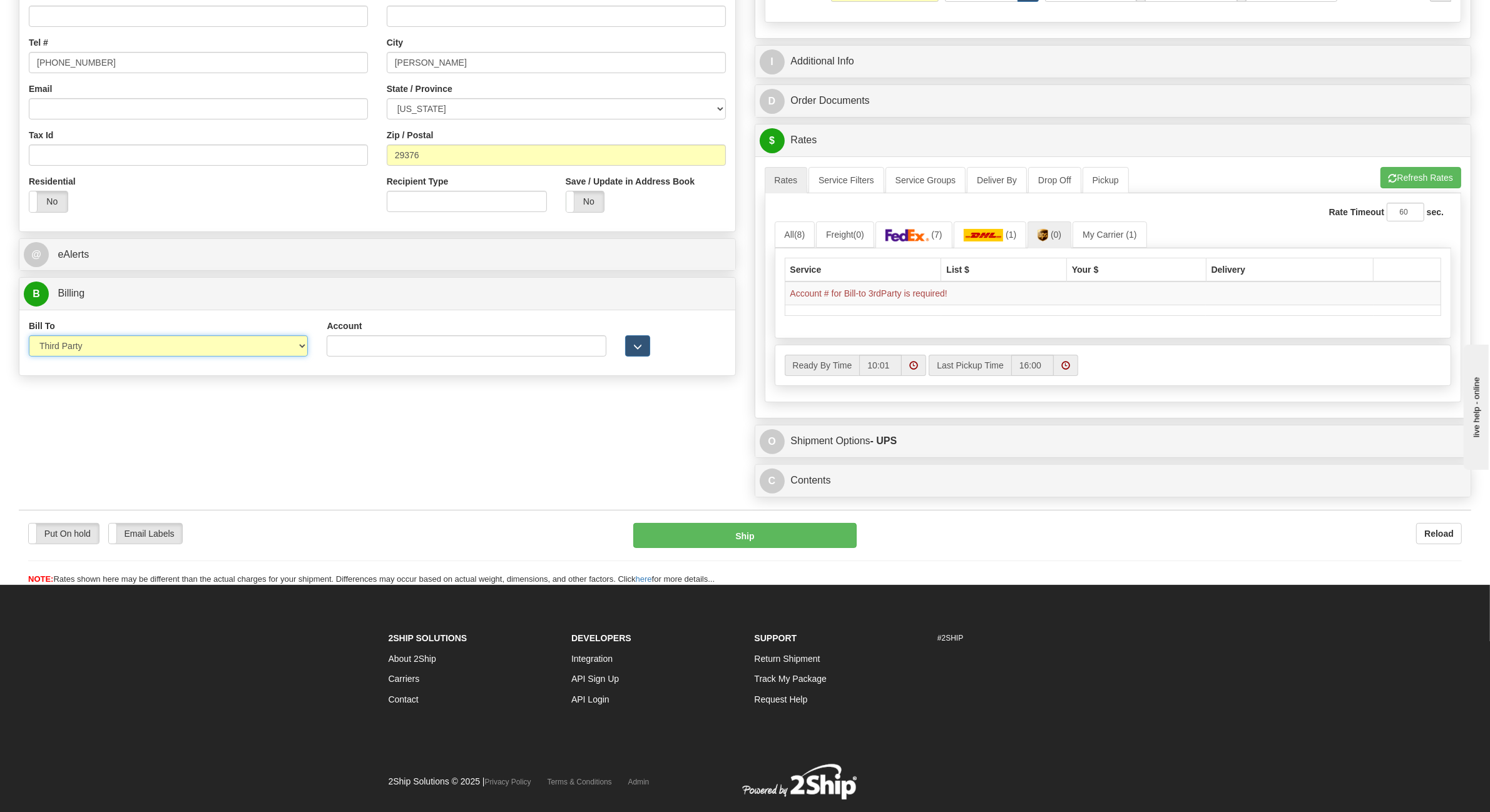
click at [297, 349] on select "Sender Recipient Third Party Collect" at bounding box center [168, 346] width 279 height 21
select select "2"
click at [29, 338] on select "Sender Recipient Third Party Collect" at bounding box center [168, 346] width 279 height 21
click at [901, 241] on link at bounding box center [924, 235] width 73 height 27
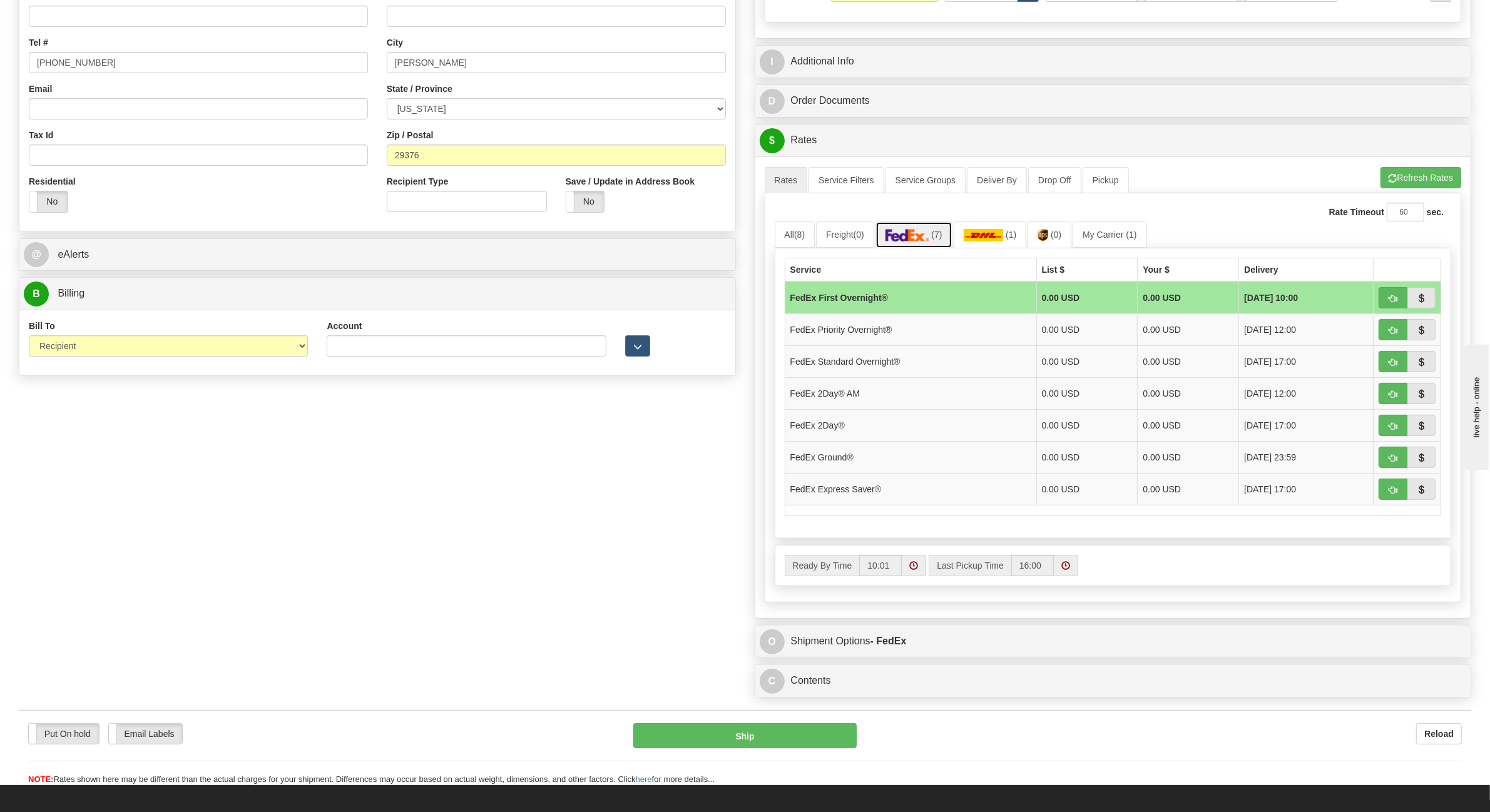
click at [935, 237] on link "(7)" at bounding box center [914, 235] width 77 height 27
click at [380, 342] on input "Account" at bounding box center [466, 346] width 279 height 21
type input "132762488"
click at [914, 241] on img at bounding box center [907, 235] width 44 height 13
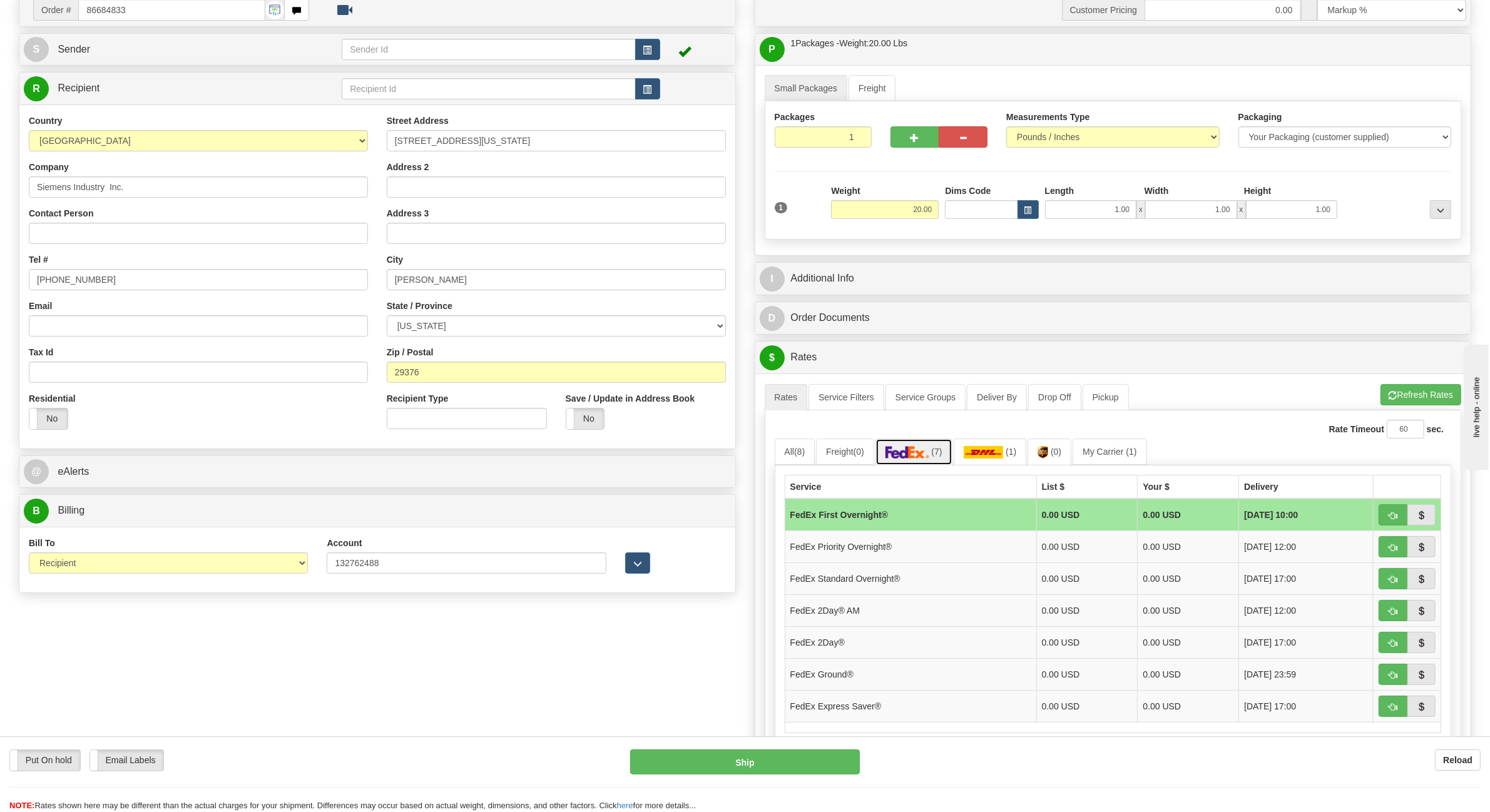
scroll to position [78, 0]
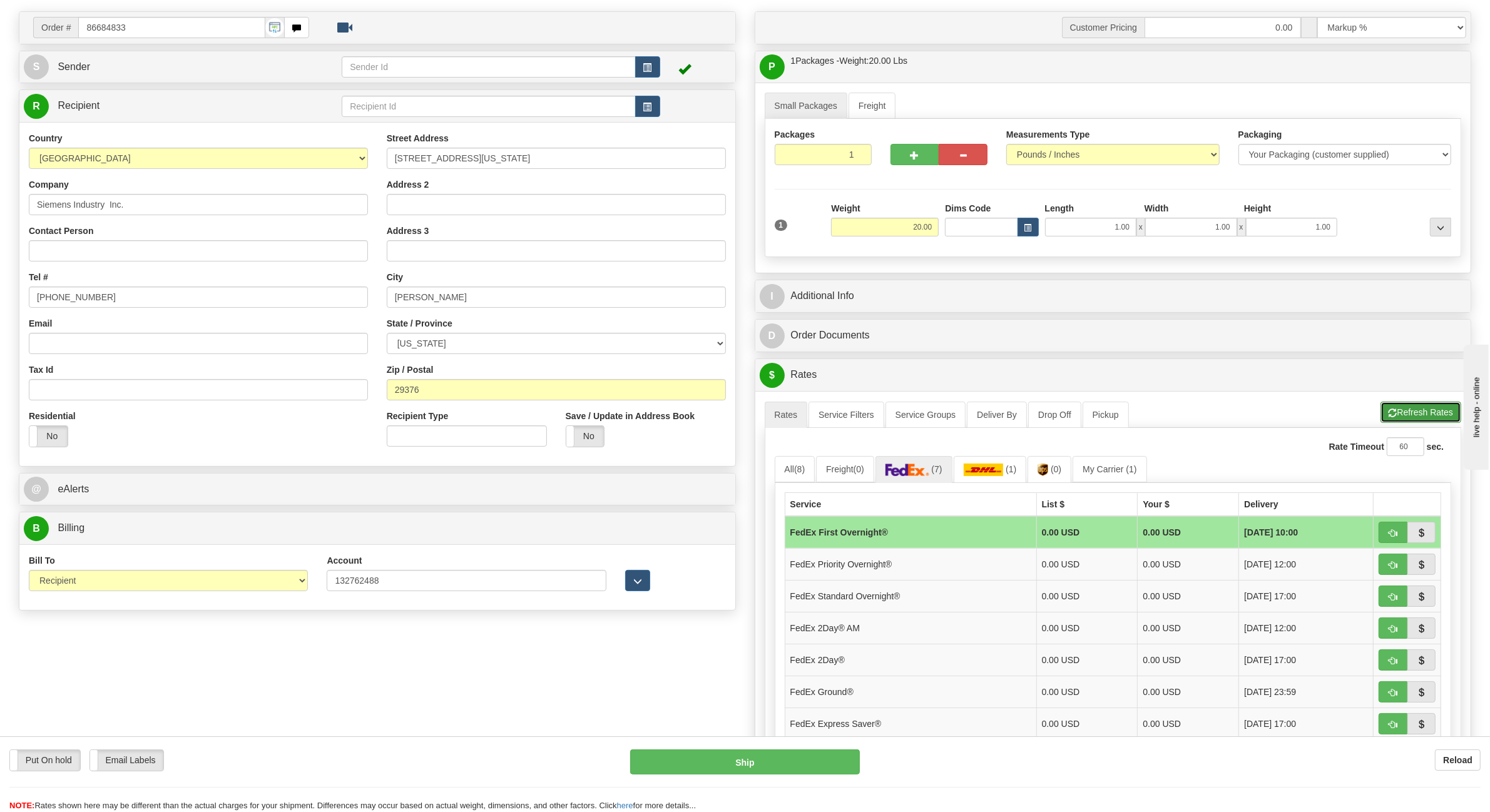
click at [1419, 418] on button "Refresh Rates" at bounding box center [1420, 412] width 81 height 21
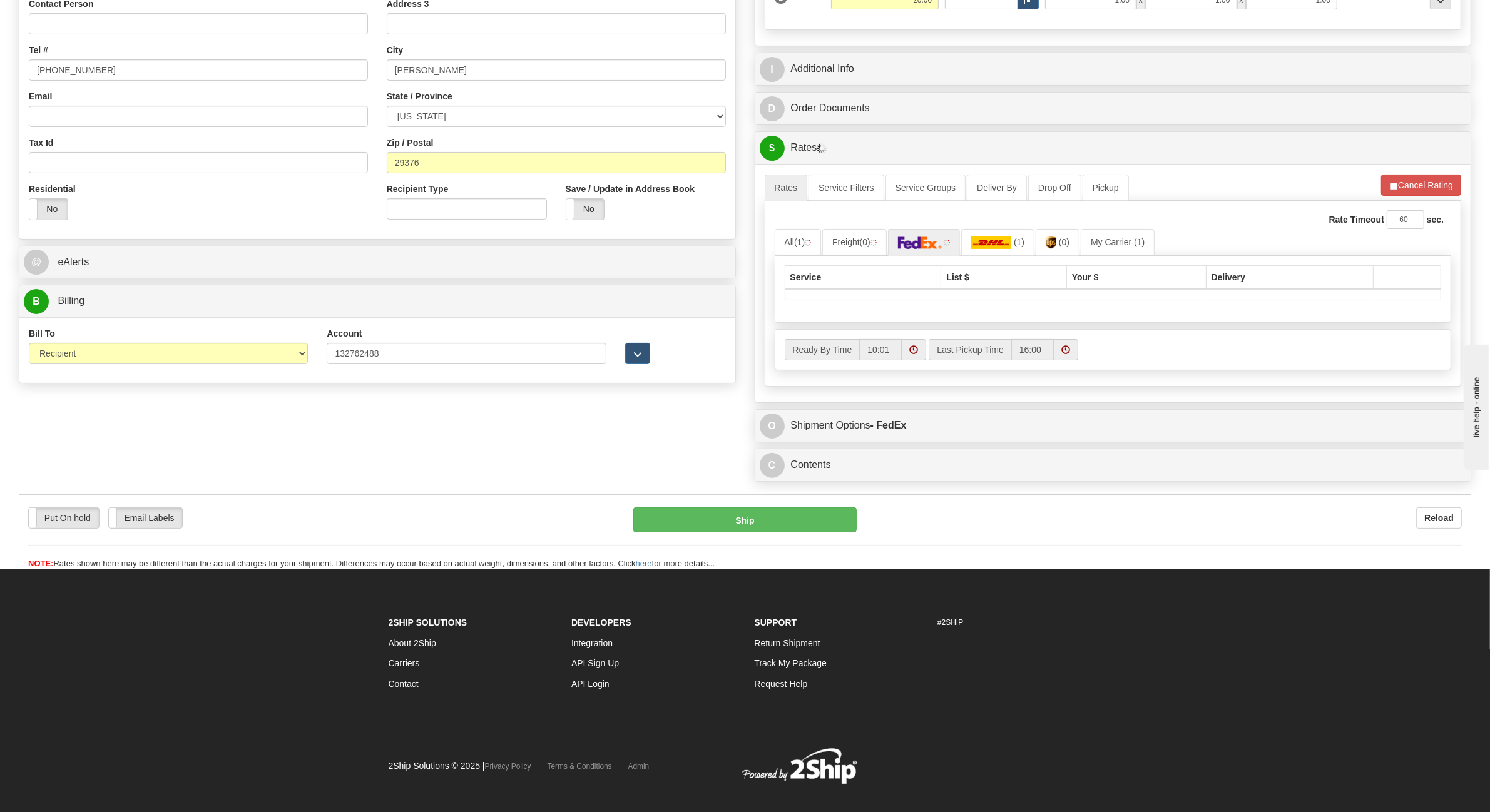
scroll to position [313, 0]
